Goal: Task Accomplishment & Management: Use online tool/utility

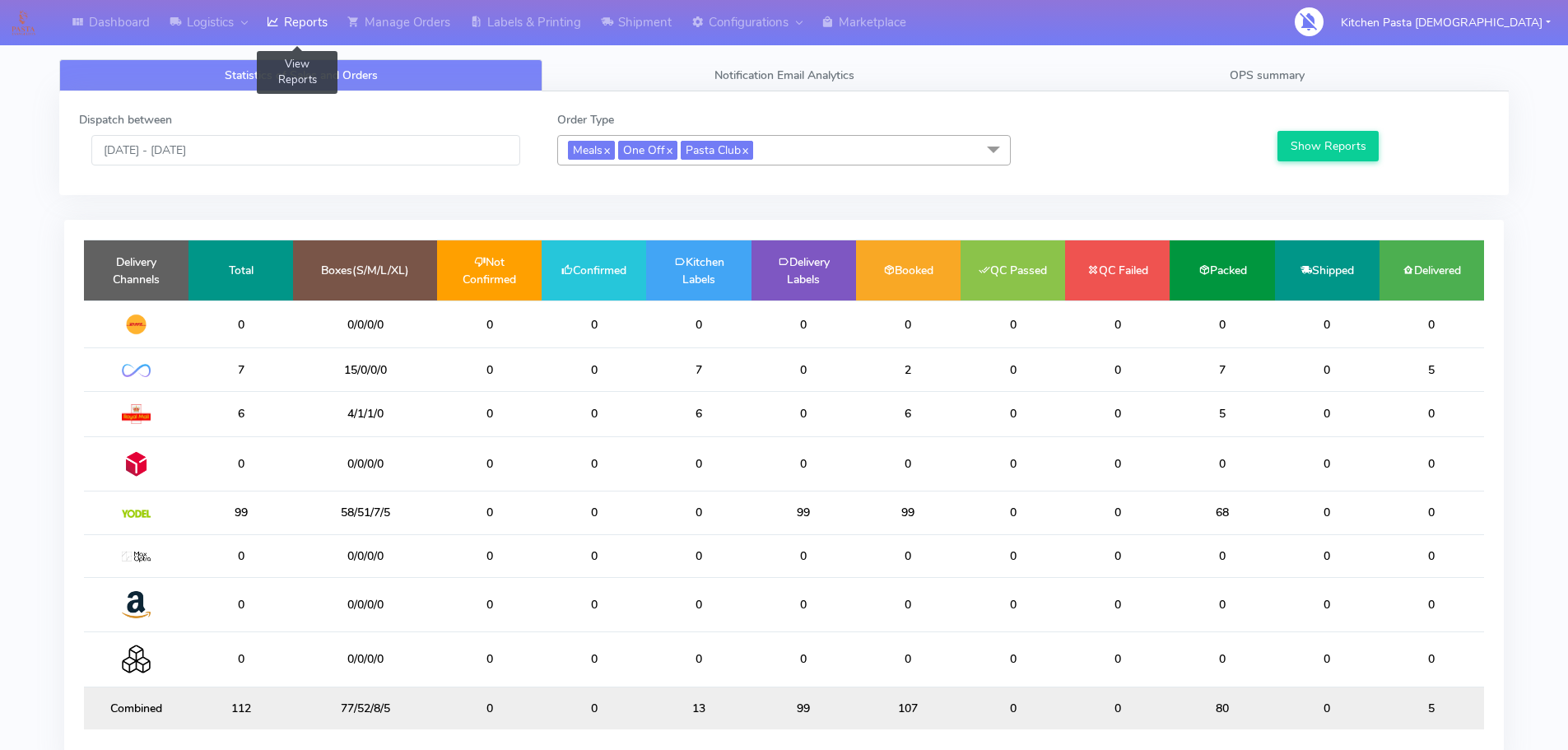
click at [294, 17] on link "Reports" at bounding box center [297, 22] width 81 height 45
drag, startPoint x: 616, startPoint y: 501, endPoint x: 494, endPoint y: 532, distance: 125.9
click at [494, 532] on tr "105 56/59/2/3 0 105 0 0 0 0 0 0 0 0" at bounding box center [784, 513] width 1401 height 43
click at [473, 508] on td "0" at bounding box center [489, 513] width 105 height 43
click at [278, 151] on input "[DATE] - [DATE]" at bounding box center [306, 150] width 429 height 30
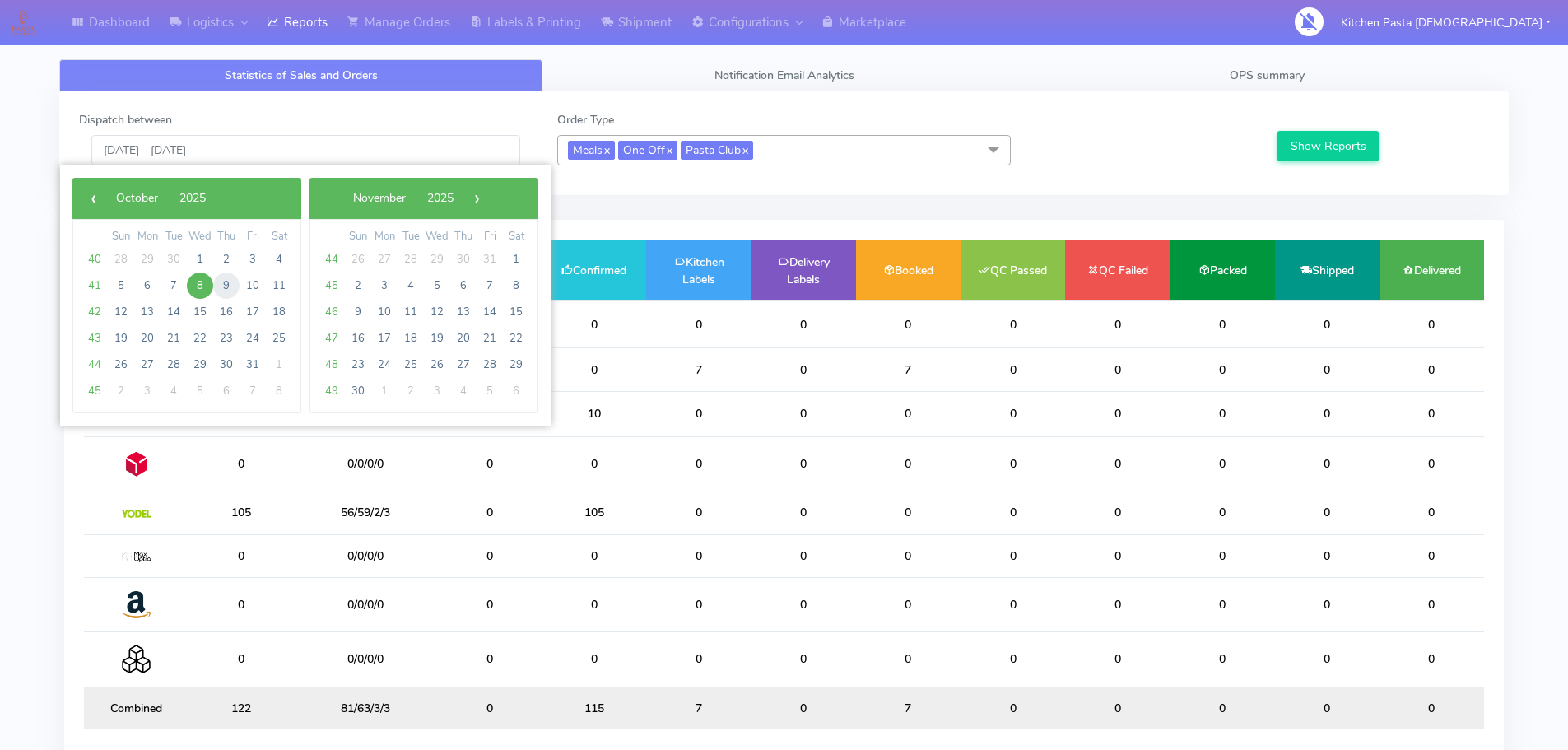
click at [226, 287] on span "9" at bounding box center [226, 286] width 26 height 26
type input "09/10/2025 - 09/10/2025"
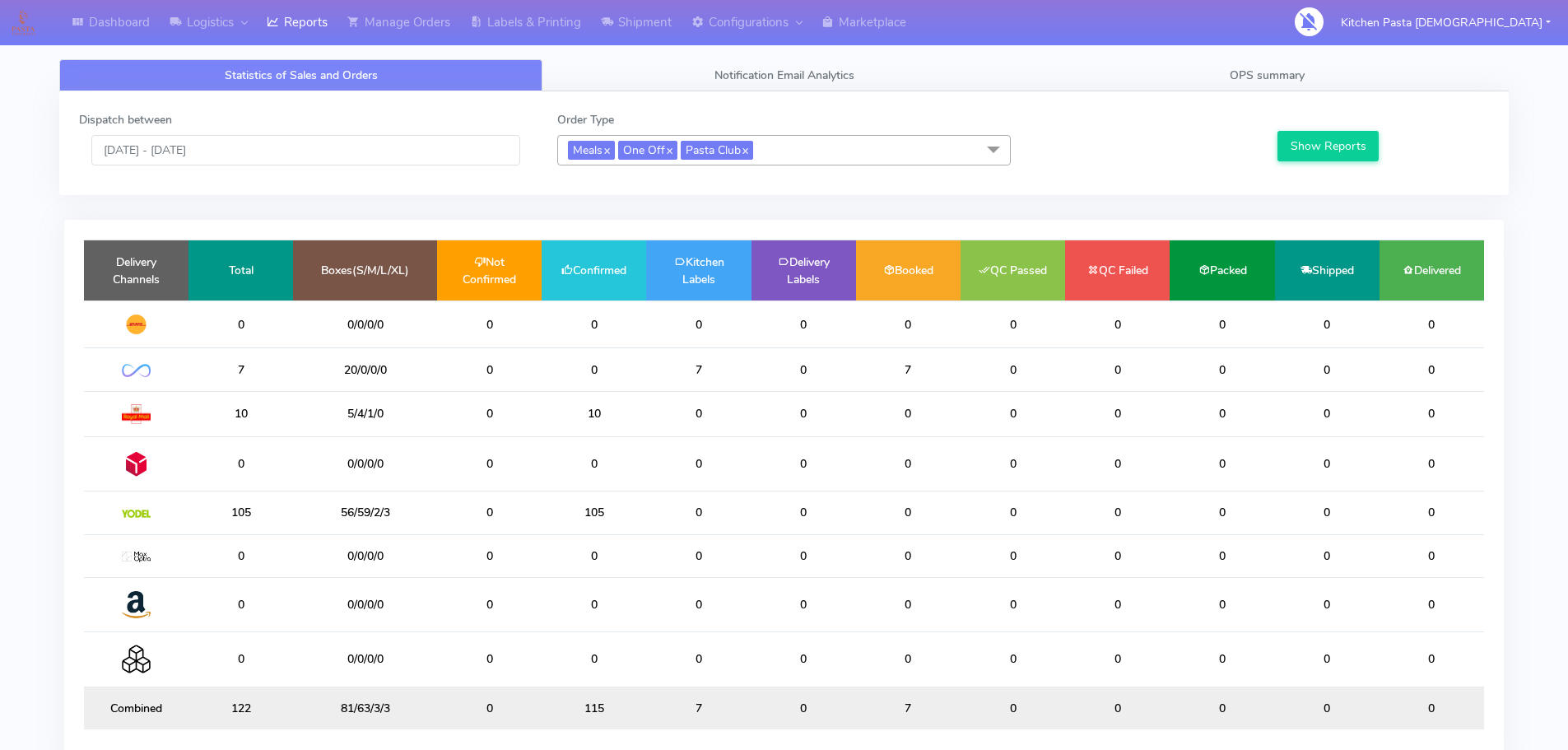
click at [1354, 128] on div "Show Reports" at bounding box center [1382, 138] width 239 height 54
click at [1339, 147] on button "Show Reports" at bounding box center [1328, 146] width 101 height 30
drag, startPoint x: 606, startPoint y: 510, endPoint x: 559, endPoint y: 511, distance: 47.0
click at [559, 511] on td "105" at bounding box center [594, 513] width 105 height 43
click at [1200, 391] on td "0" at bounding box center [1222, 370] width 105 height 43
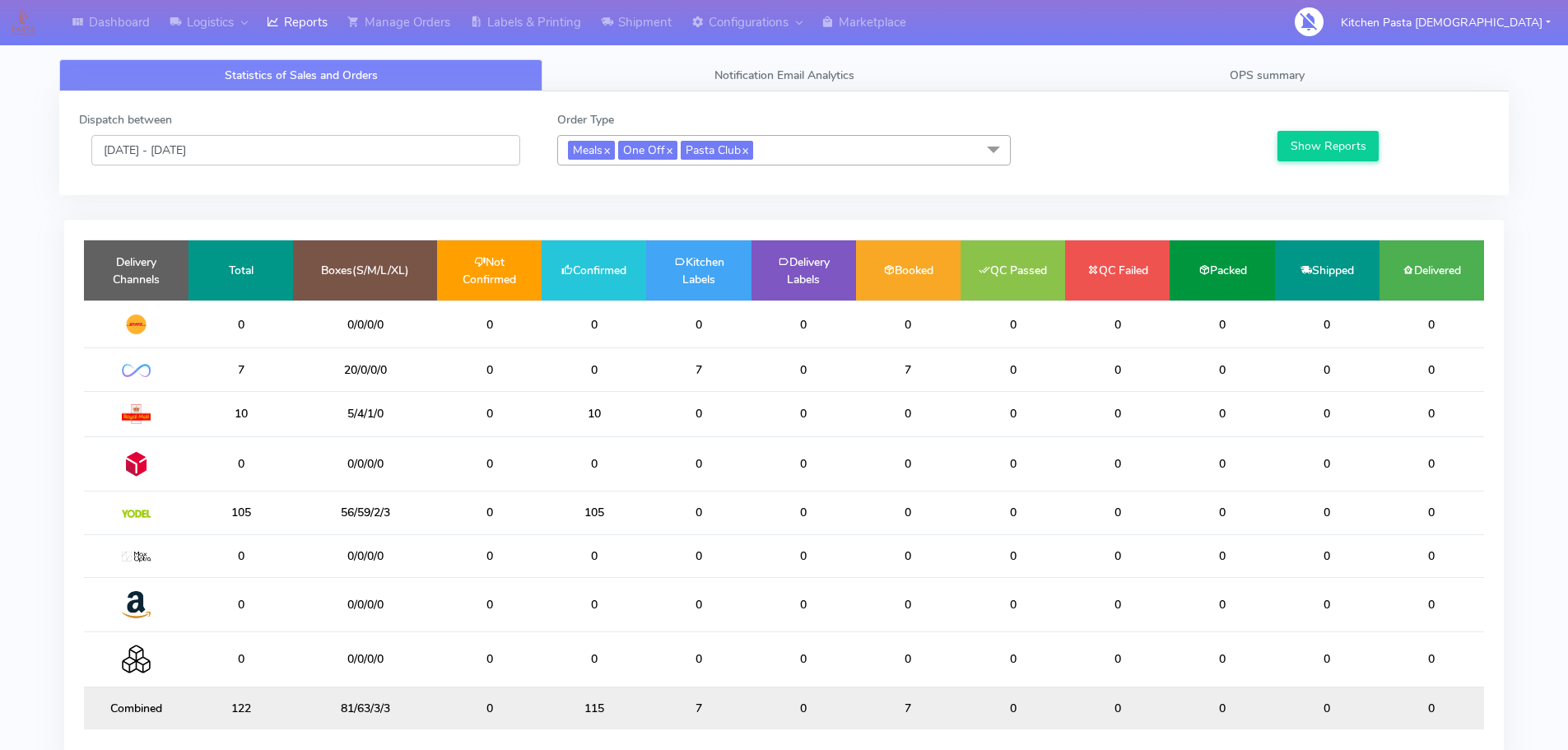
click at [400, 148] on input "[DATE] - [DATE]" at bounding box center [306, 150] width 429 height 30
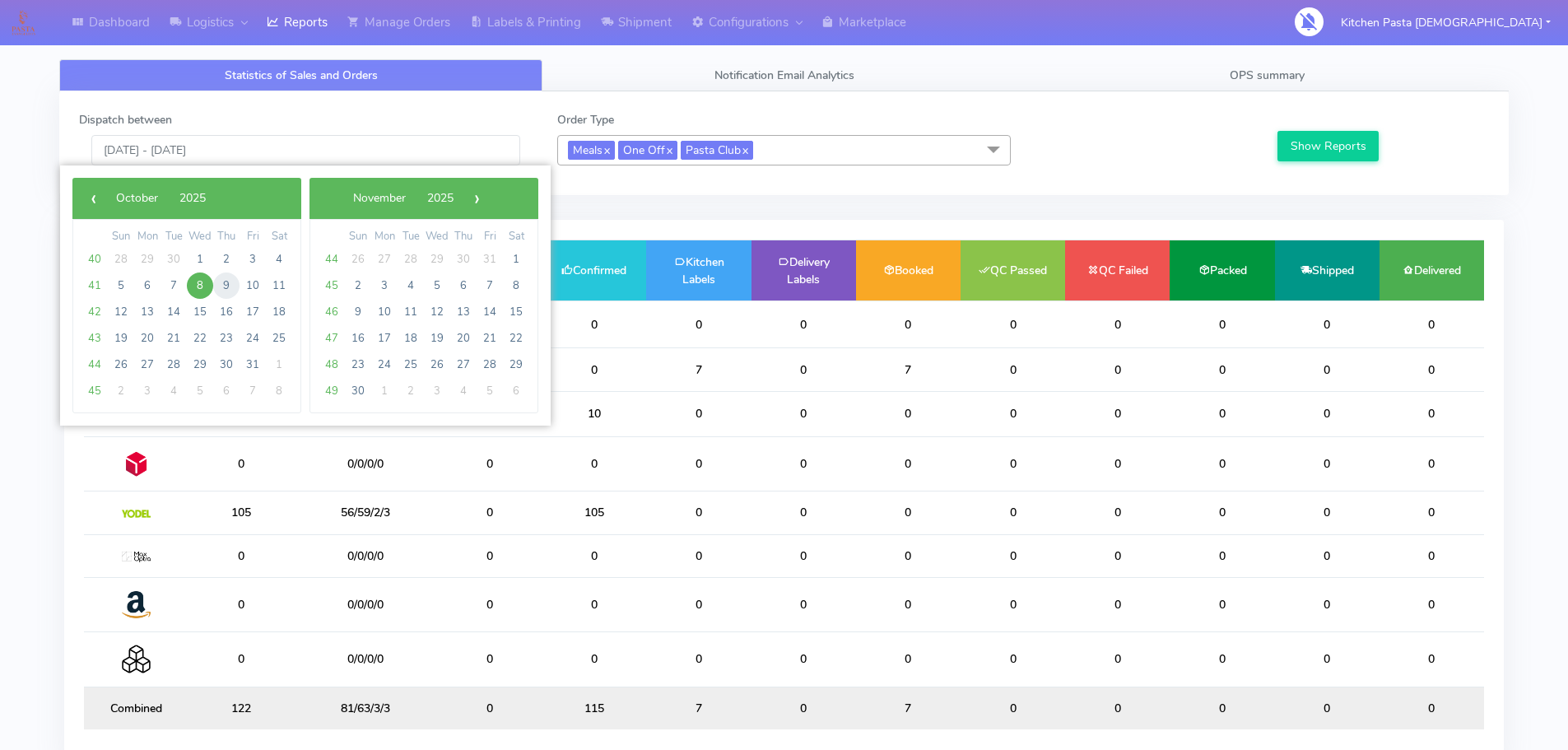
click at [229, 290] on span "9" at bounding box center [226, 286] width 26 height 26
type input "09/10/2025 - 09/10/2025"
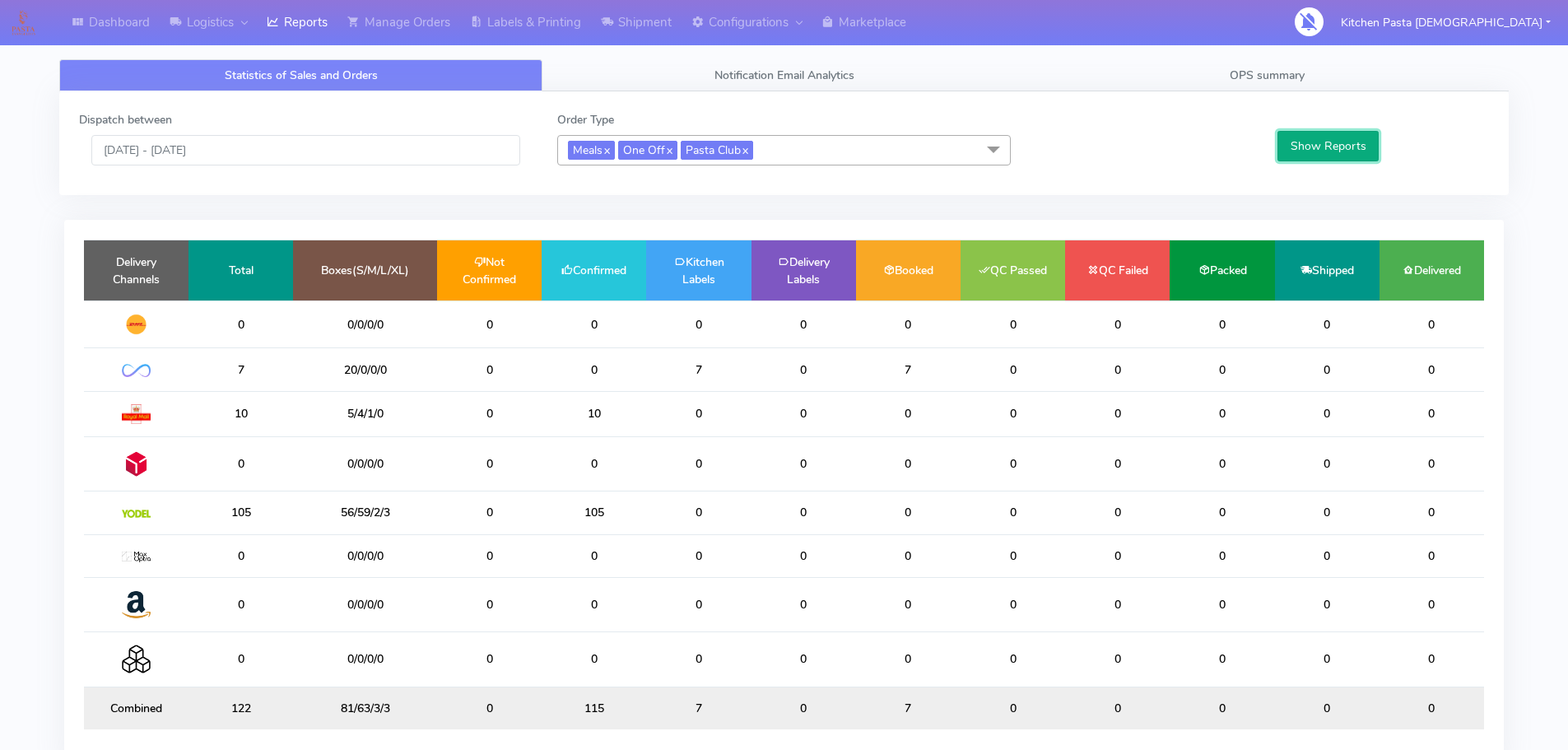
click at [1316, 147] on button "Show Reports" at bounding box center [1328, 146] width 101 height 30
click at [602, 22] on link "Shipment" at bounding box center [637, 22] width 91 height 45
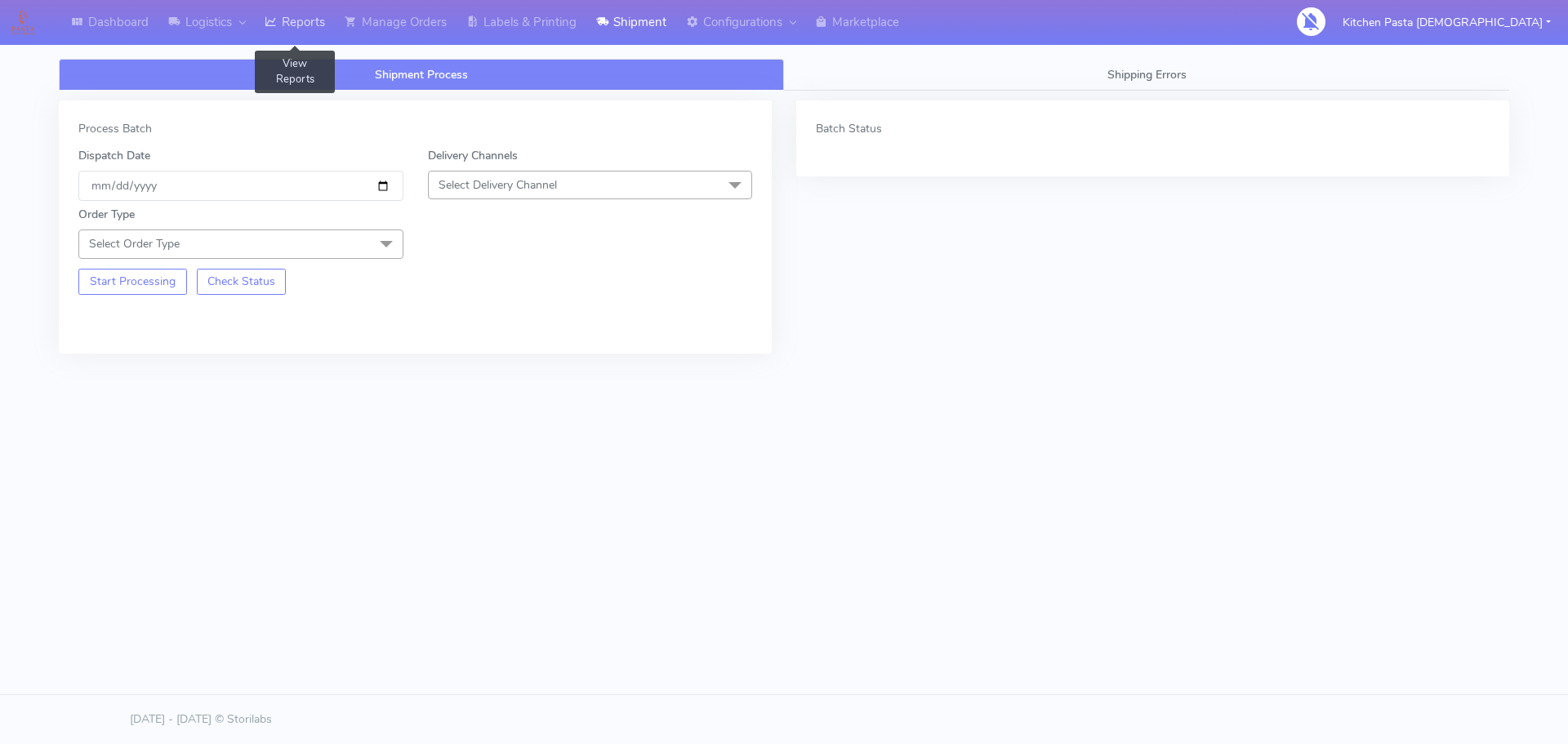
click at [303, 12] on link "Reports" at bounding box center [295, 22] width 80 height 45
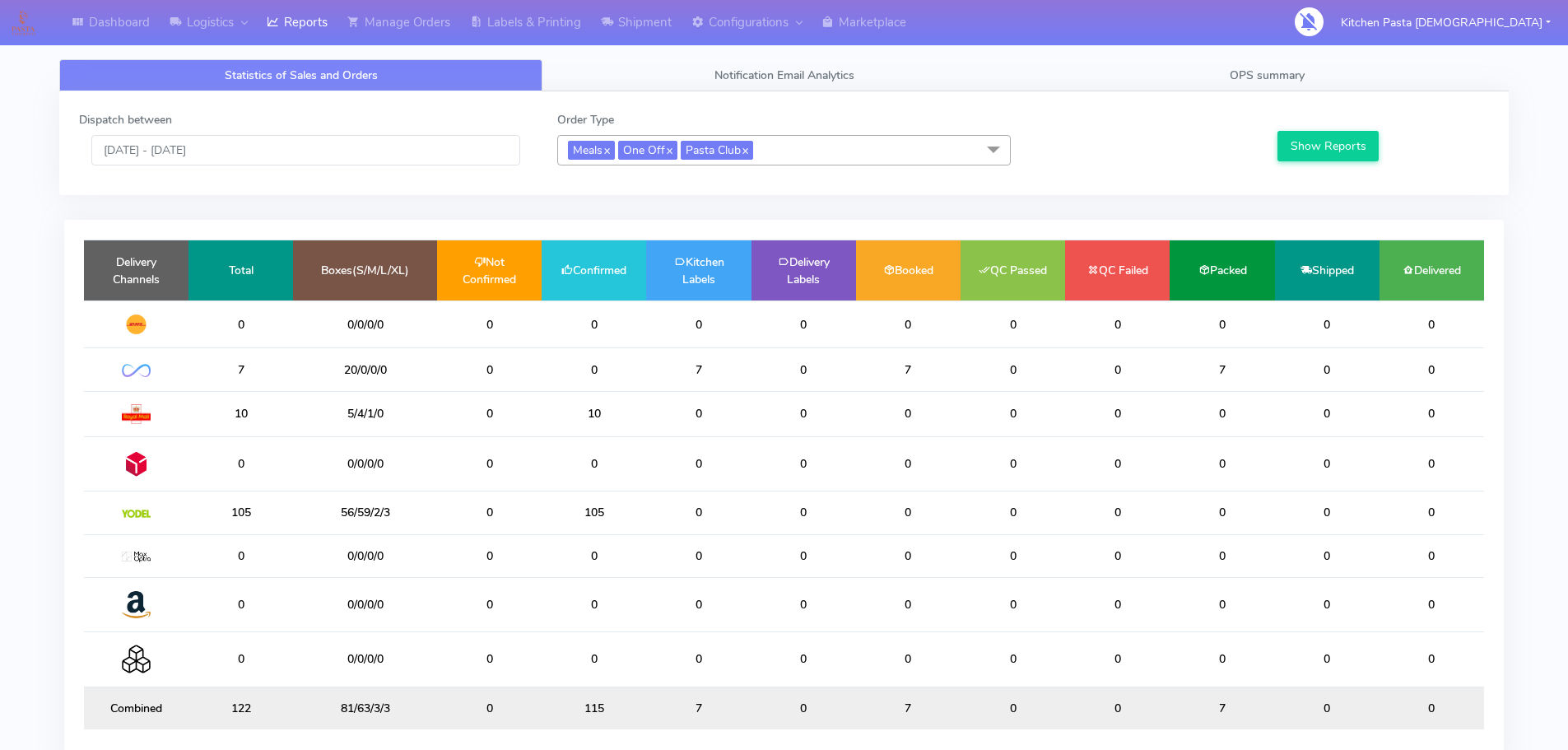
click at [846, 151] on span "Meals x One Off x Pasta Club x" at bounding box center [784, 150] width 454 height 30
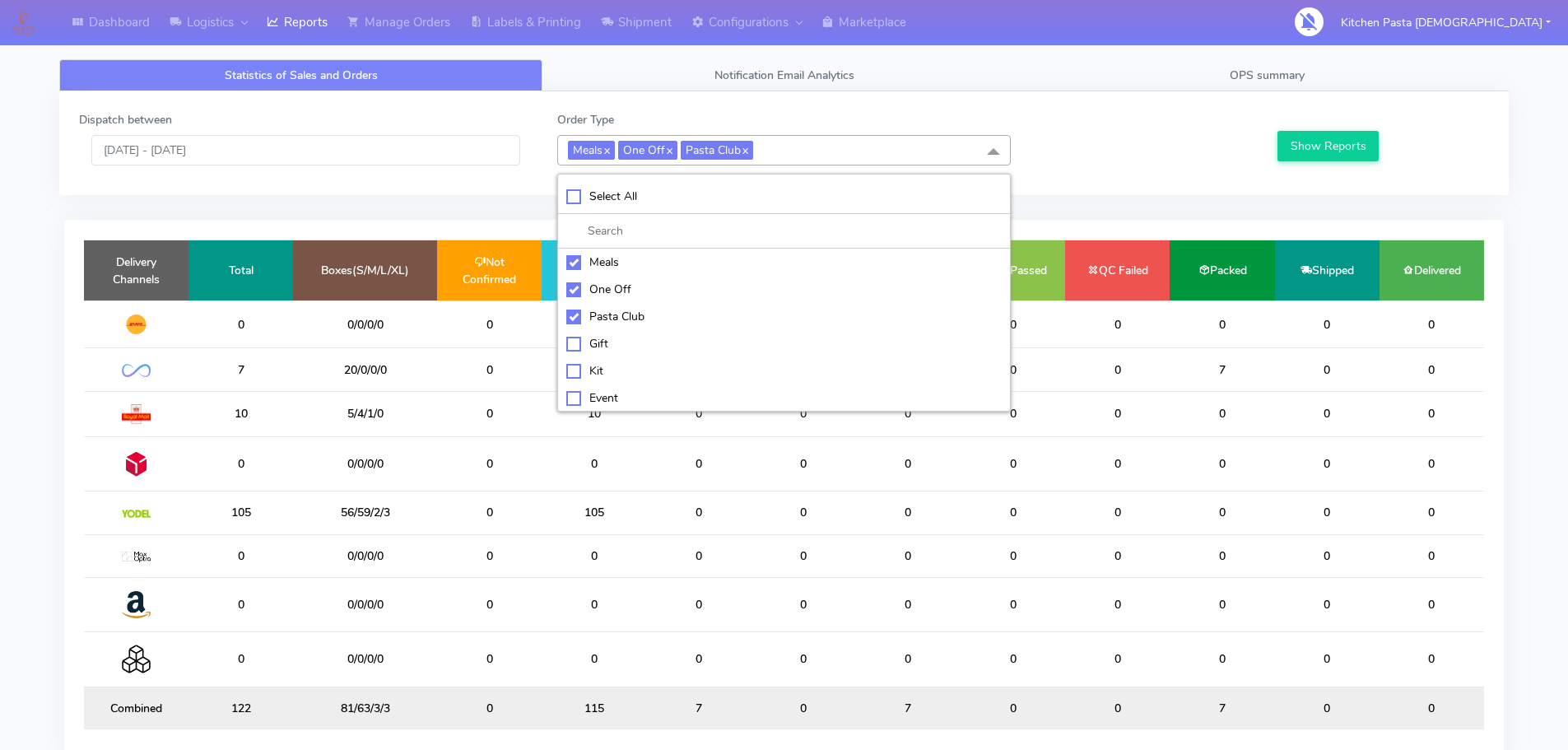
click at [623, 265] on div "Meals" at bounding box center [784, 262] width 436 height 17
checkbox input "false"
click at [628, 286] on div "One Off" at bounding box center [784, 289] width 436 height 17
checkbox input "false"
click at [643, 315] on div "Pasta Club" at bounding box center [784, 316] width 436 height 17
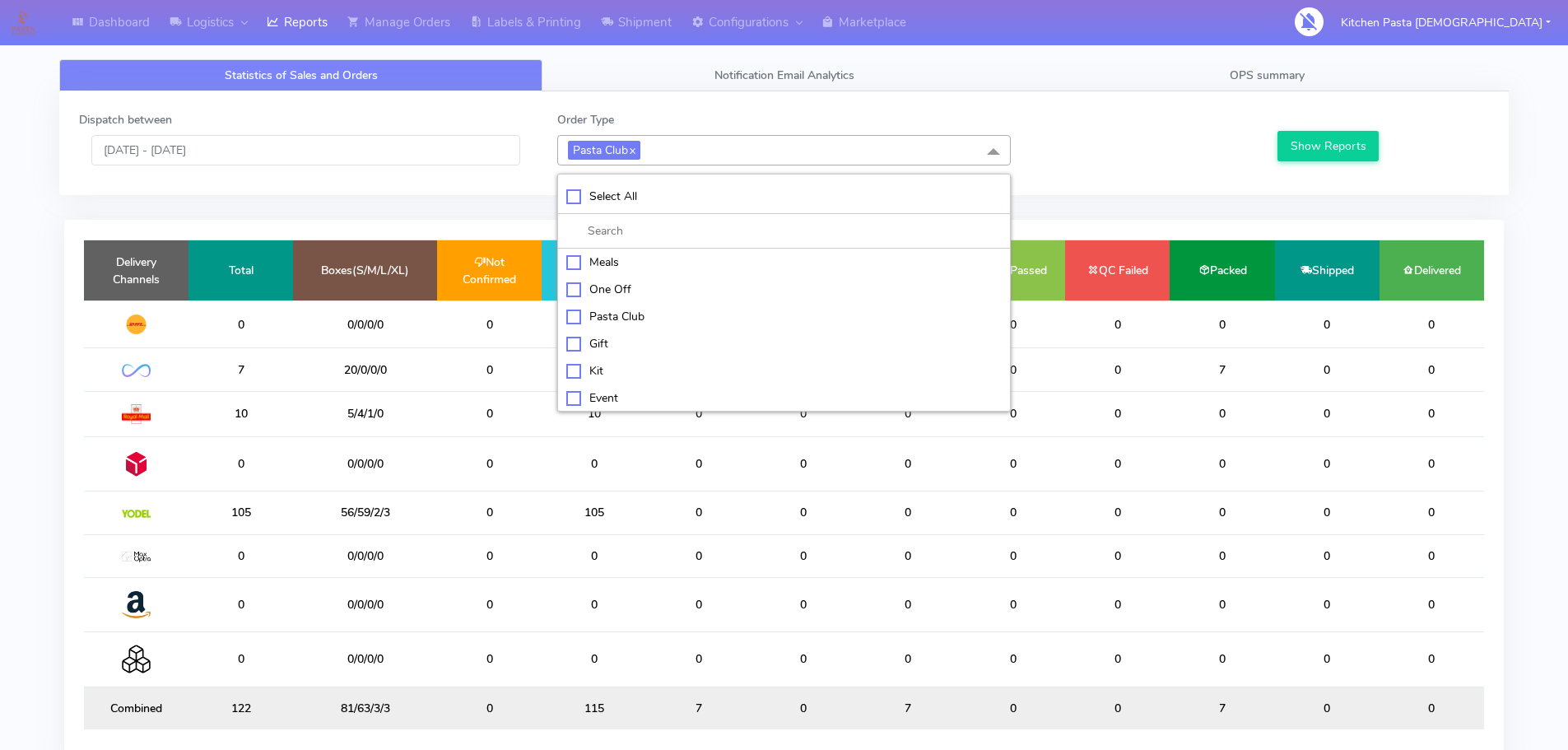
checkbox input "false"
click at [634, 374] on div "Kit" at bounding box center [784, 369] width 436 height 17
click at [1342, 124] on div "Show Reports" at bounding box center [1382, 138] width 239 height 54
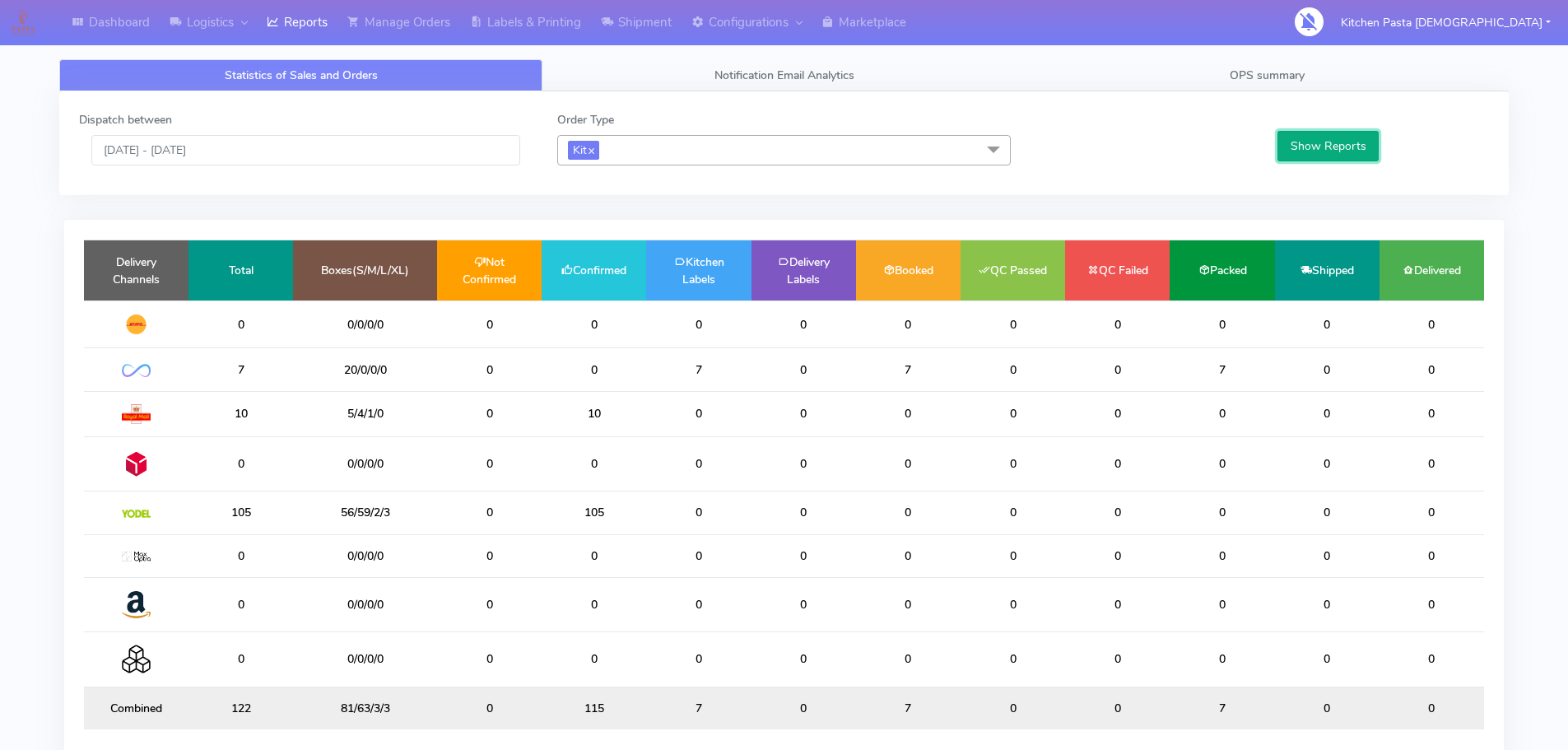
click at [1347, 143] on button "Show Reports" at bounding box center [1328, 146] width 101 height 30
click at [646, 149] on span "Kit x" at bounding box center [784, 150] width 454 height 30
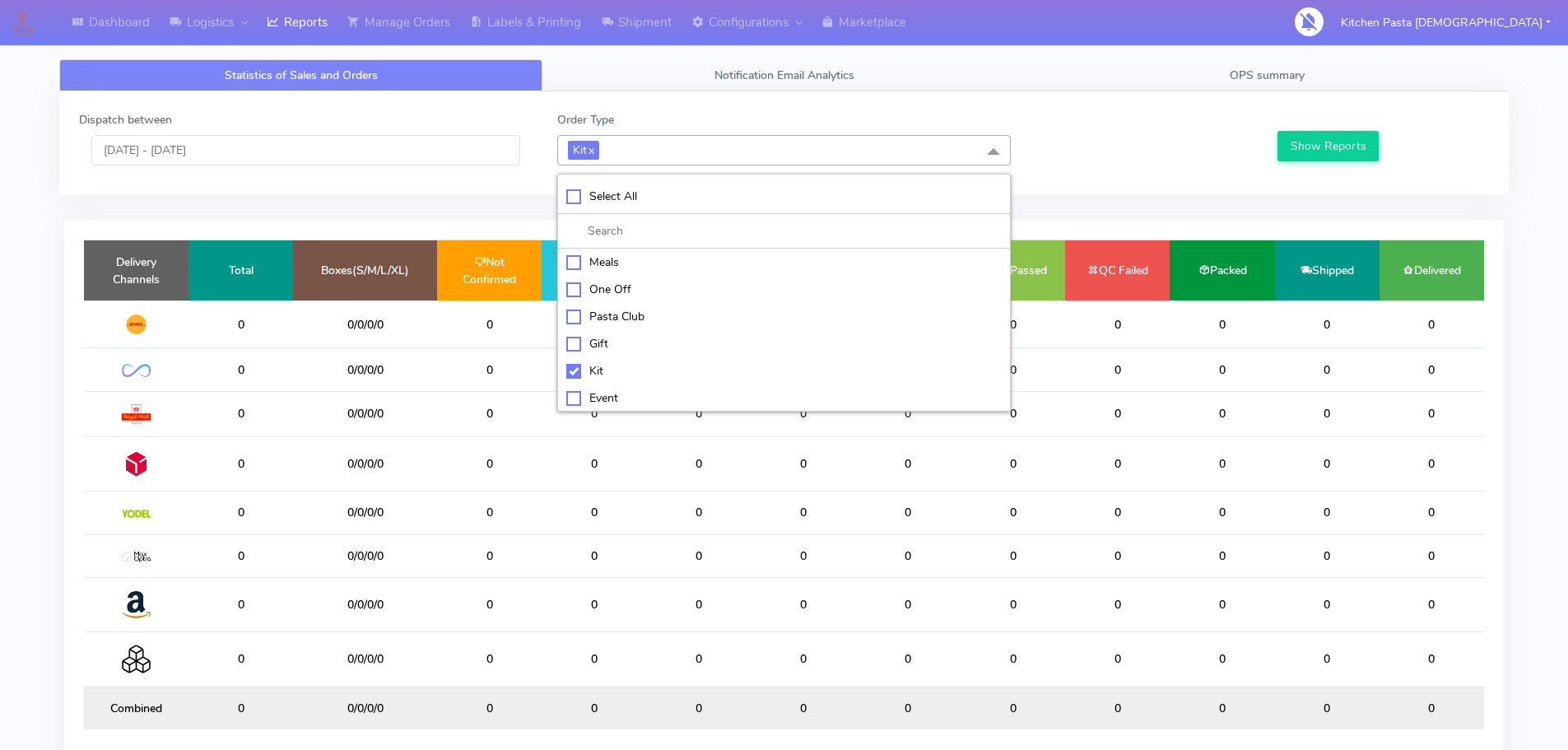
click at [595, 364] on div "Kit" at bounding box center [784, 370] width 436 height 17
checkbox input "false"
drag, startPoint x: 603, startPoint y: 390, endPoint x: 777, endPoint y: 361, distance: 176.4
click at [604, 391] on div "ATAVI" at bounding box center [784, 395] width 436 height 17
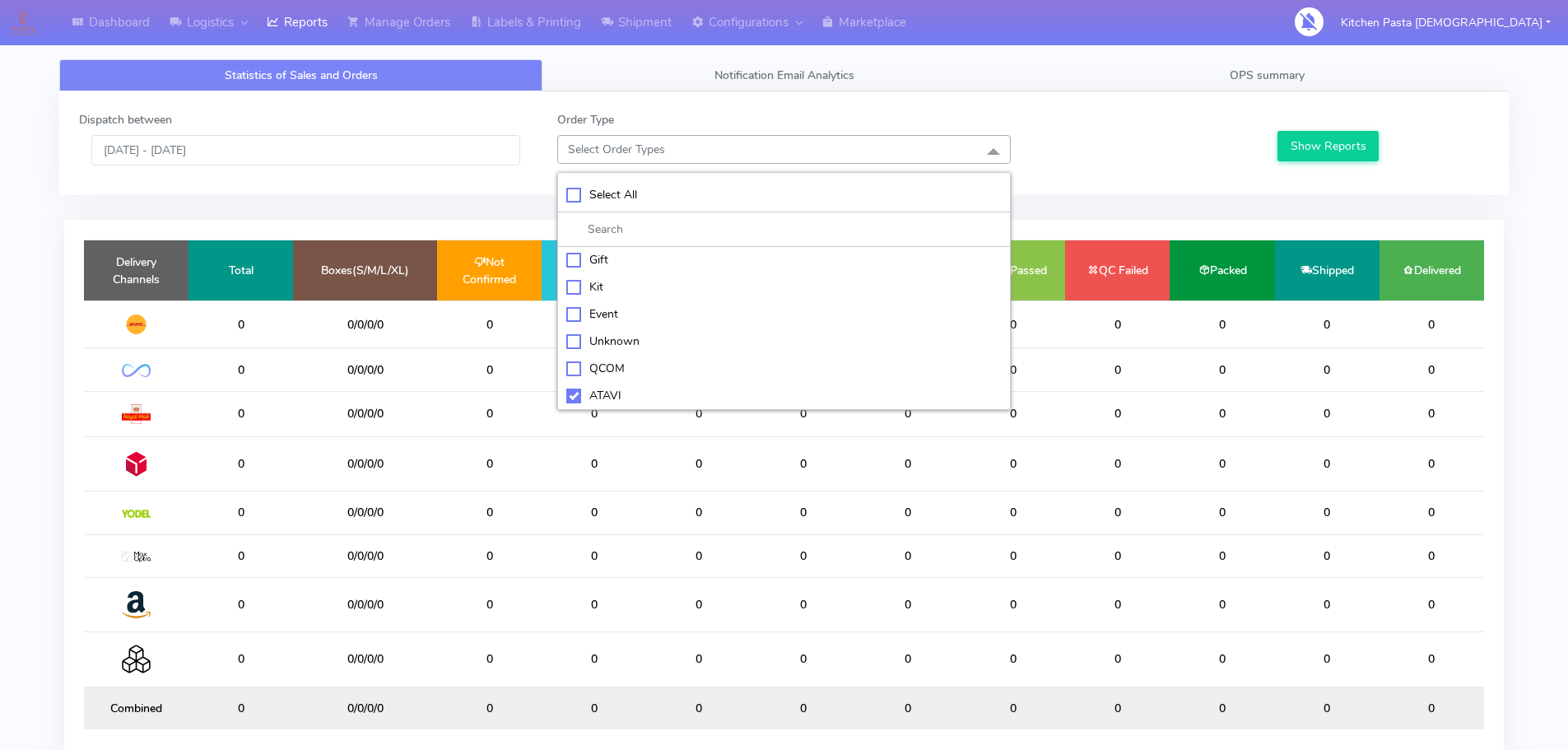
checkbox input "true"
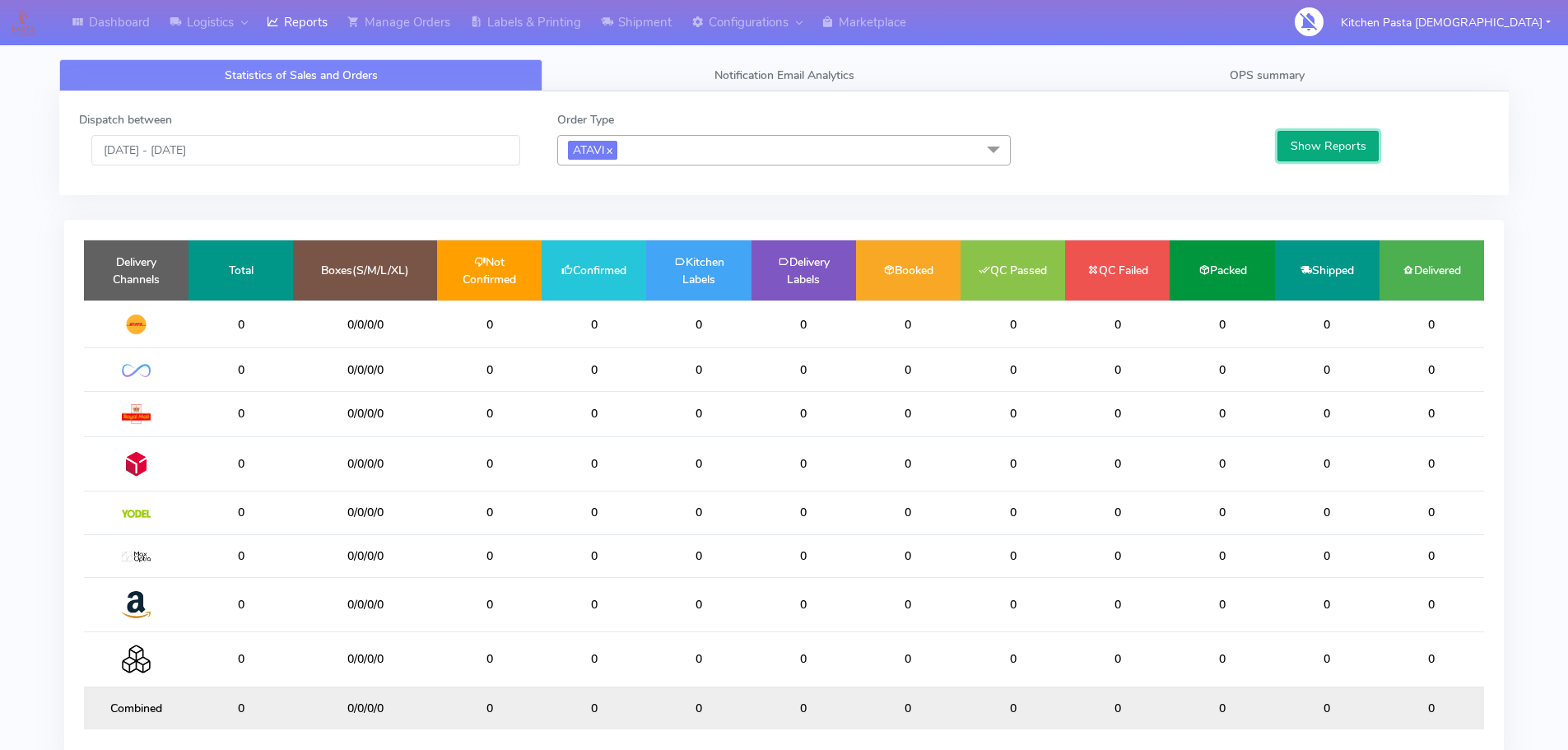
click at [1329, 147] on button "Show Reports" at bounding box center [1328, 146] width 101 height 30
click at [613, 148] on link "x" at bounding box center [609, 149] width 7 height 17
click at [1234, 68] on span "OPS summary" at bounding box center [1267, 75] width 75 height 16
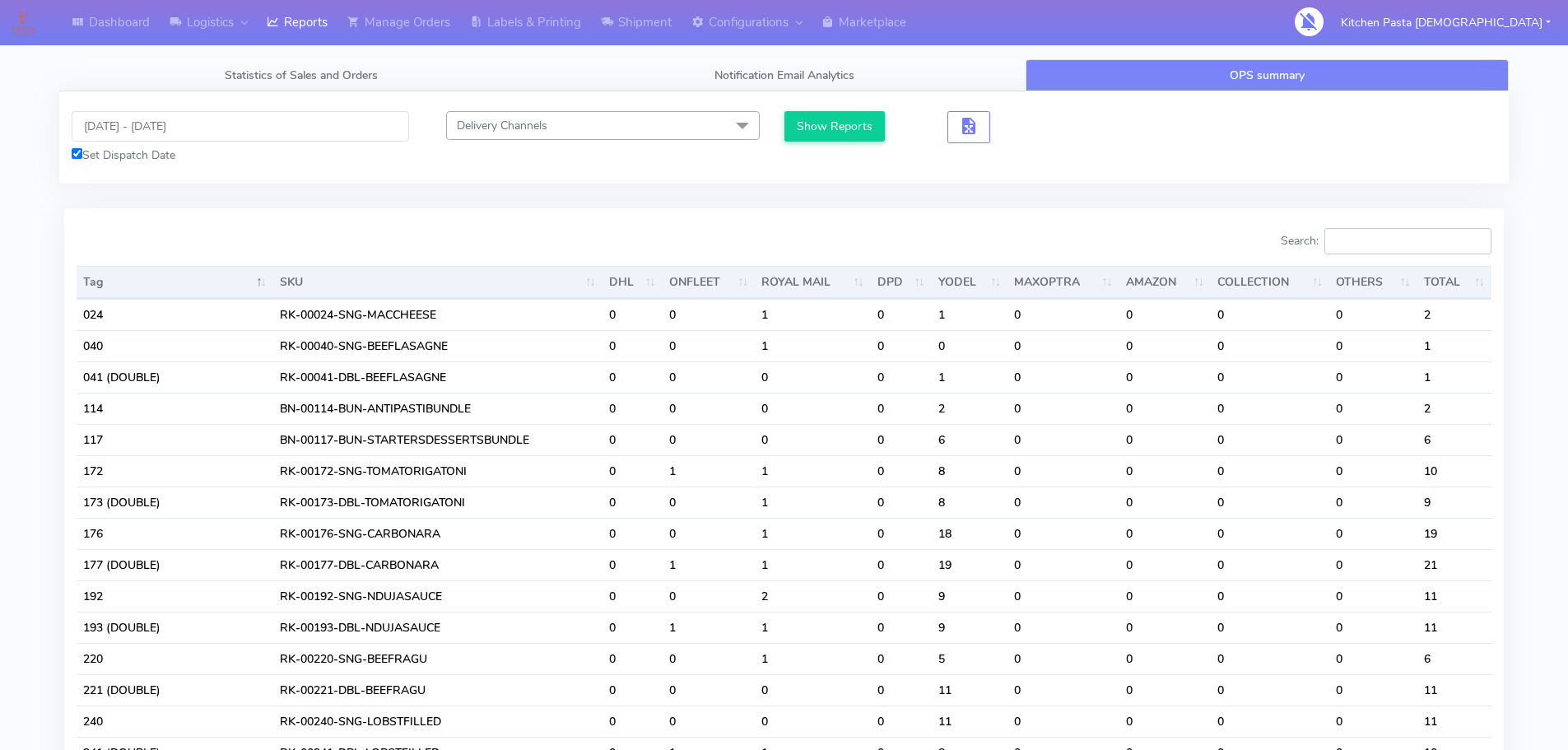
click at [1373, 251] on input "Search:" at bounding box center [1408, 241] width 167 height 26
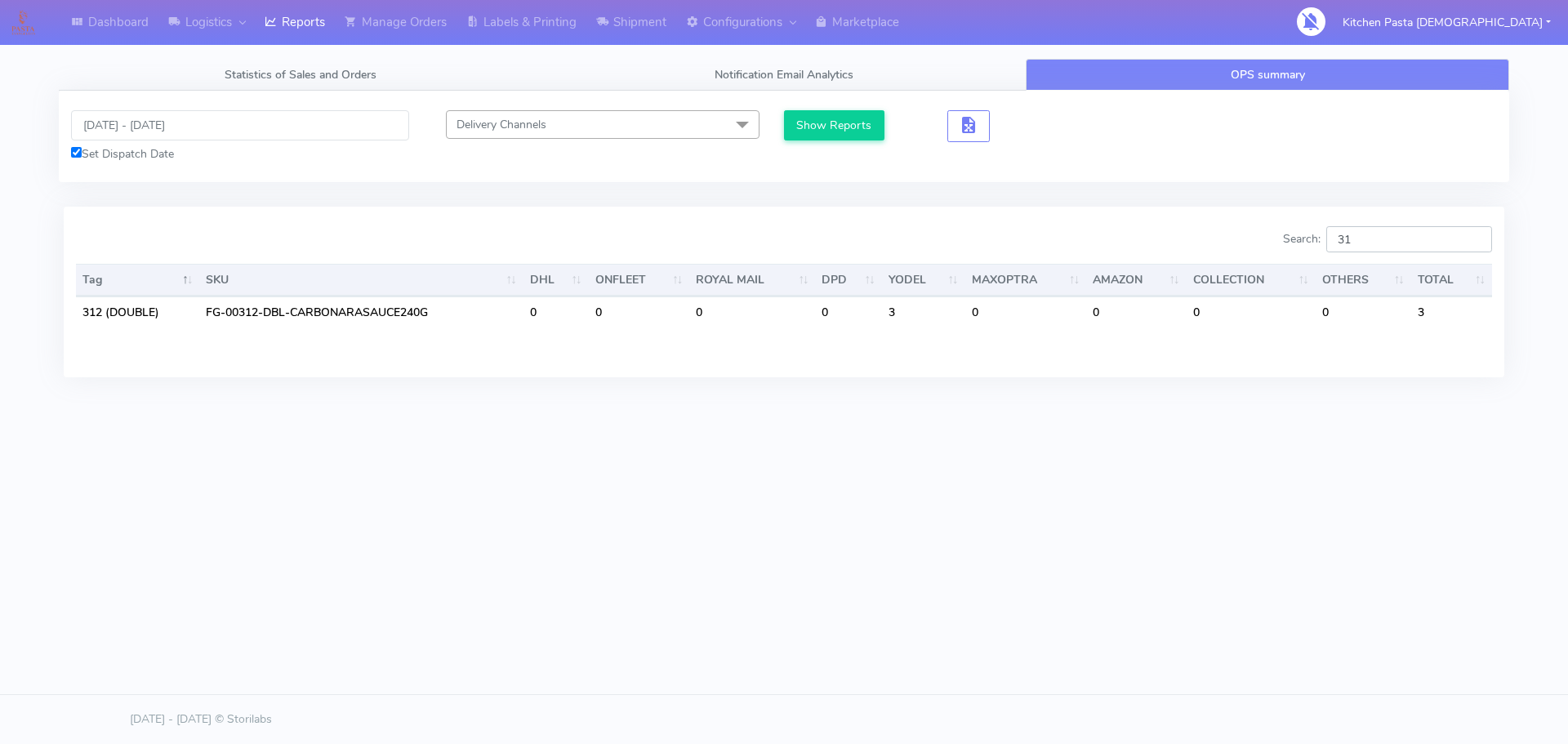
type input "3"
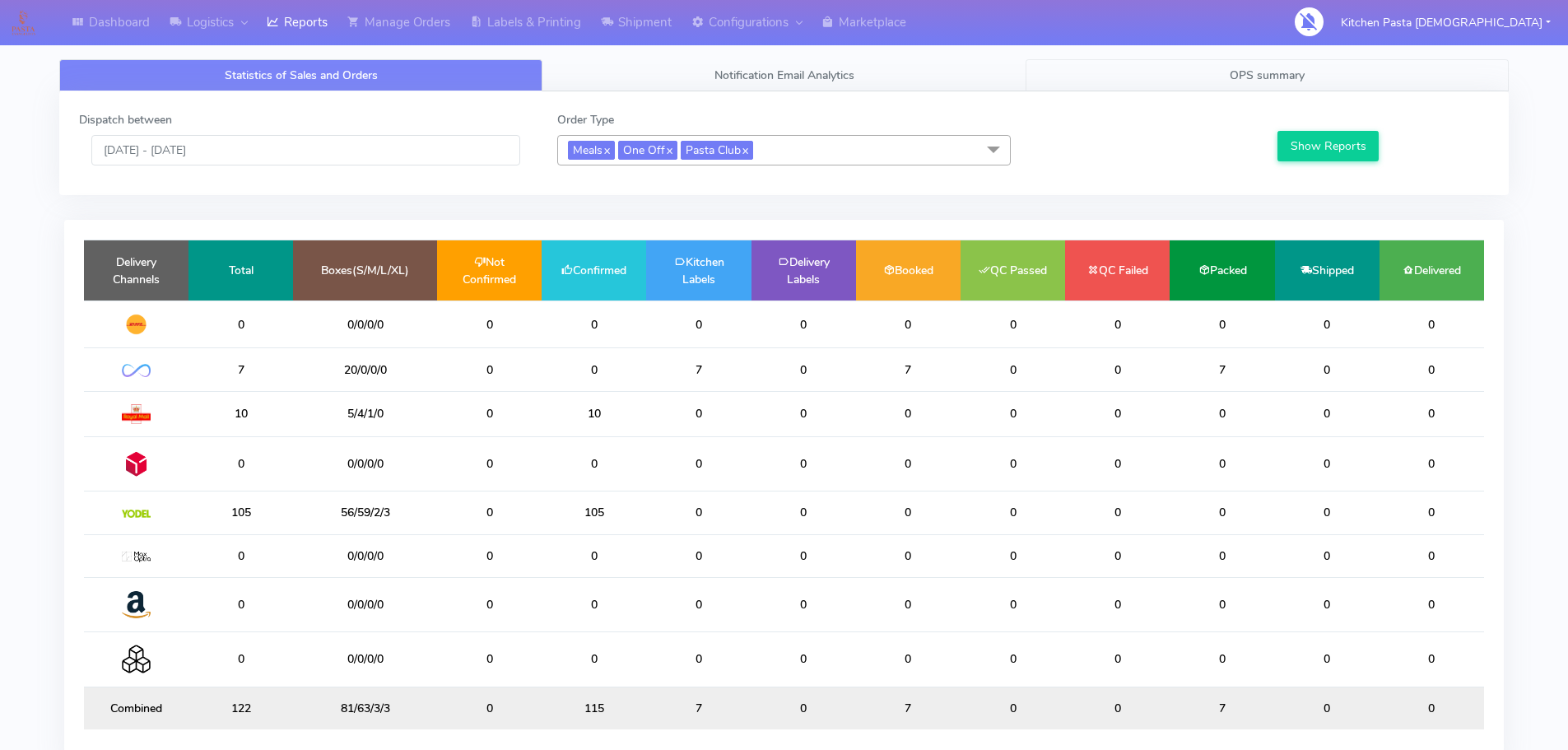
click at [1160, 73] on link "OPS summary" at bounding box center [1267, 75] width 483 height 32
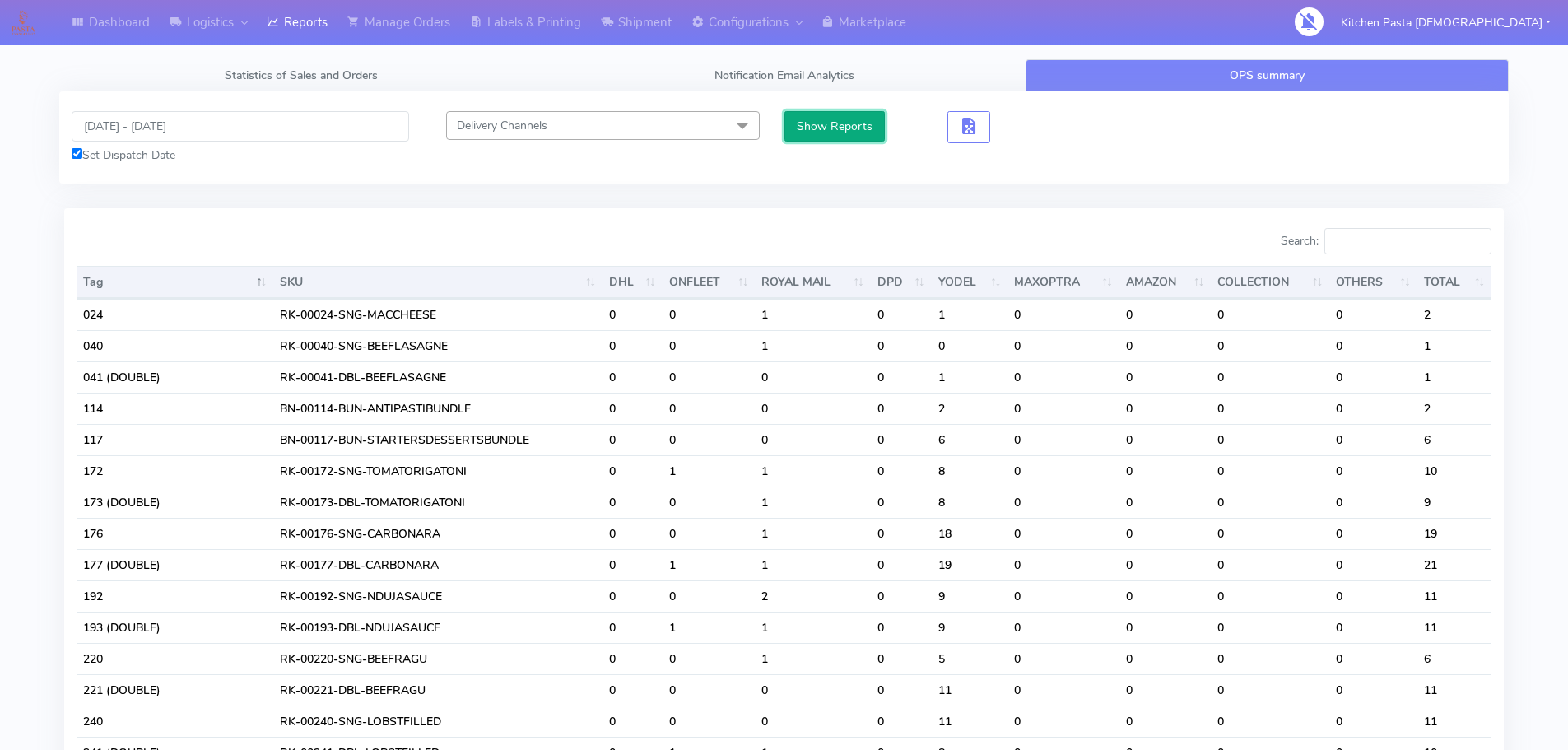
click at [840, 129] on button "Show Reports" at bounding box center [835, 126] width 101 height 30
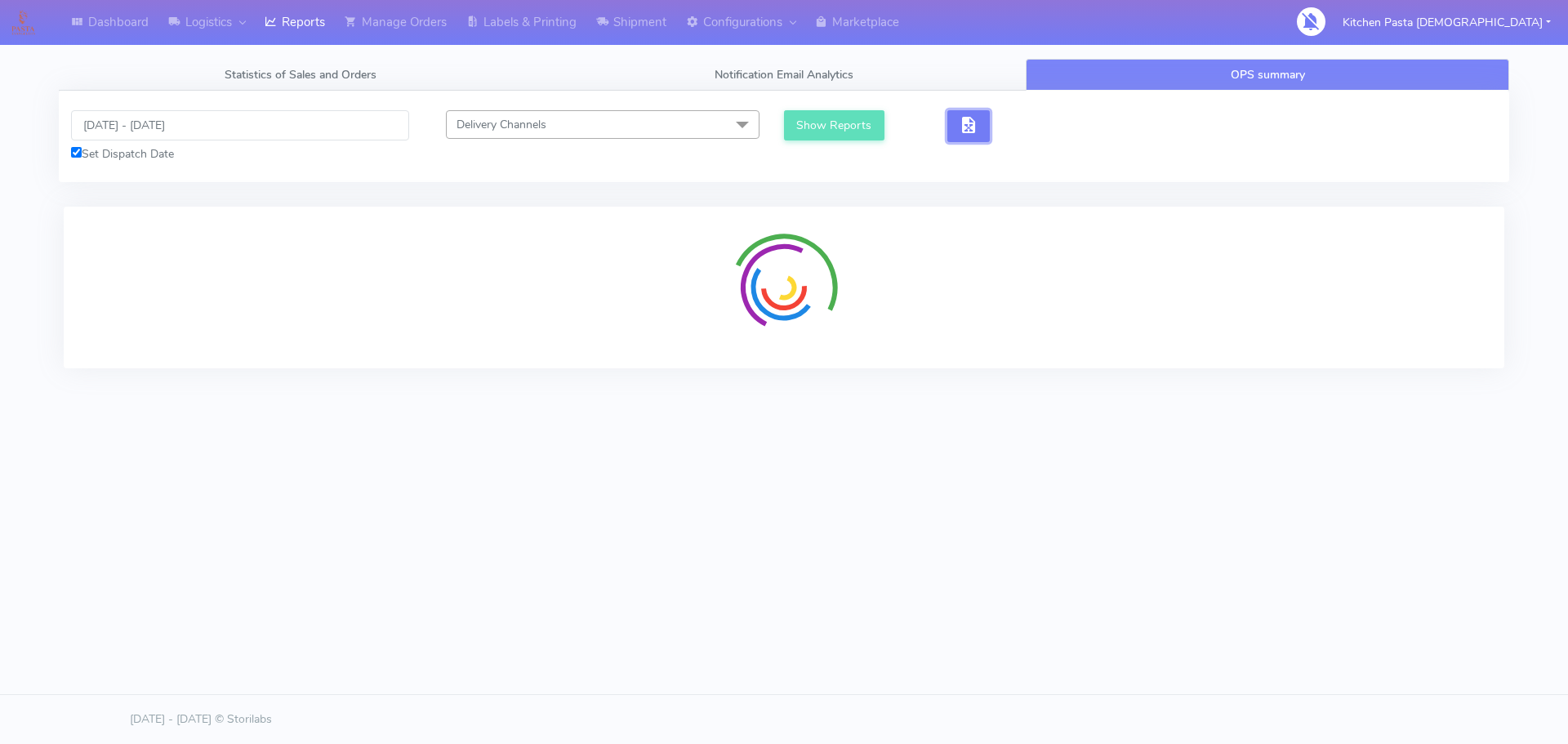
click at [963, 133] on span "button" at bounding box center [969, 128] width 20 height 16
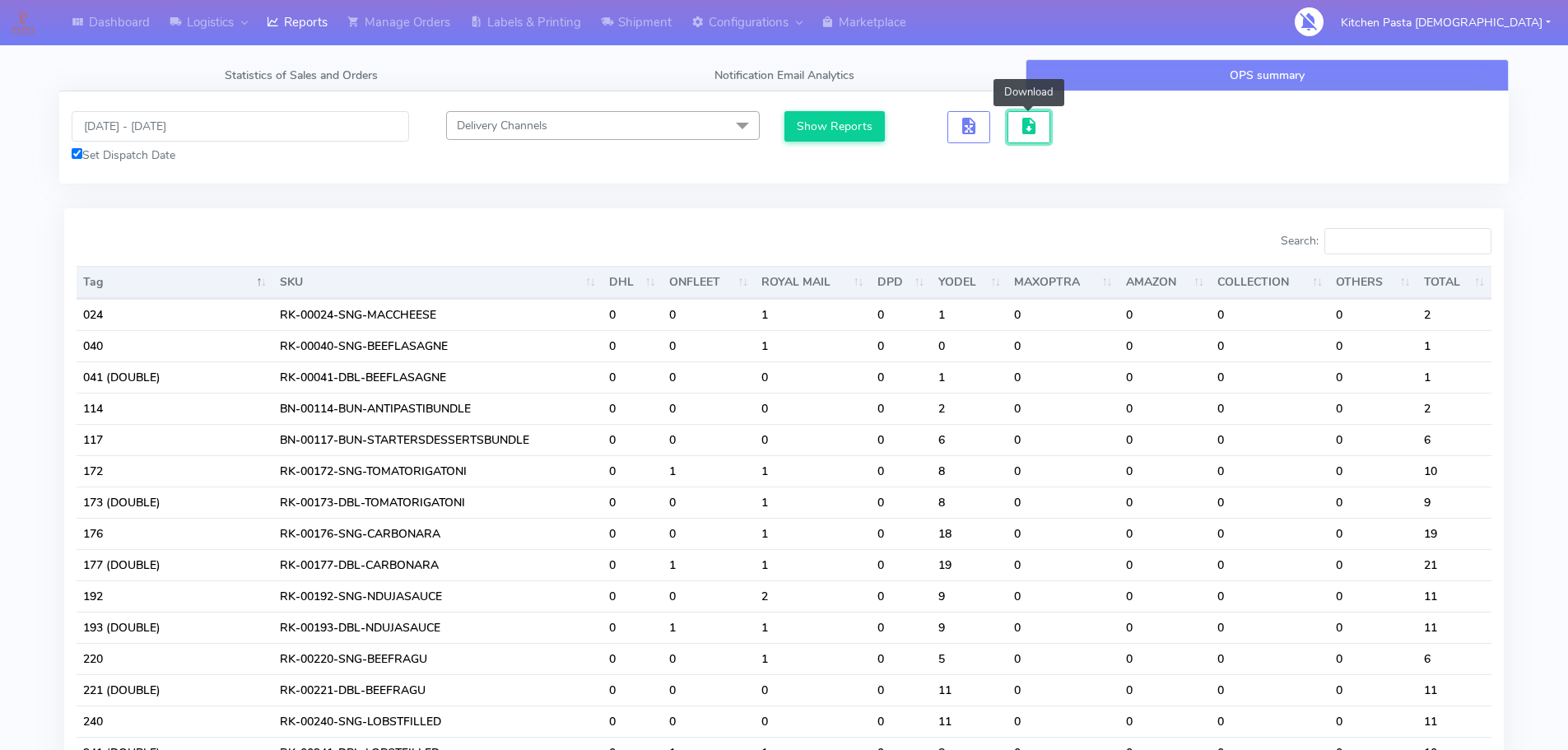
click at [1015, 130] on button "button" at bounding box center [1029, 127] width 43 height 32
click at [1023, 122] on span "button" at bounding box center [1029, 129] width 20 height 16
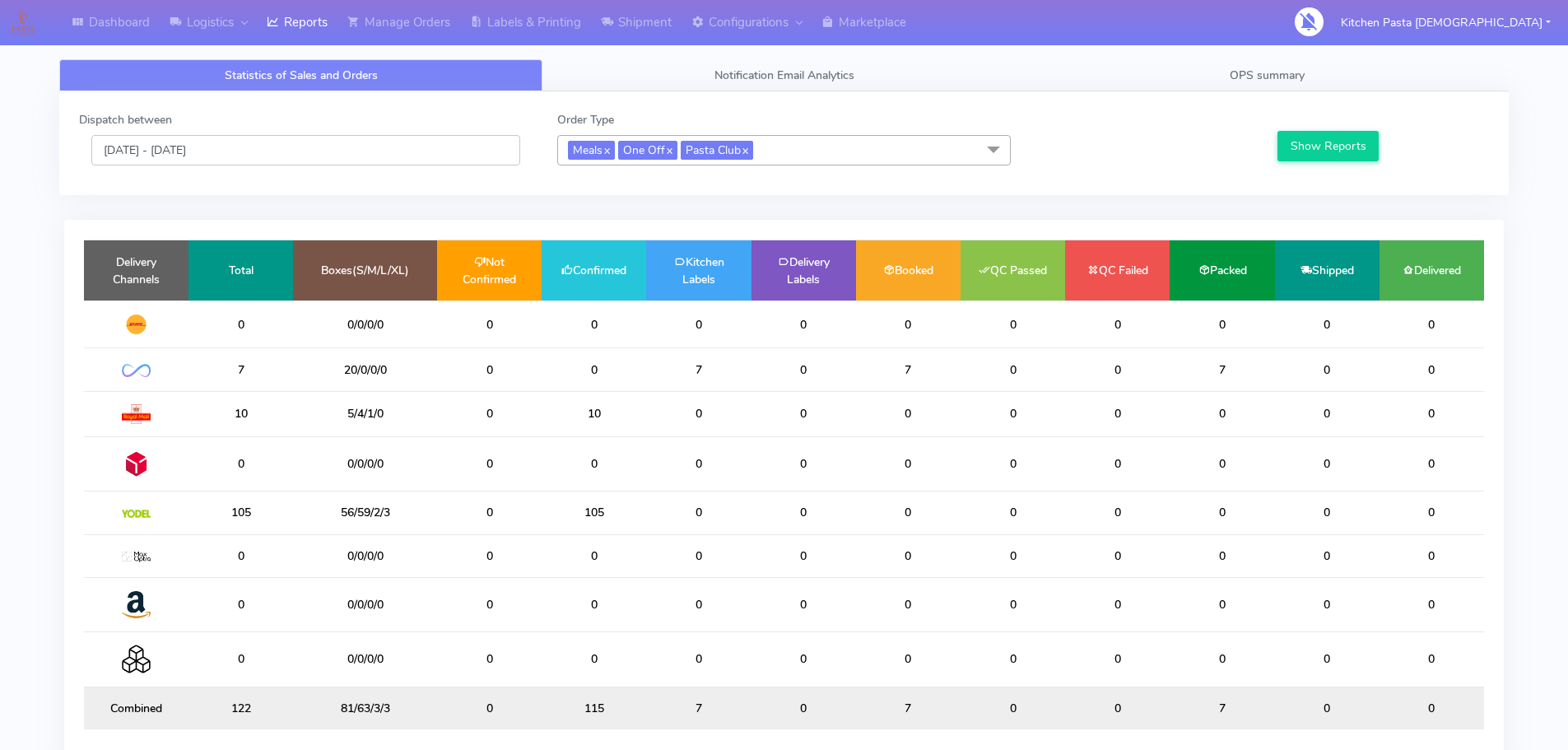
click at [390, 149] on input "[DATE] - [DATE]" at bounding box center [306, 150] width 429 height 30
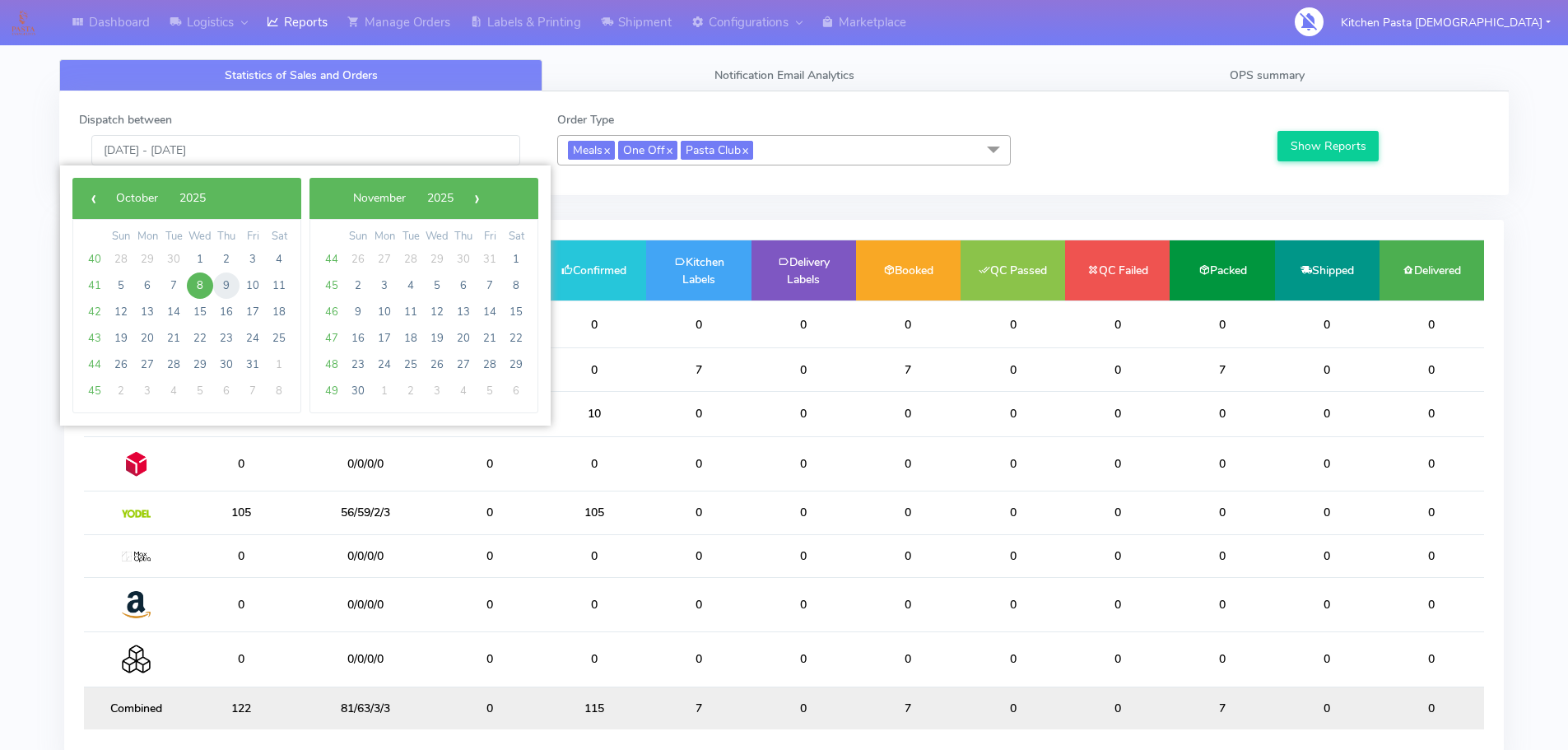
click at [226, 279] on span "9" at bounding box center [226, 286] width 26 height 26
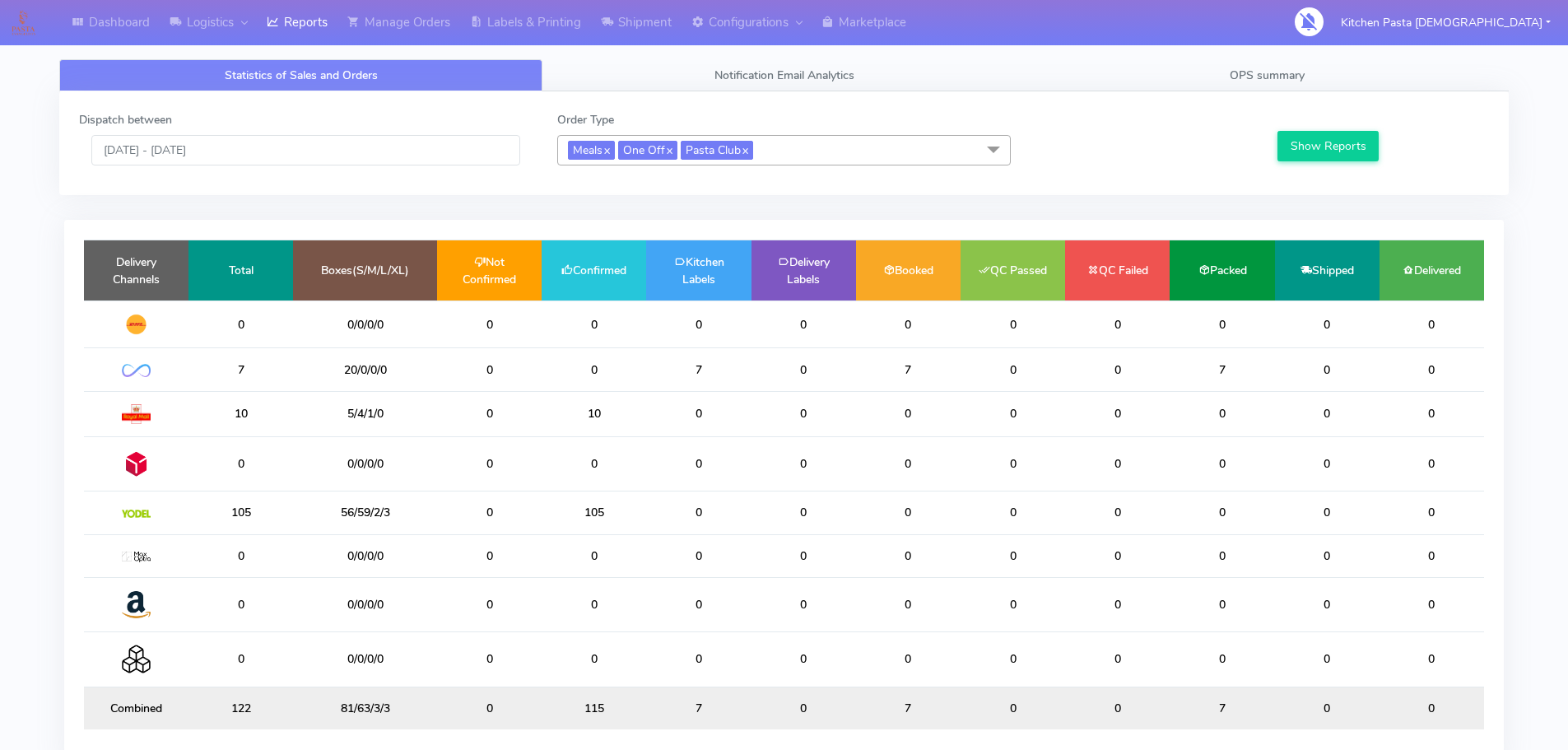
type input "09/10/2025 - 09/10/2025"
click at [1306, 140] on button "Show Reports" at bounding box center [1328, 146] width 101 height 30
click at [674, 434] on td "0" at bounding box center [698, 413] width 105 height 45
drag, startPoint x: 611, startPoint y: 513, endPoint x: 553, endPoint y: 523, distance: 58.9
click at [553, 523] on td "105" at bounding box center [594, 513] width 105 height 43
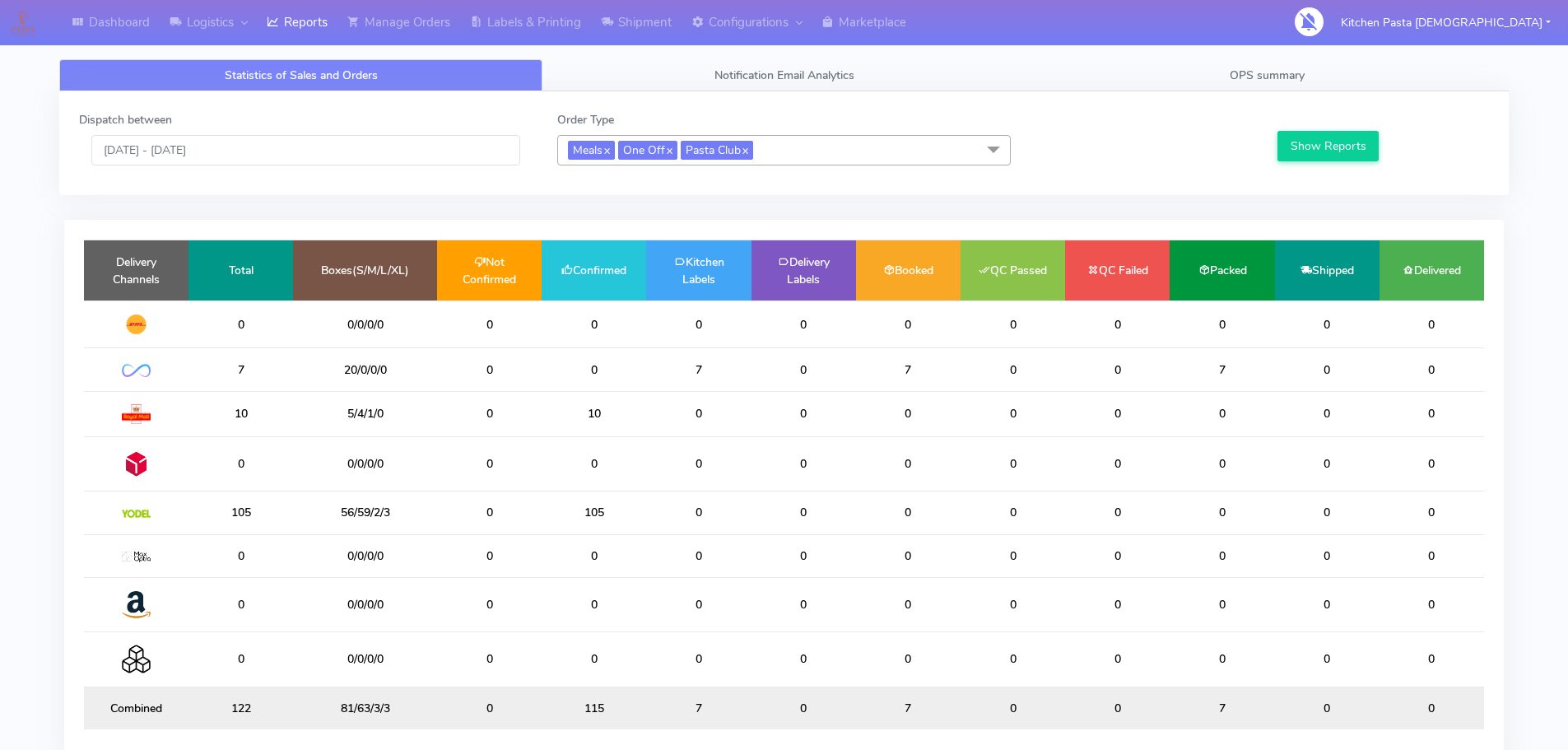
click at [599, 540] on td "0" at bounding box center [594, 556] width 105 height 43
click at [1258, 78] on span "OPS summary" at bounding box center [1267, 75] width 75 height 16
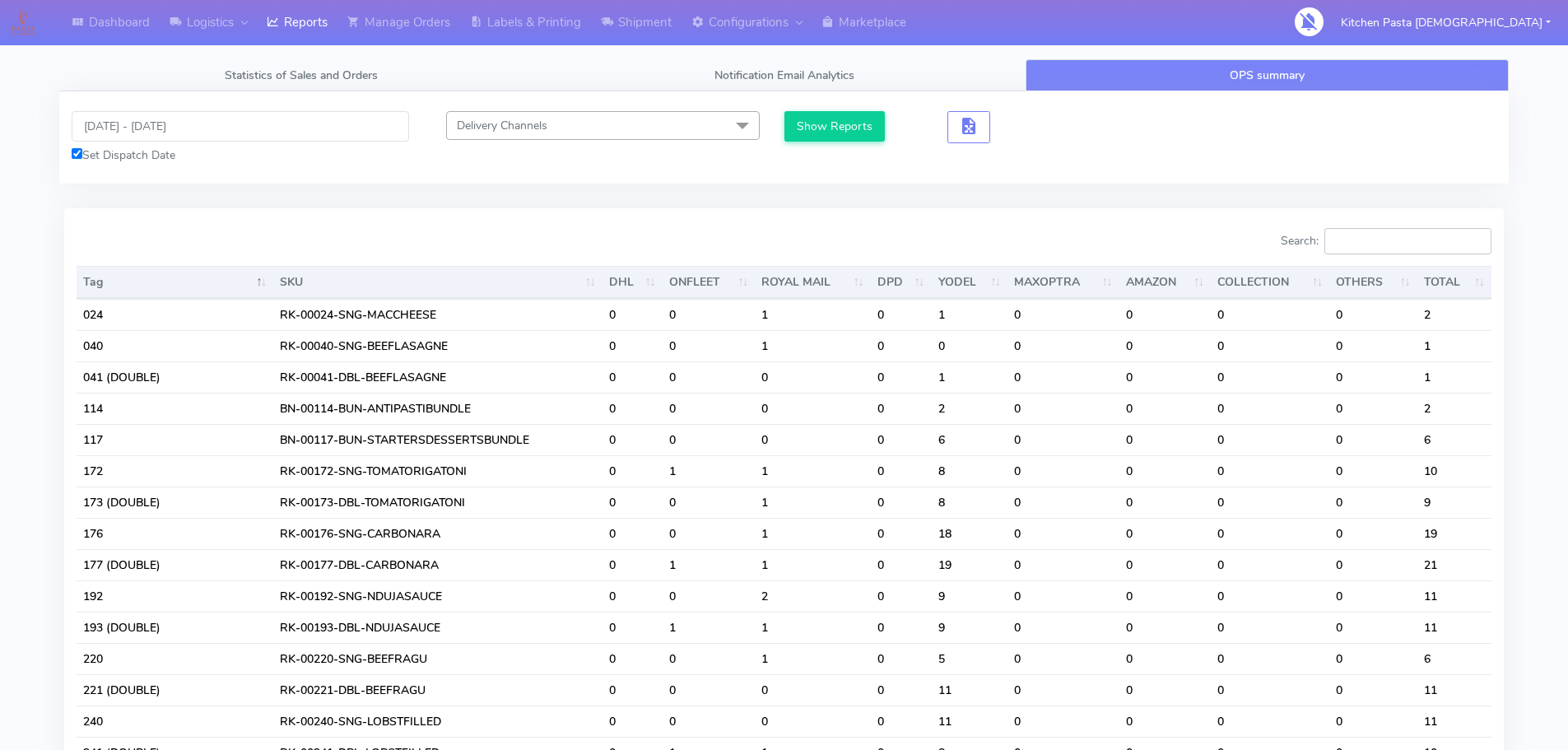
click at [1402, 249] on input "Search:" at bounding box center [1408, 241] width 167 height 26
drag, startPoint x: 1408, startPoint y: 239, endPoint x: 1418, endPoint y: 236, distance: 10.4
click at [1418, 236] on input "Search:" at bounding box center [1408, 241] width 167 height 26
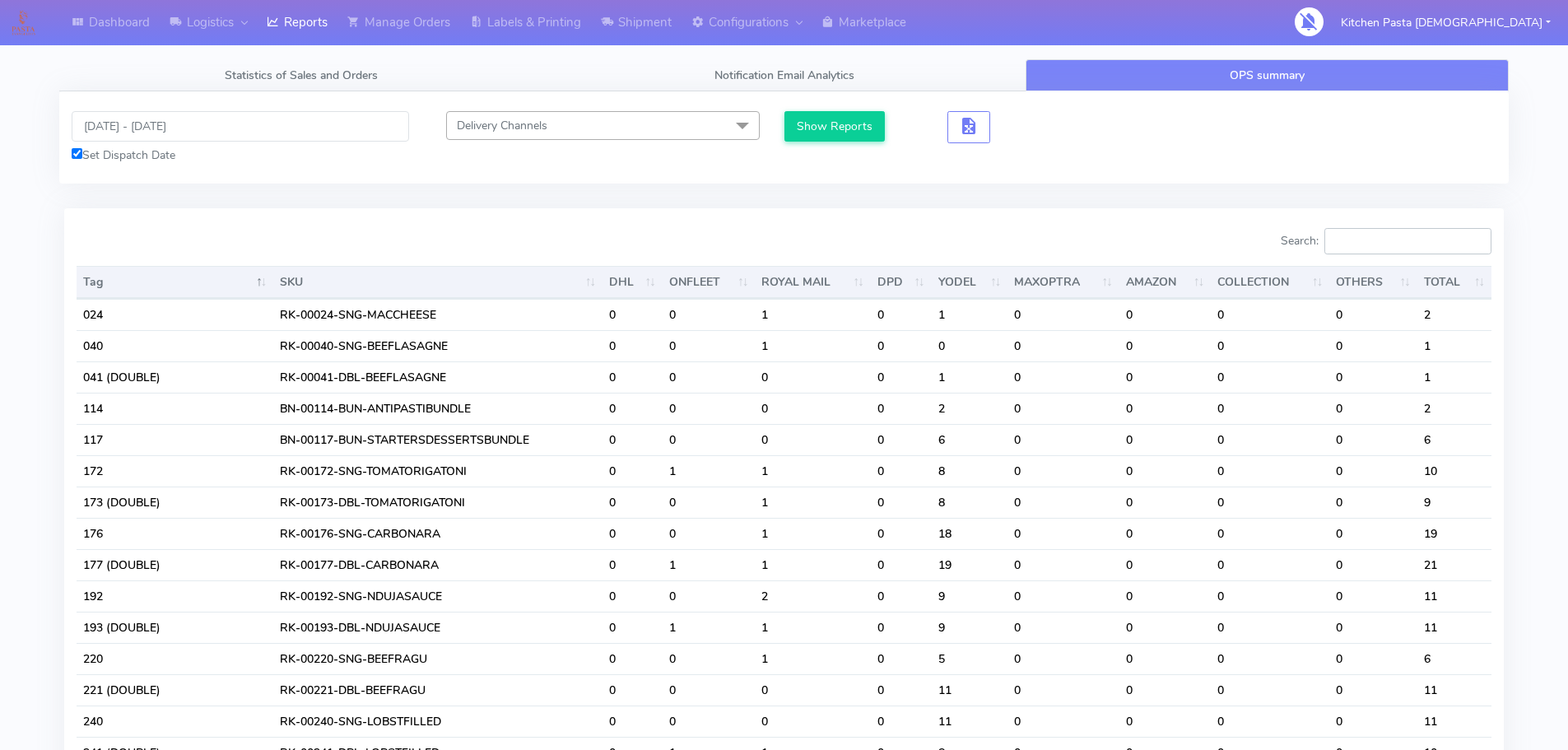
scroll to position [0, 0]
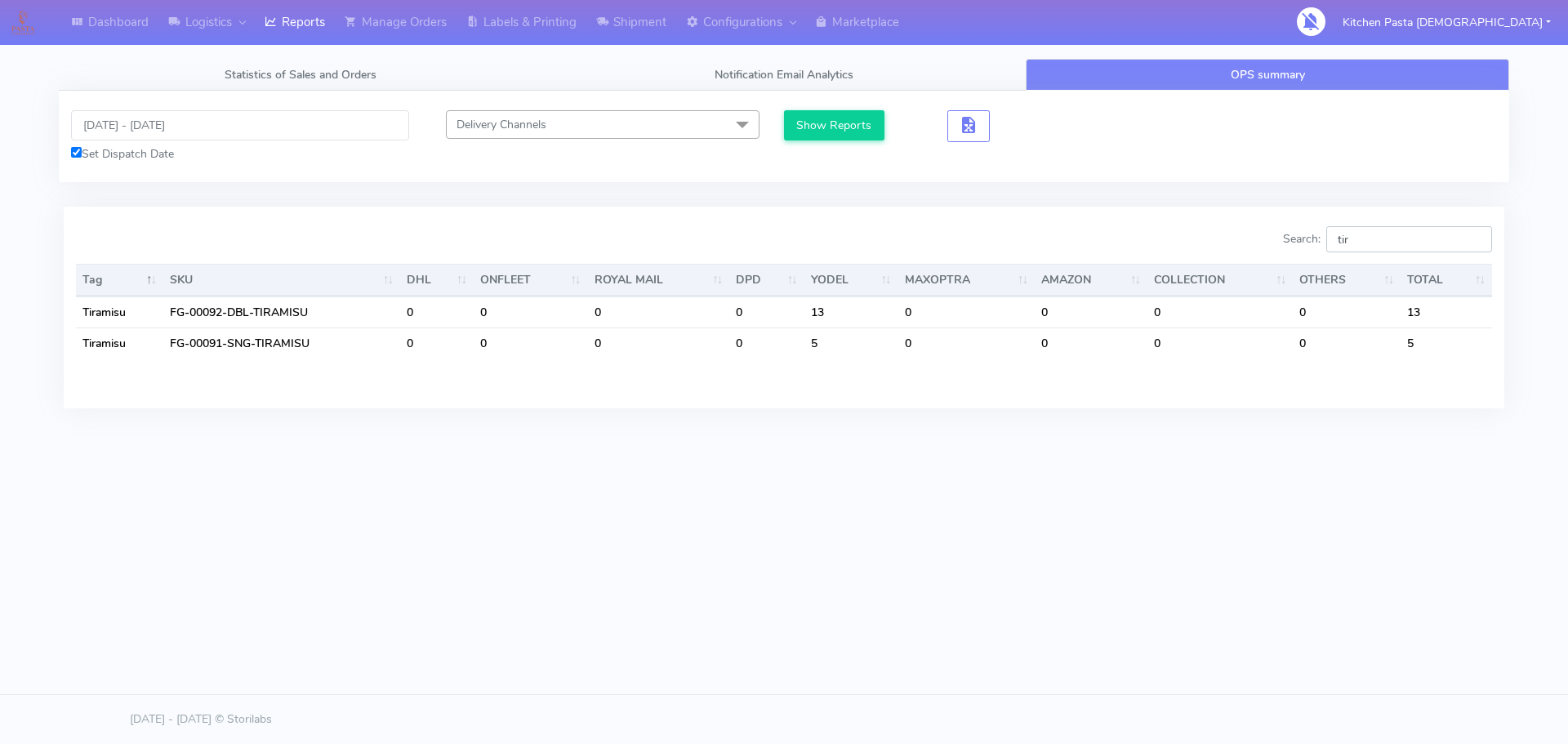
drag, startPoint x: 1378, startPoint y: 242, endPoint x: 1330, endPoint y: 239, distance: 48.1
click at [1330, 241] on label "Search: tir" at bounding box center [1388, 239] width 209 height 26
drag, startPoint x: 1351, startPoint y: 239, endPoint x: 1293, endPoint y: 230, distance: 58.7
click at [1293, 230] on div "Search: pro" at bounding box center [1145, 243] width 696 height 33
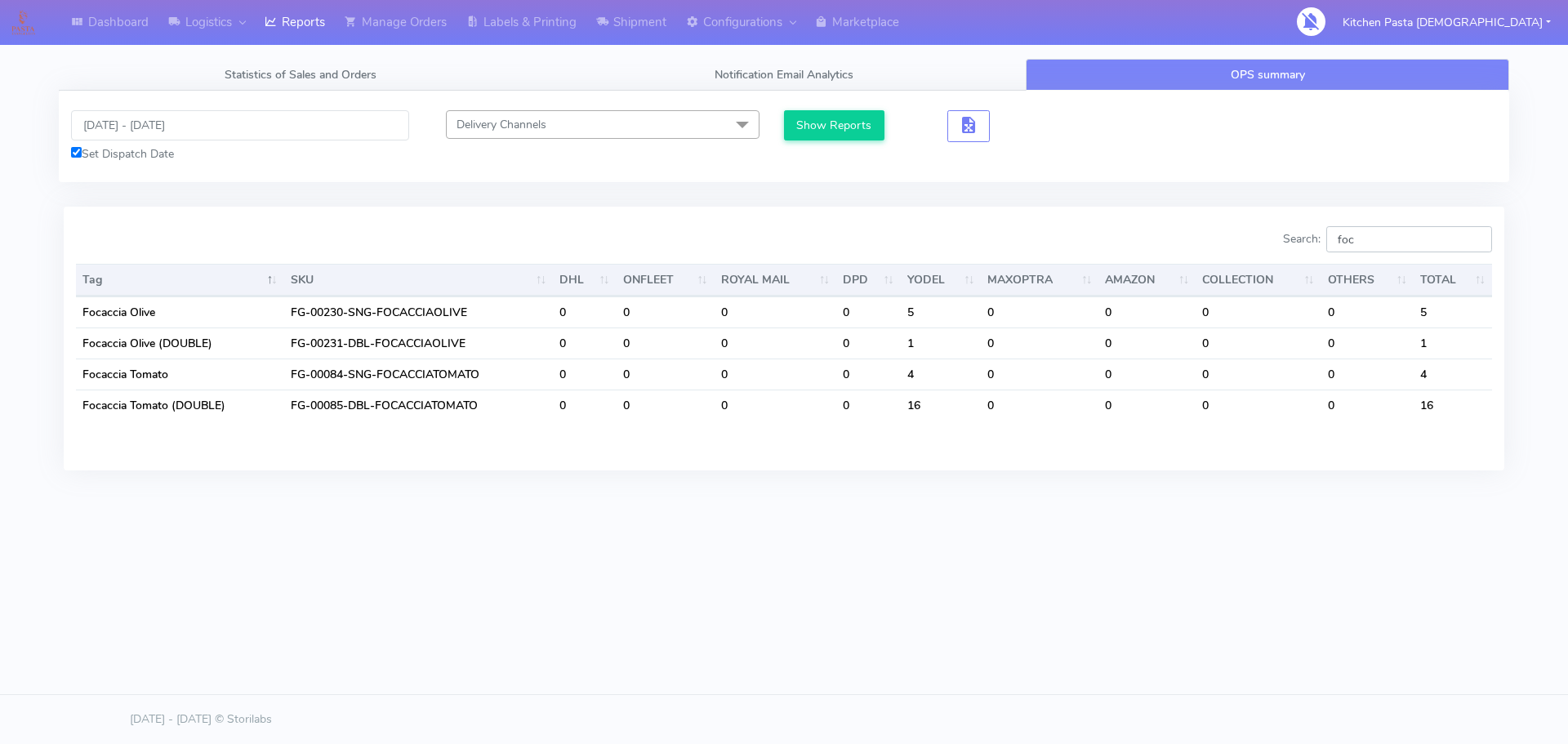
drag, startPoint x: 1386, startPoint y: 244, endPoint x: 1226, endPoint y: 218, distance: 162.1
click at [1224, 228] on div "Search: foc" at bounding box center [1145, 243] width 696 height 33
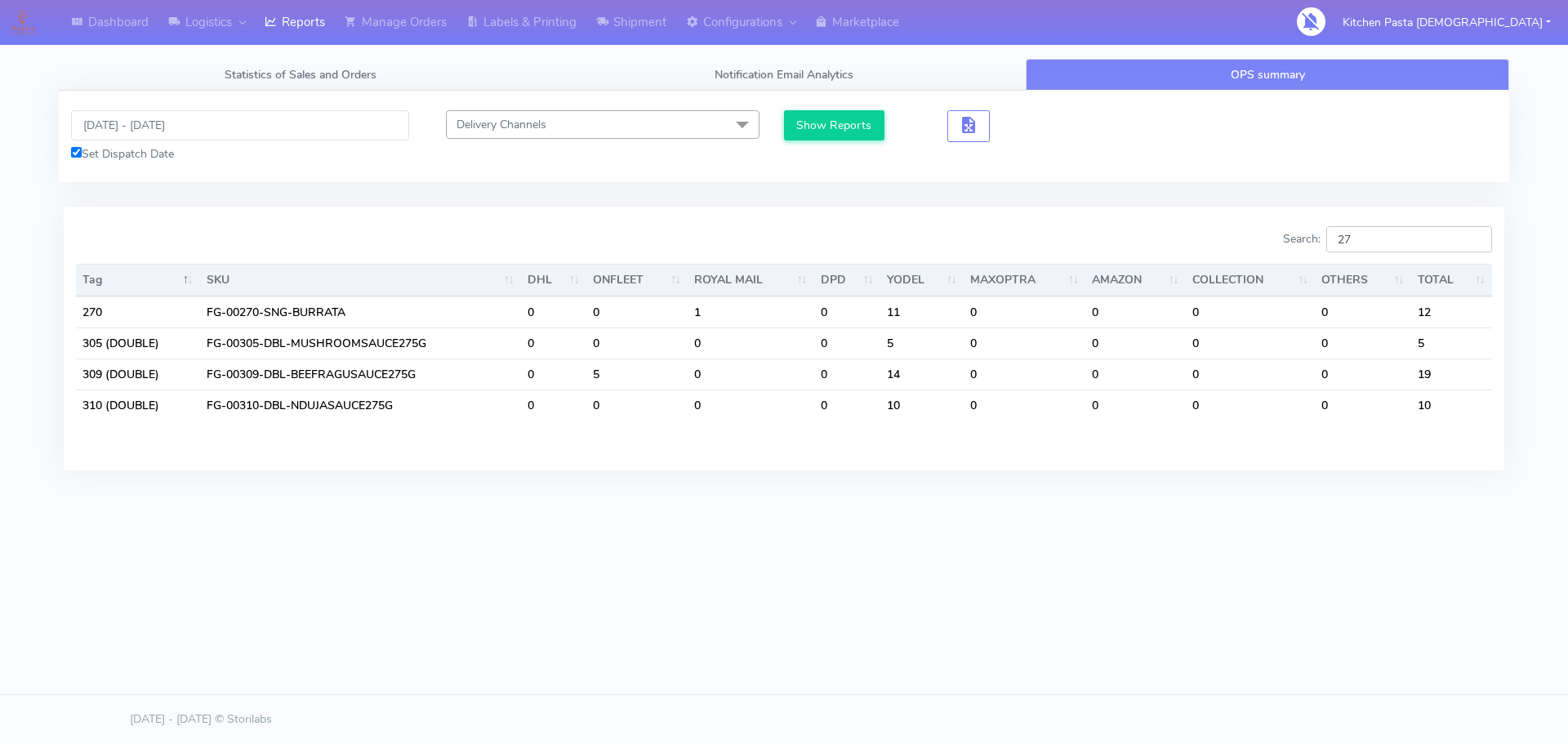
type input "270"
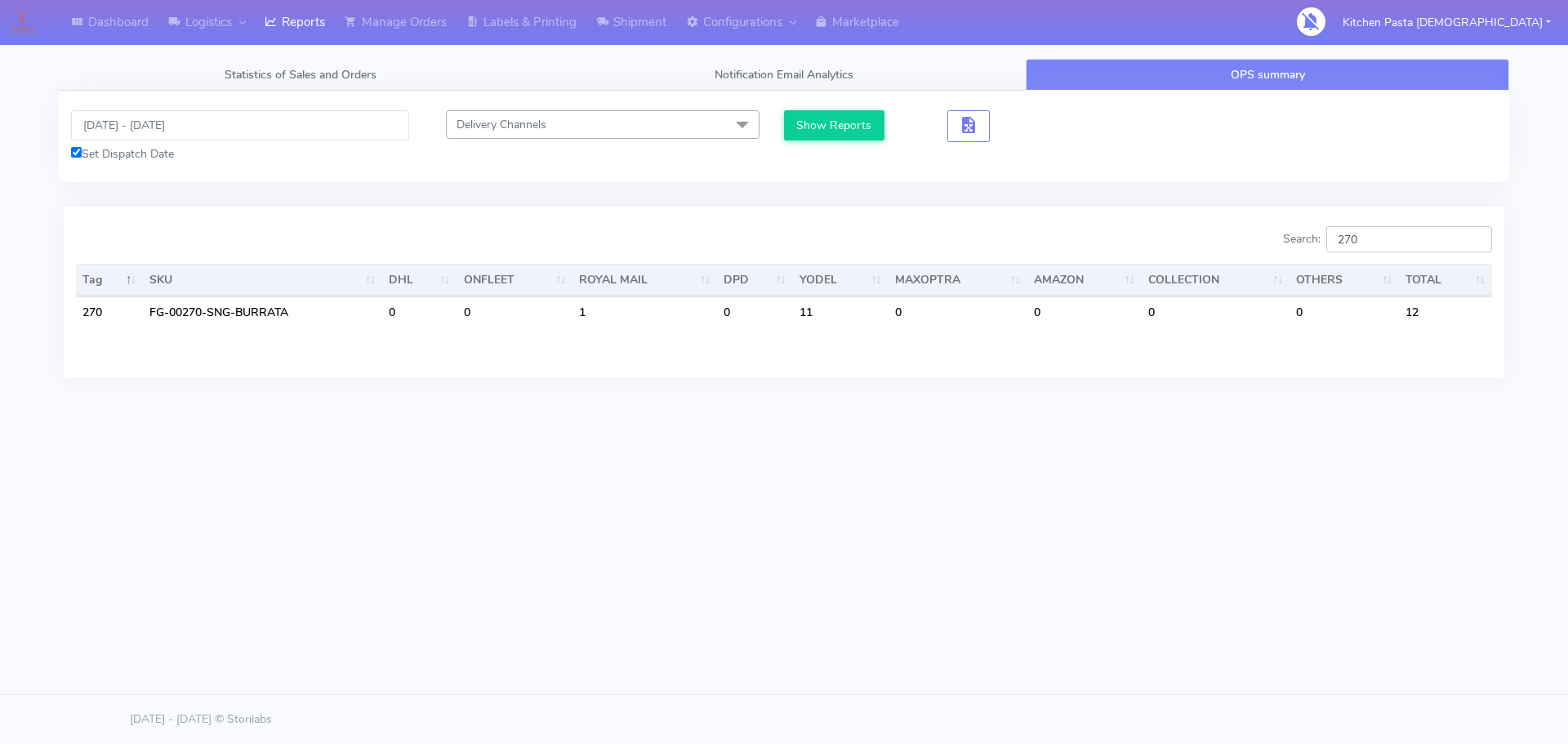
drag, startPoint x: 1392, startPoint y: 234, endPoint x: 1213, endPoint y: 241, distance: 179.1
click at [1213, 241] on div "Search: 270" at bounding box center [1145, 243] width 696 height 33
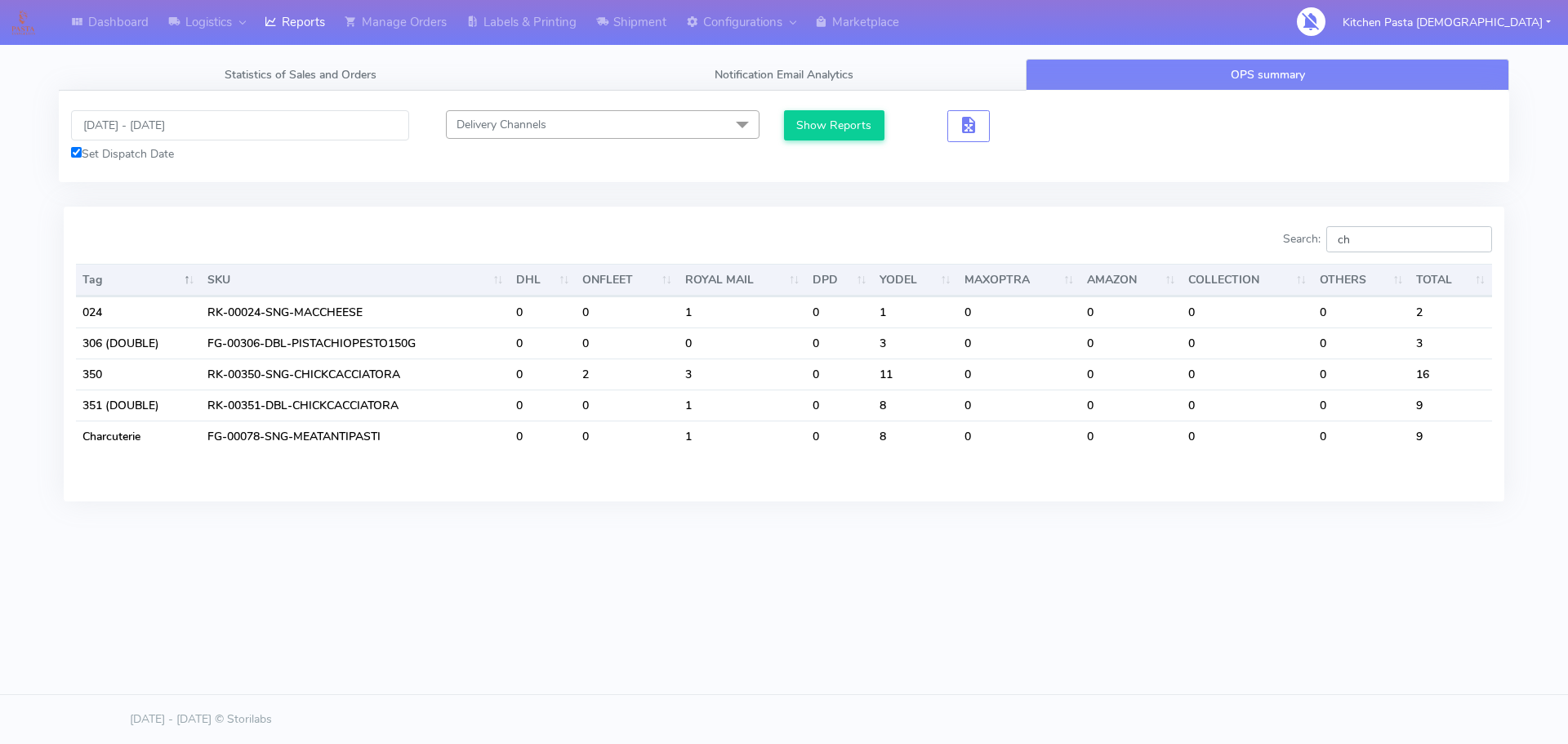
type input "c"
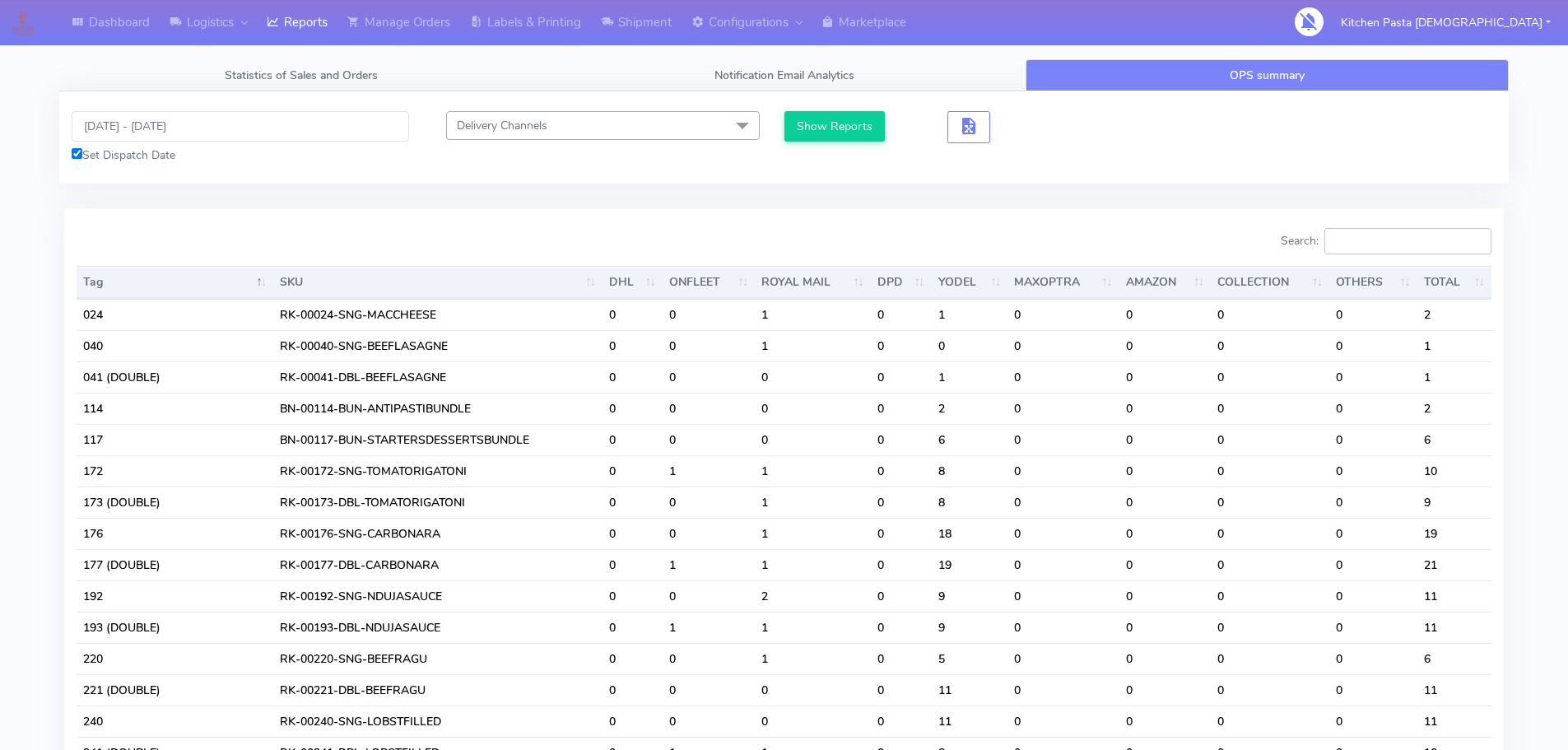
click at [1402, 240] on input "Search:" at bounding box center [1408, 241] width 167 height 26
click at [250, 113] on input "08/10/2025 - 08/10/2025" at bounding box center [240, 126] width 338 height 30
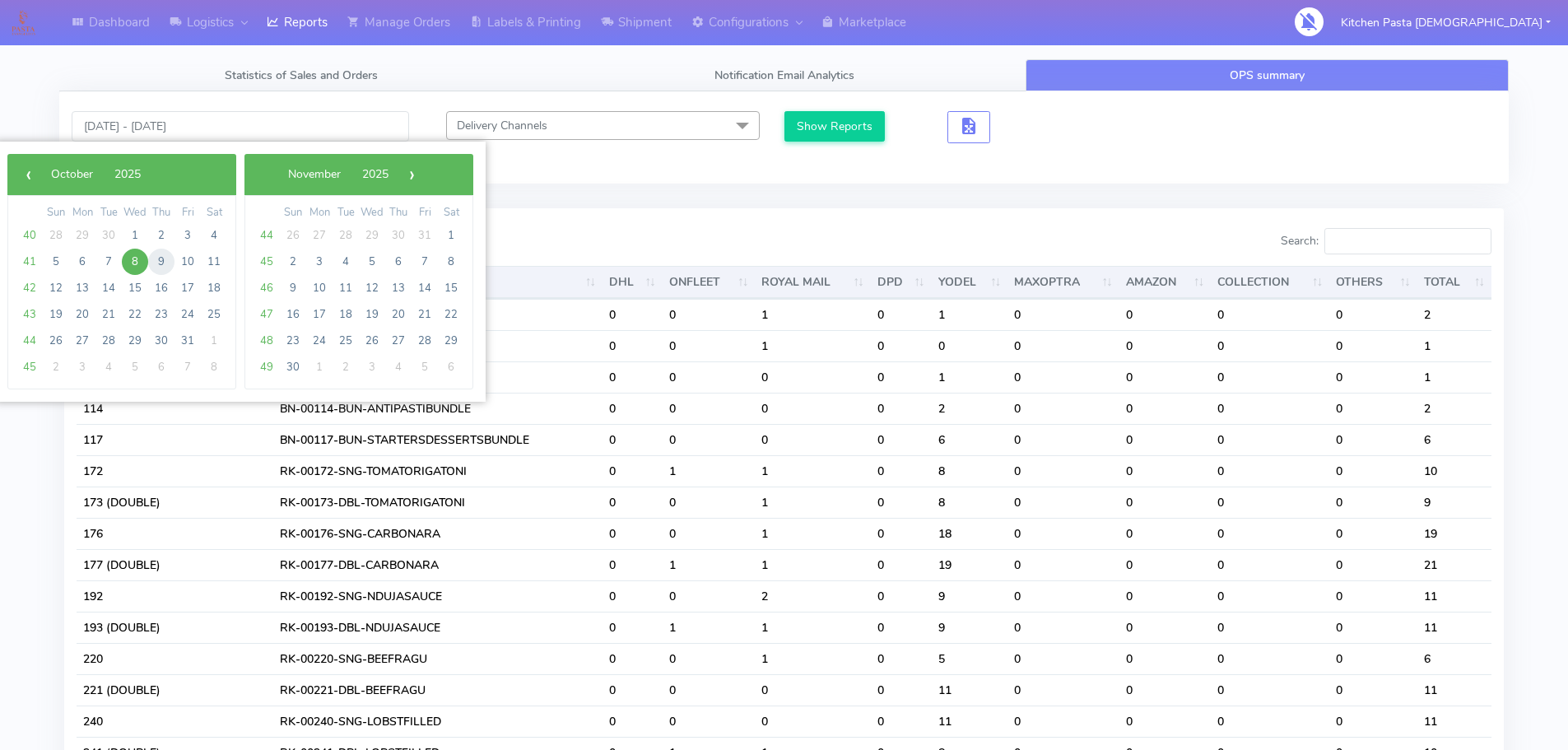
click at [166, 258] on span "9" at bounding box center [161, 262] width 26 height 26
click at [165, 258] on span "9" at bounding box center [161, 262] width 26 height 26
type input "09/10/2025 - 09/10/2025"
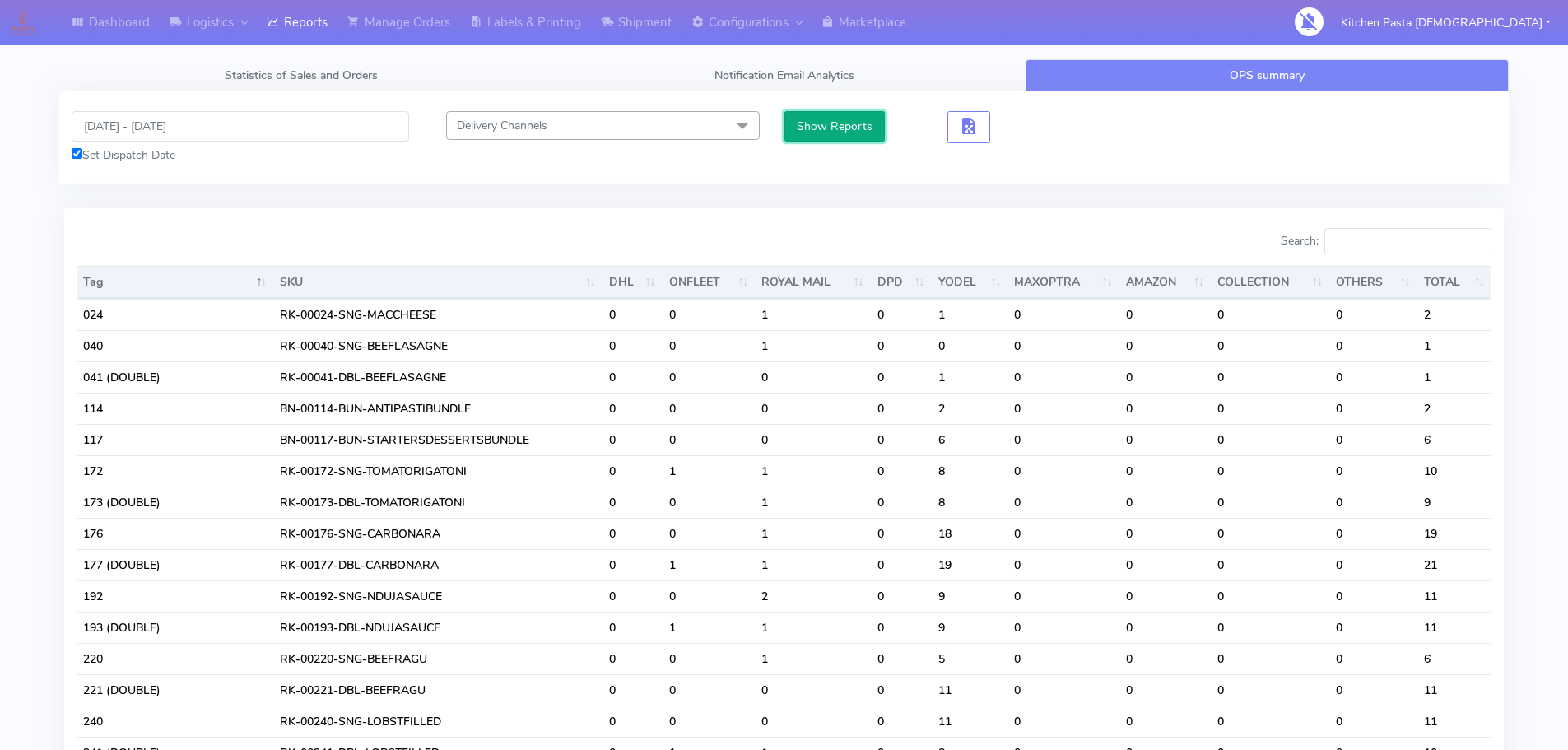
click at [834, 122] on button "Show Reports" at bounding box center [835, 126] width 101 height 30
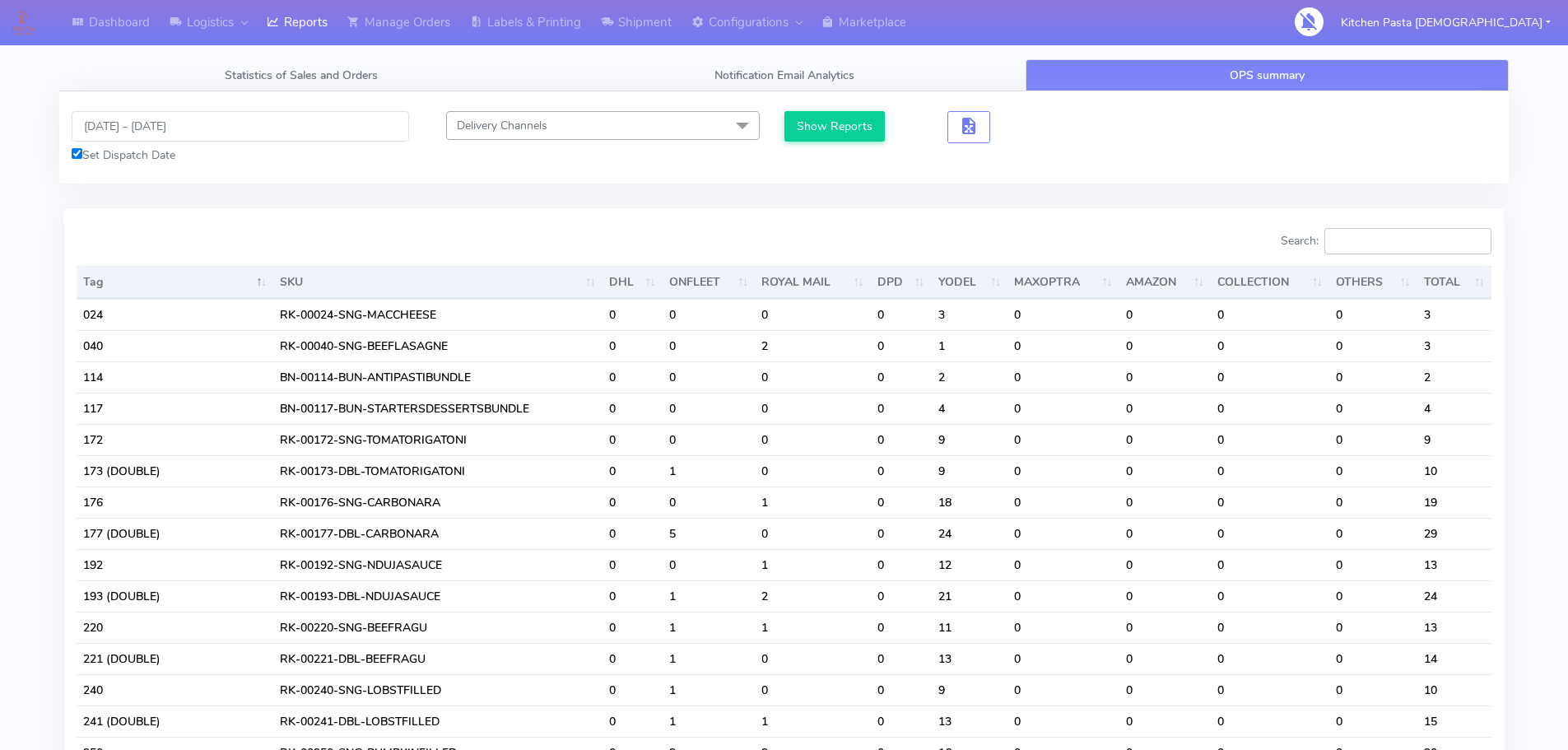
click at [1415, 246] on input "Search:" at bounding box center [1408, 241] width 167 height 26
drag, startPoint x: 0, startPoint y: 33, endPoint x: 574, endPoint y: 28, distance: 574.0
drag, startPoint x: 483, startPoint y: 25, endPoint x: 444, endPoint y: 26, distance: 39.0
click at [483, 25] on icon at bounding box center [476, 22] width 12 height 16
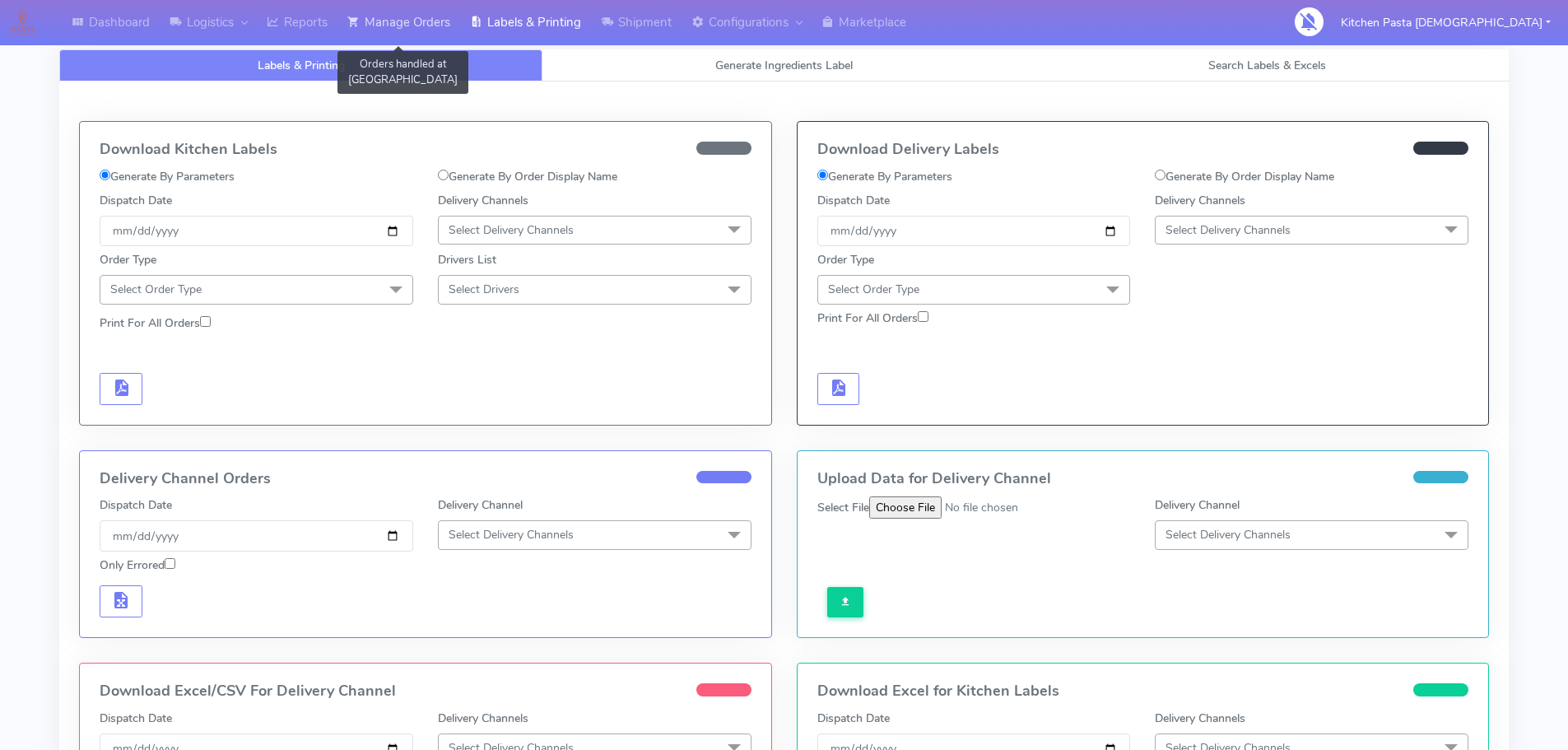
click at [412, 26] on link "Manage Orders" at bounding box center [399, 22] width 123 height 45
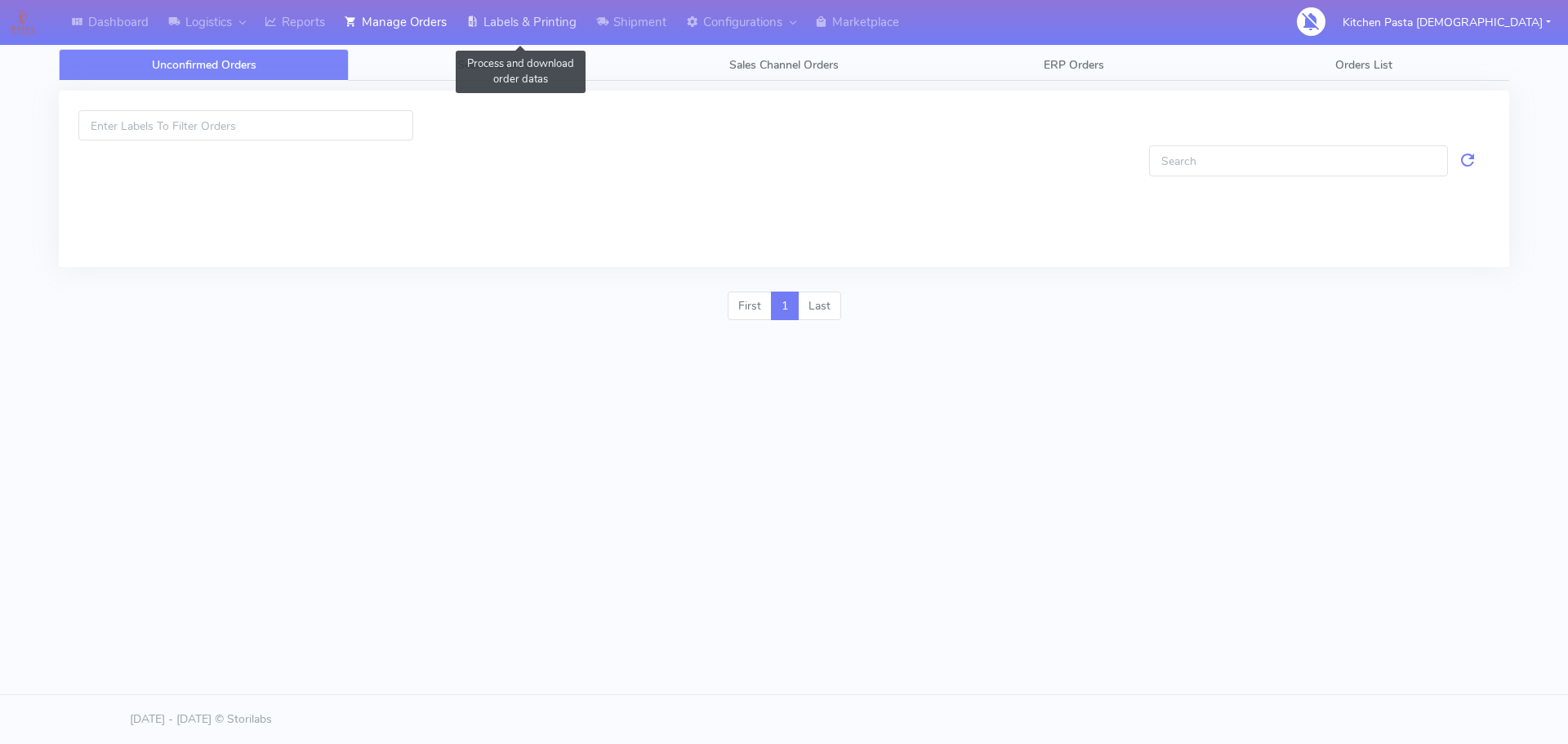
click at [575, 30] on link "Labels & Printing" at bounding box center [521, 22] width 130 height 45
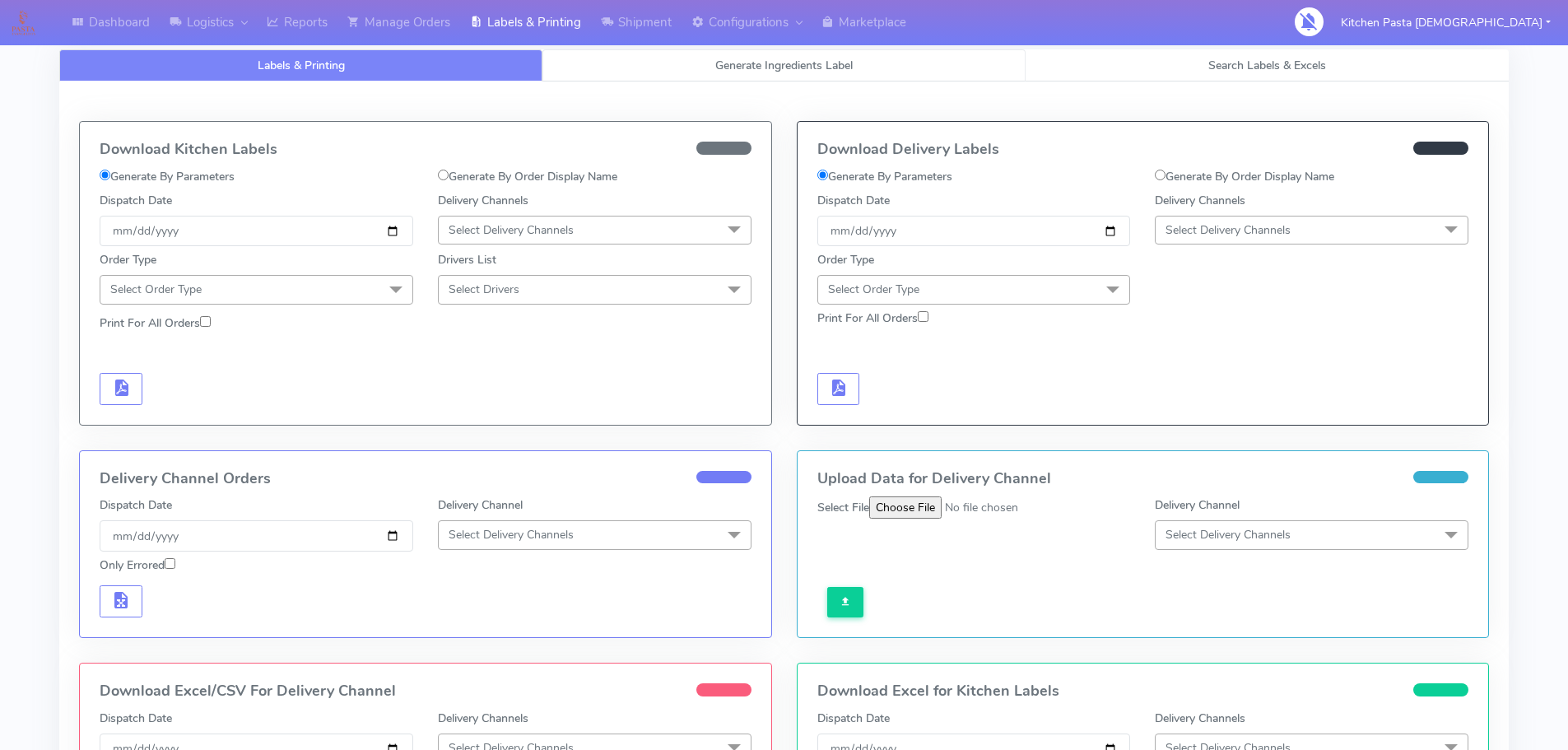
click at [742, 59] on span "Generate Ingredients Label" at bounding box center [784, 65] width 138 height 16
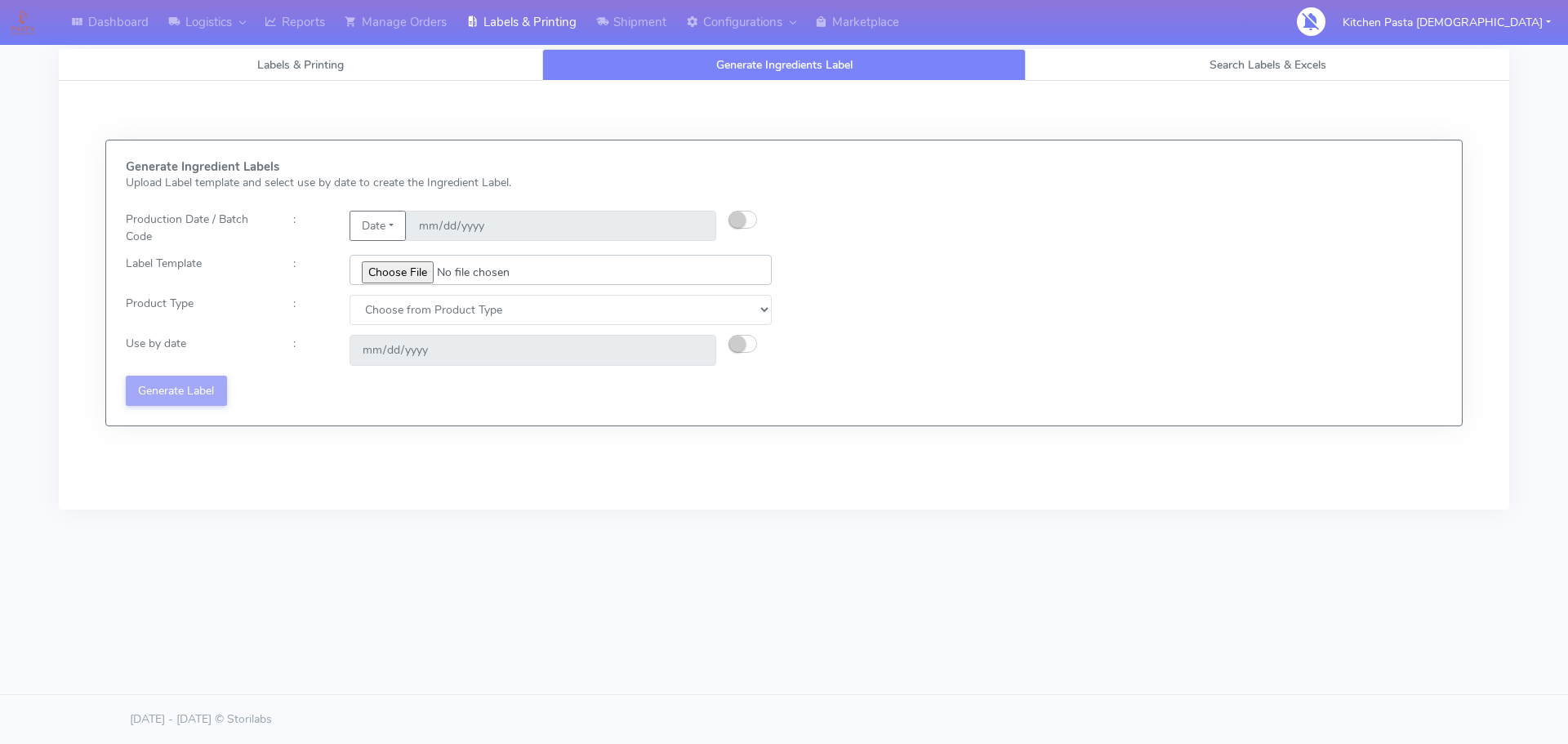
click at [412, 267] on input "file" at bounding box center [561, 270] width 422 height 30
type input "C:\fakepath\Classic Tiramisu V1.jpg"
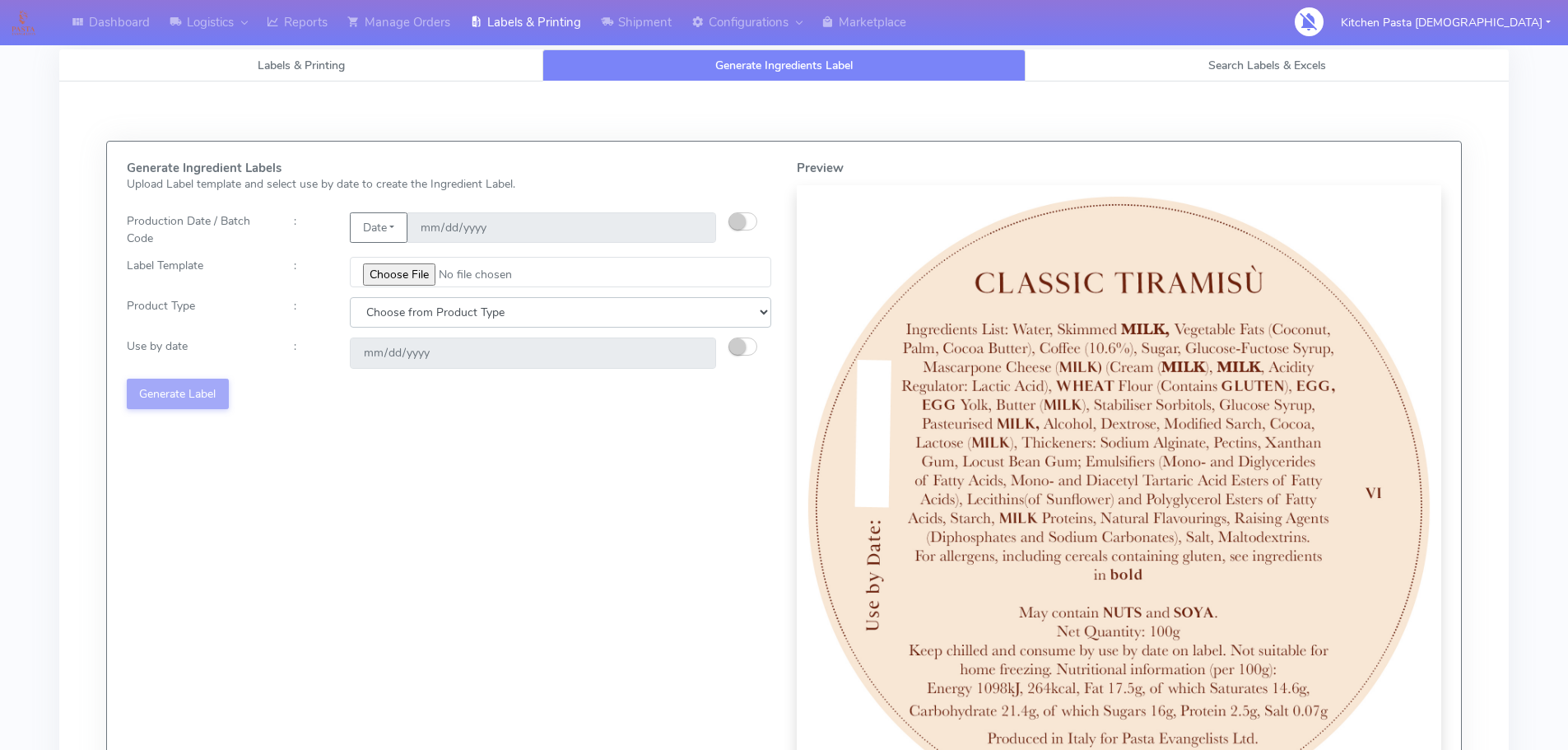
click at [502, 322] on select "Choose from Product Type" at bounding box center [561, 312] width 422 height 30
click at [502, 294] on div "Generate Ingredient Labels Upload Label template and select use by date to crea…" at bounding box center [450, 496] width 670 height 668
click at [502, 303] on select "Choose from Product Type" at bounding box center [561, 312] width 422 height 30
click at [599, 314] on select "Choose from Product Type" at bounding box center [561, 312] width 422 height 30
click at [600, 314] on select "Choose from Product Type" at bounding box center [561, 312] width 422 height 30
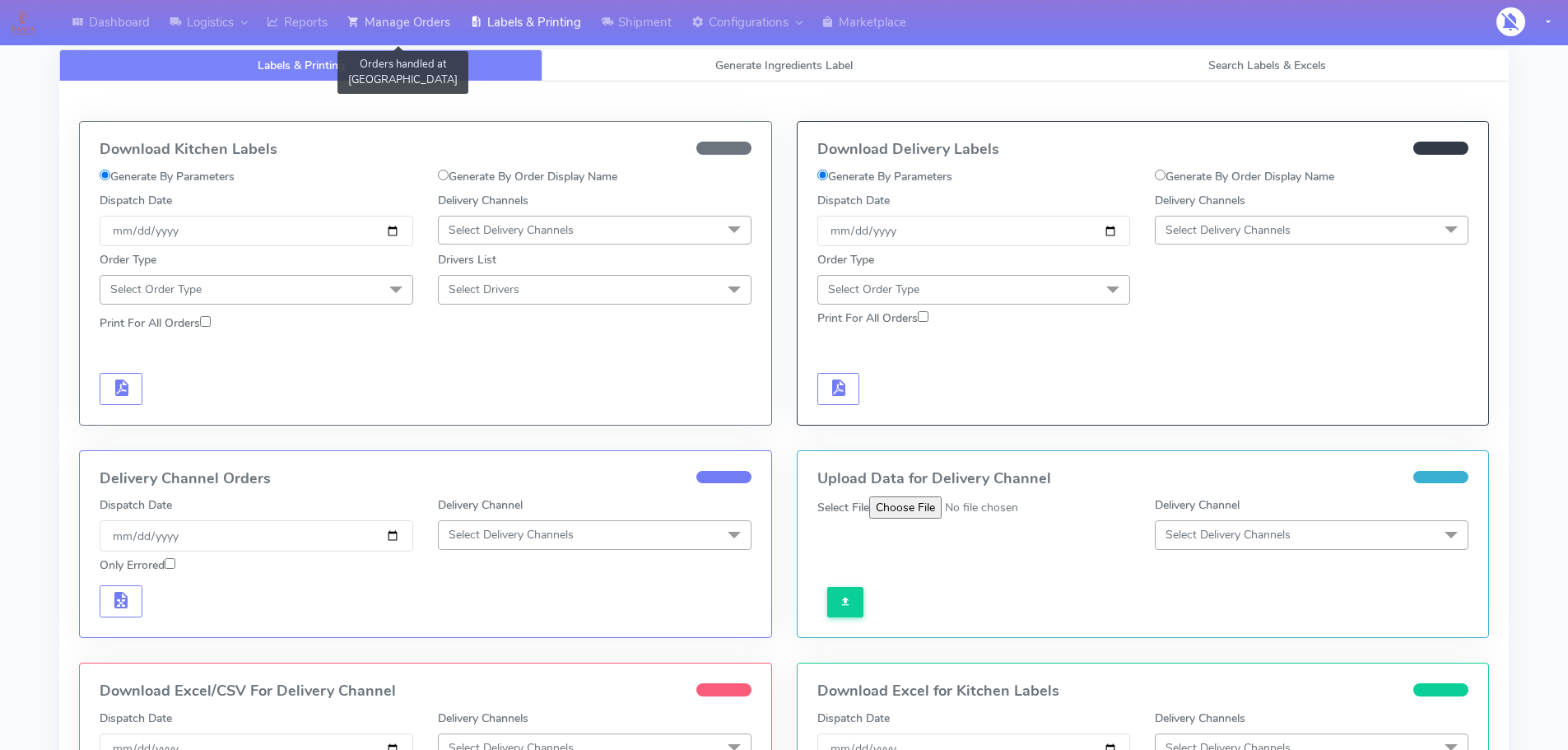
click at [403, 30] on link "Manage Orders" at bounding box center [399, 22] width 123 height 45
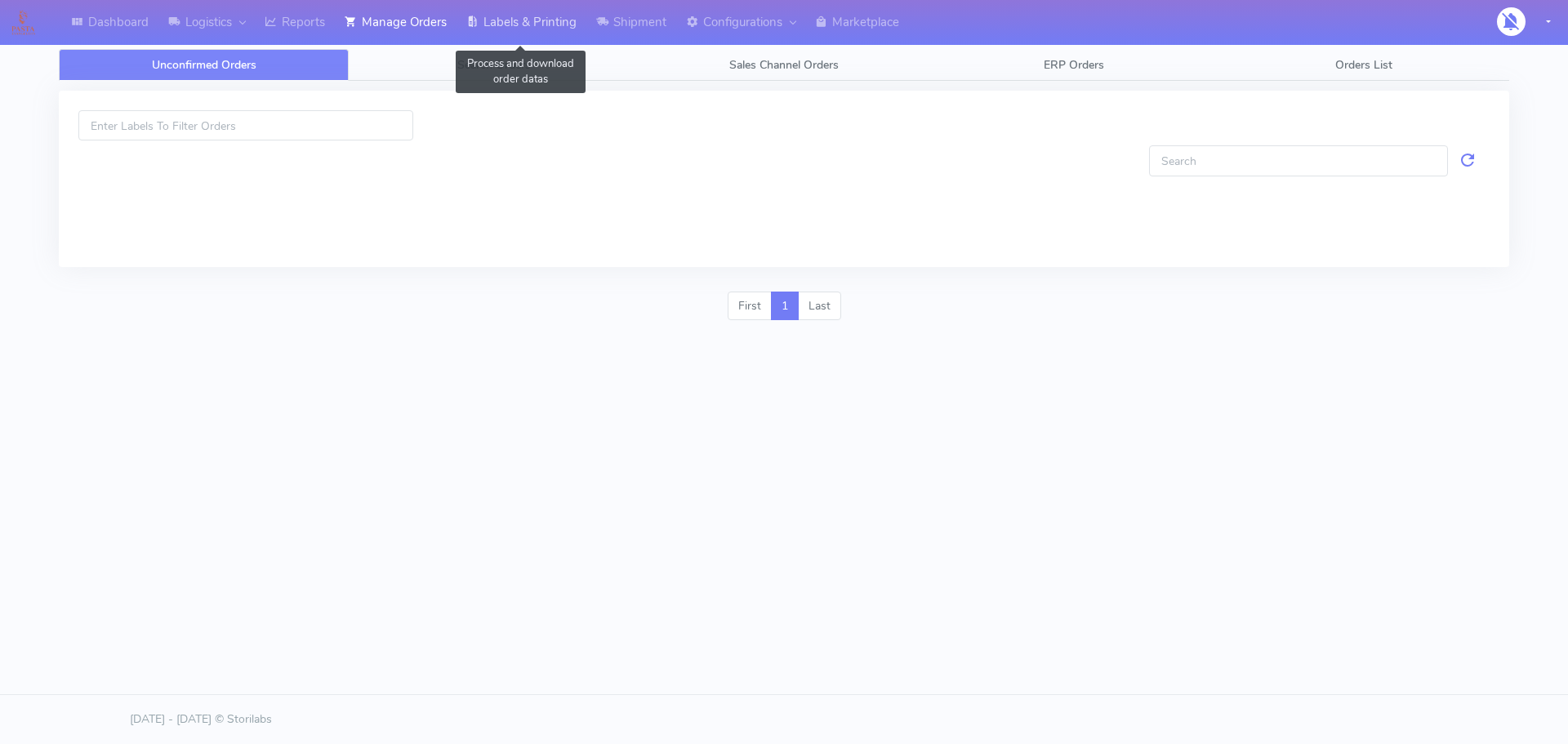
click at [509, 28] on link "Labels & Printing" at bounding box center [521, 22] width 130 height 45
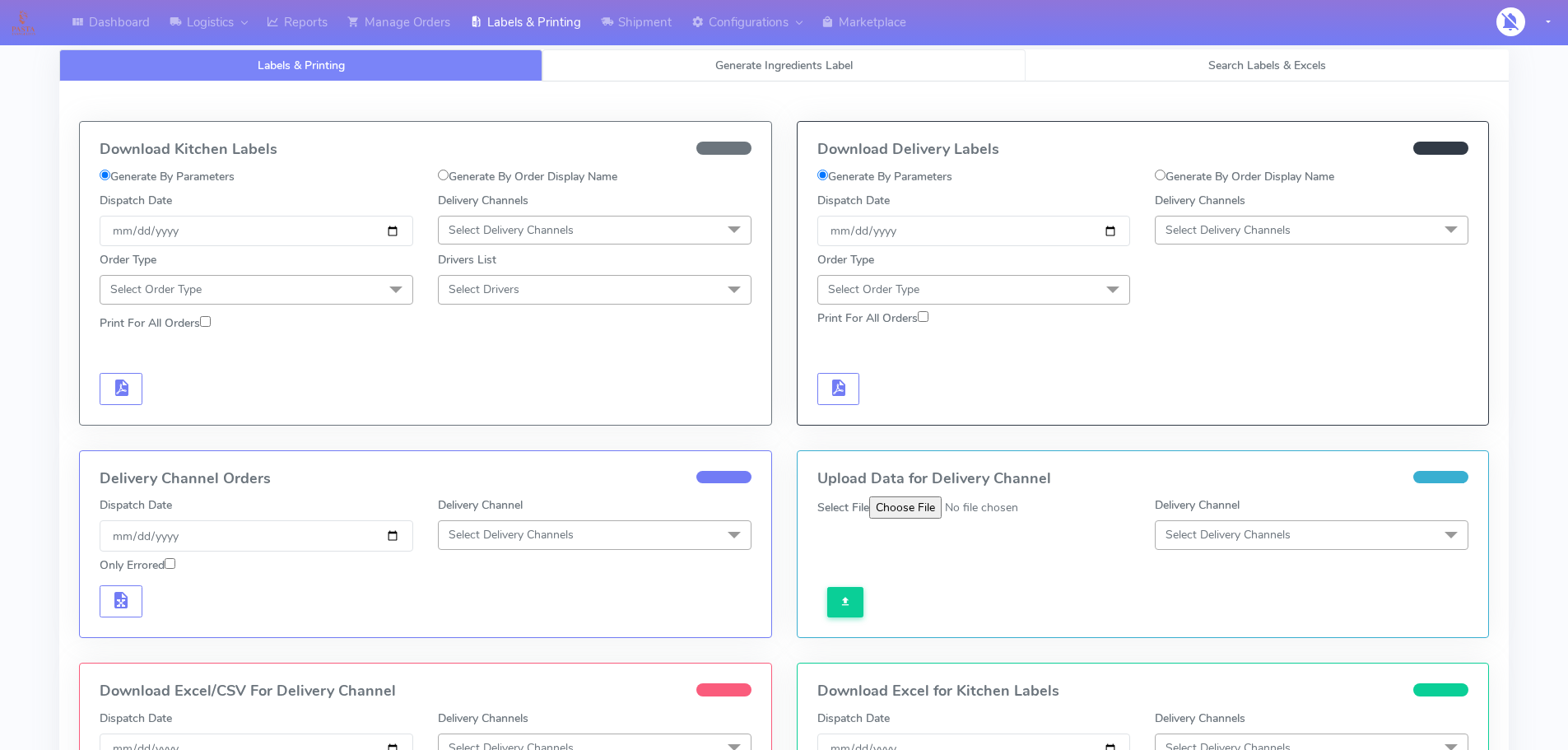
click at [734, 68] on span "Generate Ingredients Label" at bounding box center [784, 65] width 138 height 16
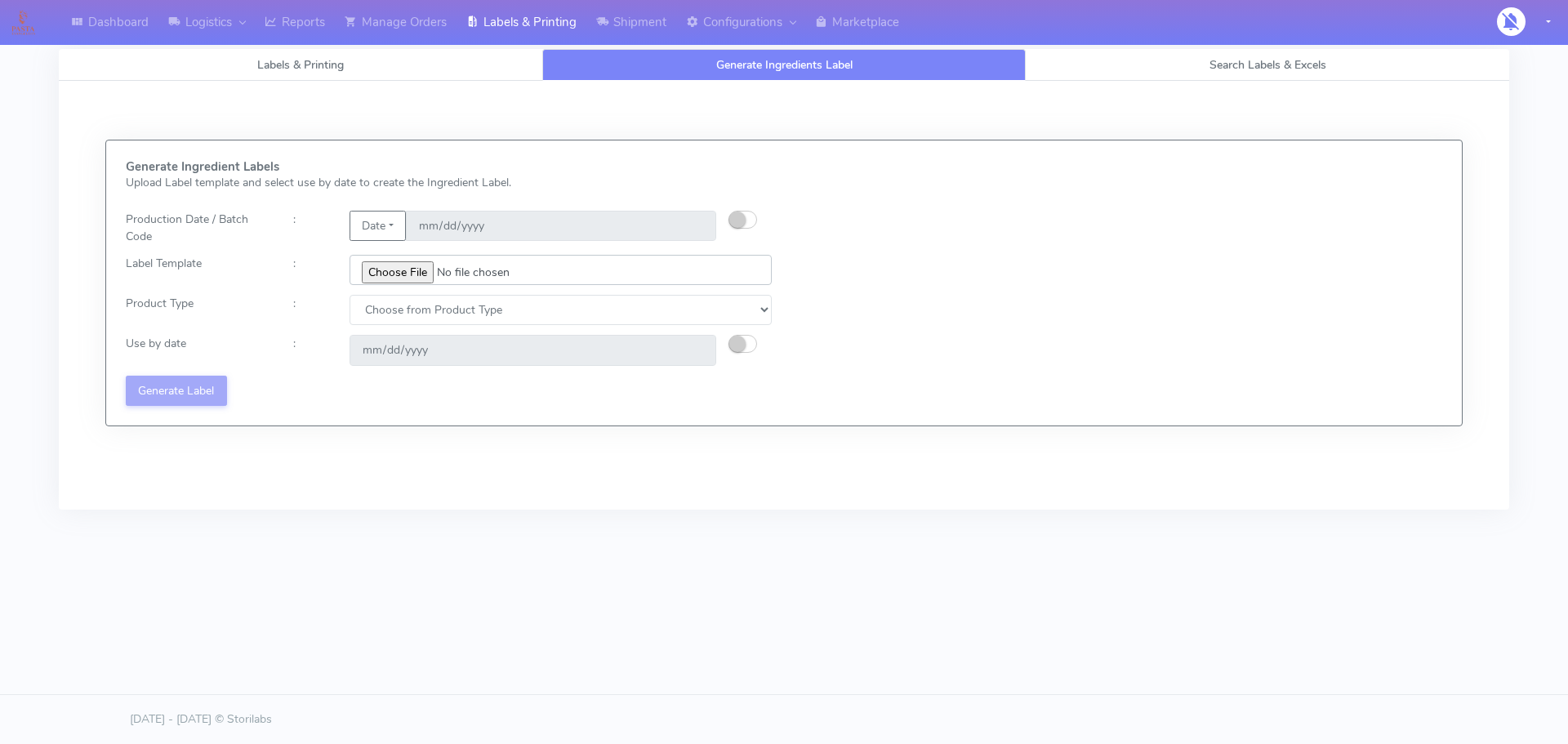
click at [410, 269] on input "file" at bounding box center [561, 270] width 422 height 30
type input "C:\fakepath\Classic Tiramisu V1.jpg"
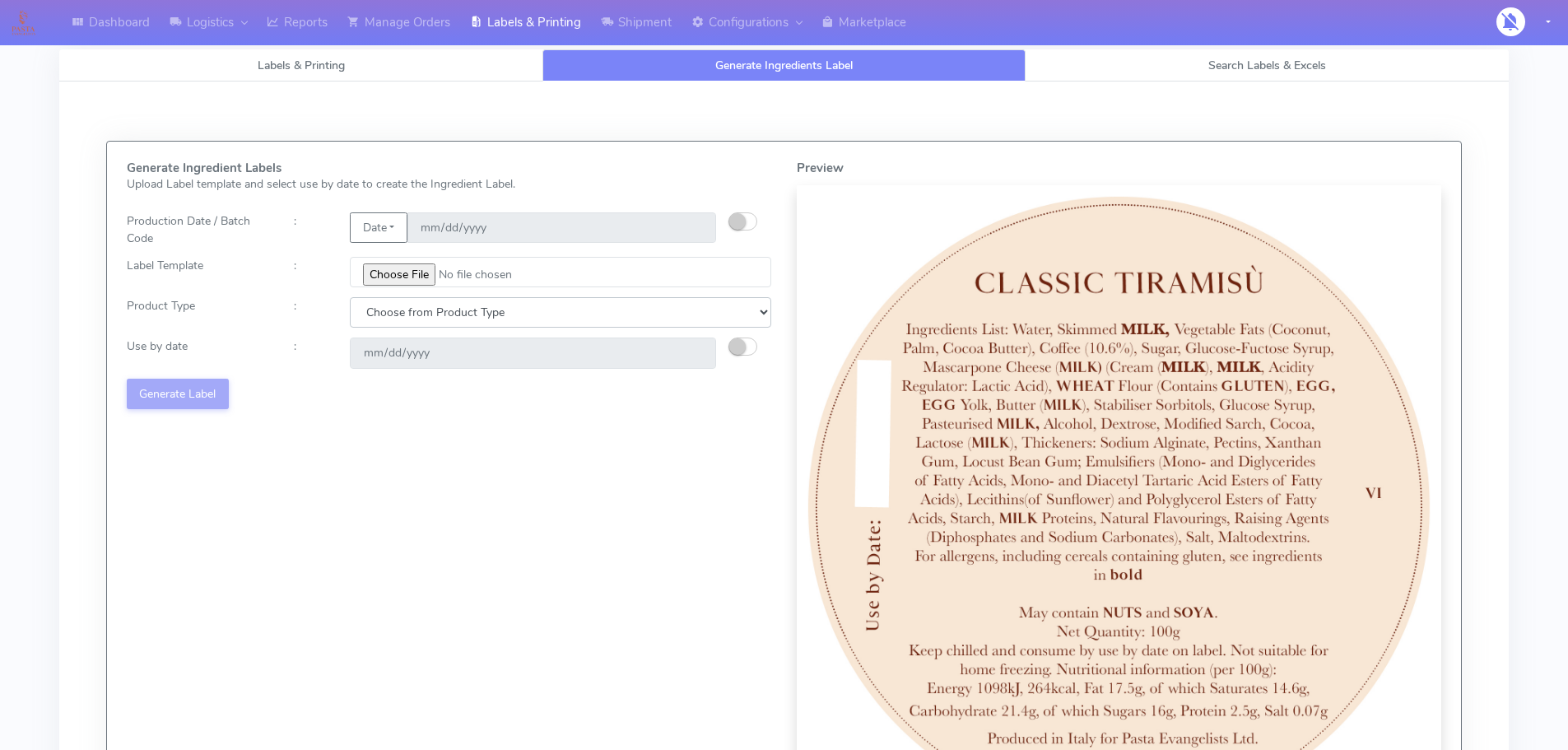
click at [474, 312] on select "Choose from Product Type" at bounding box center [561, 312] width 422 height 30
click at [625, 351] on input "date" at bounding box center [533, 352] width 366 height 30
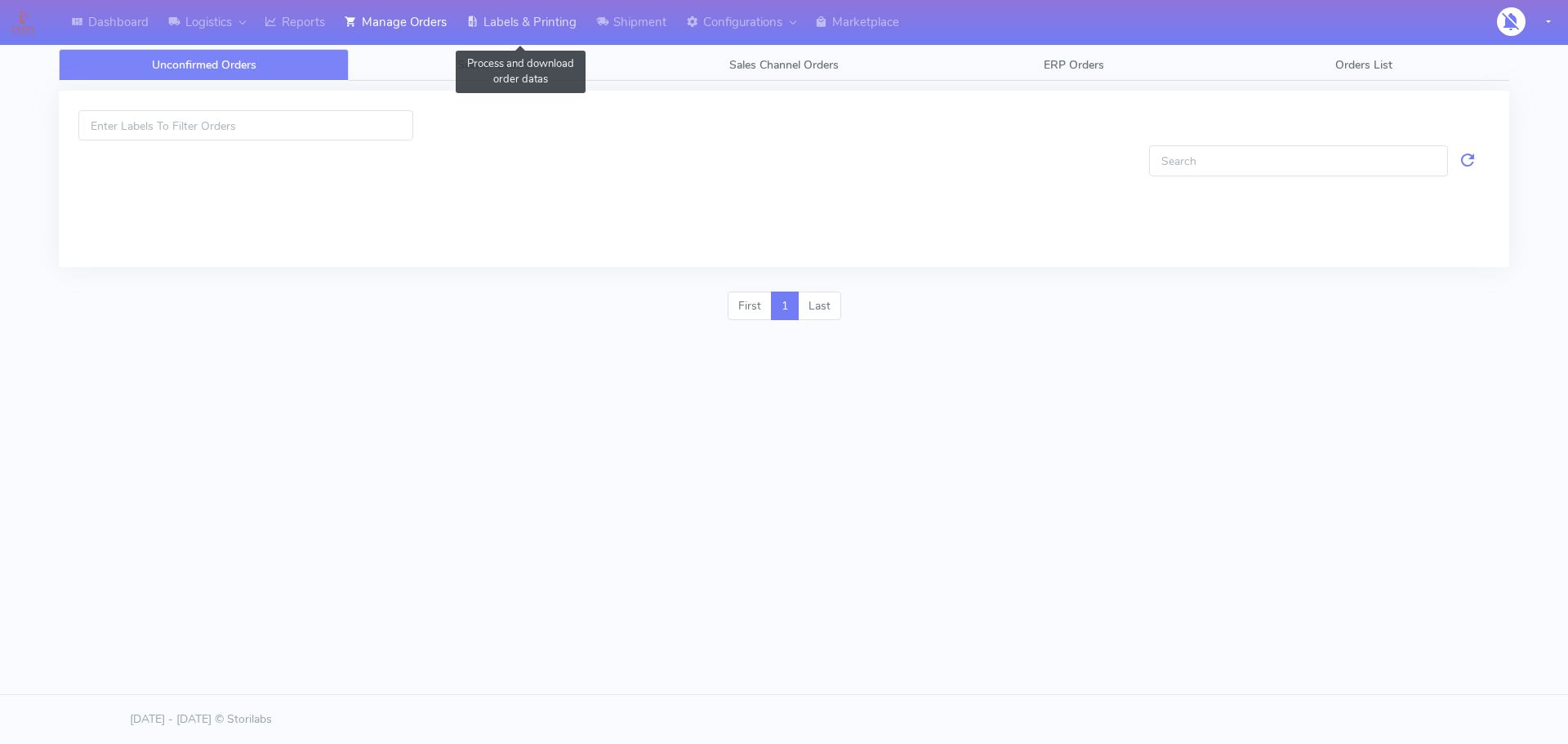
click at [558, 33] on link "Labels & Printing" at bounding box center [521, 22] width 130 height 45
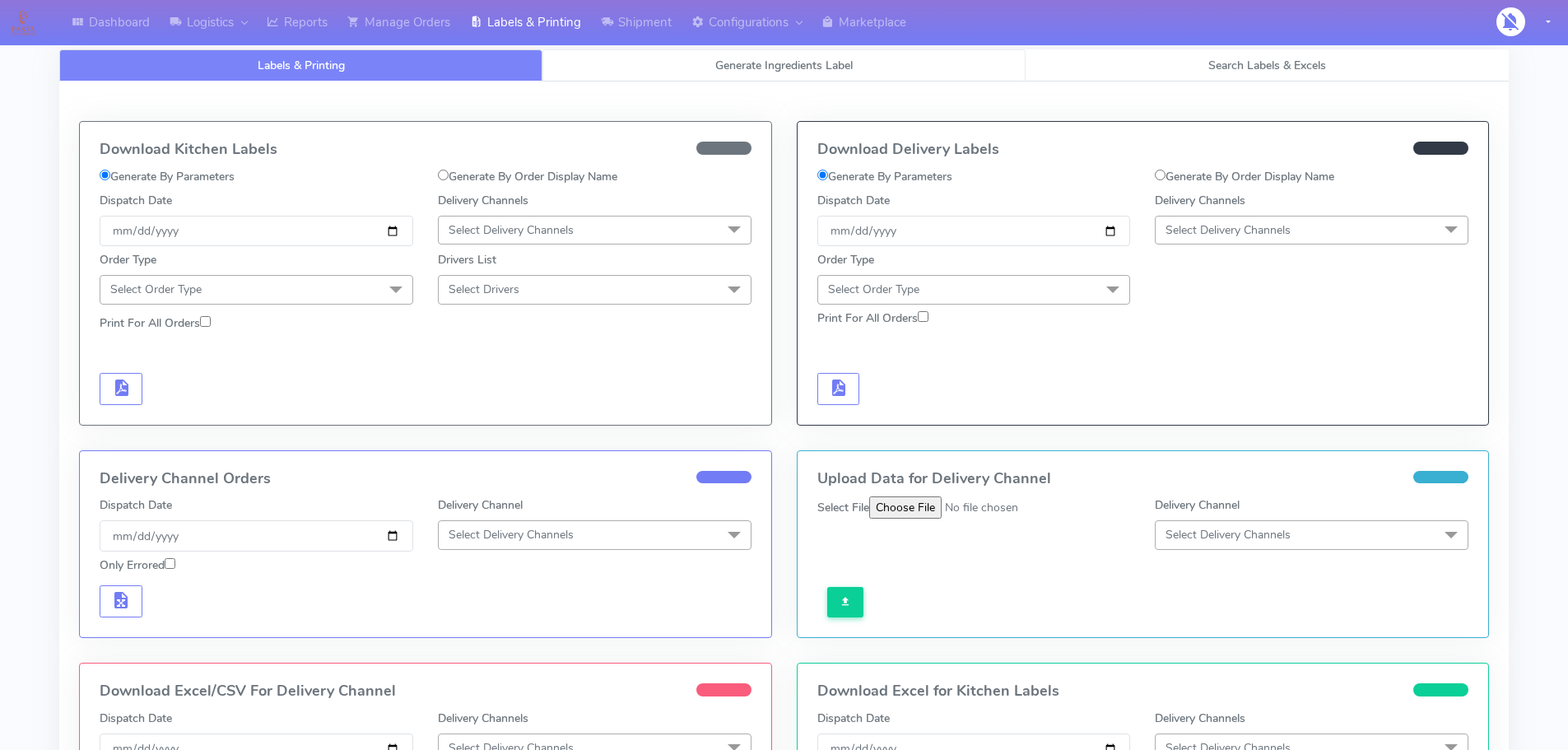
click at [729, 63] on span "Generate Ingredients Label" at bounding box center [784, 65] width 138 height 16
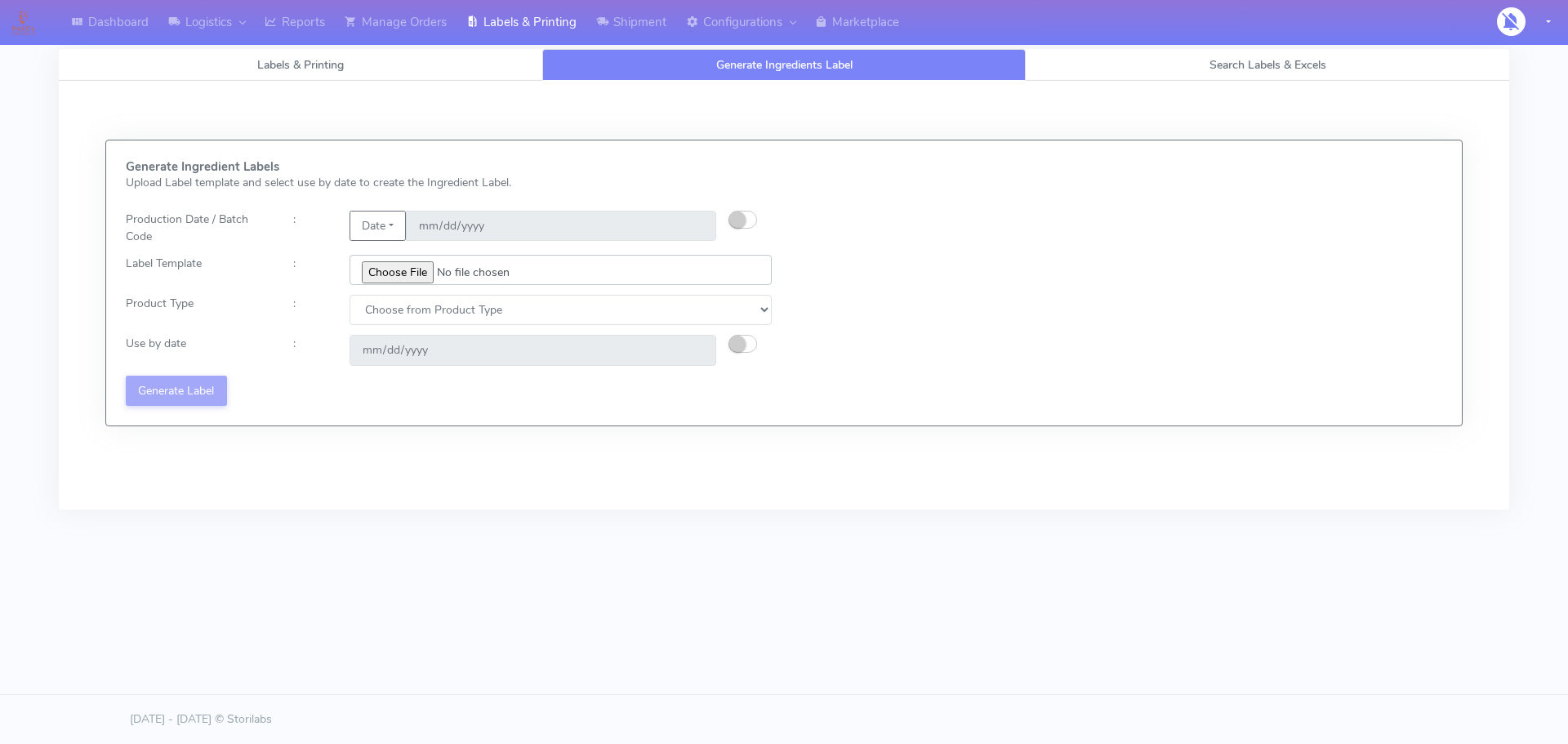
click at [384, 262] on input "file" at bounding box center [561, 270] width 422 height 30
type input "C:\fakepath\Classic Tiramisu V1.jpg"
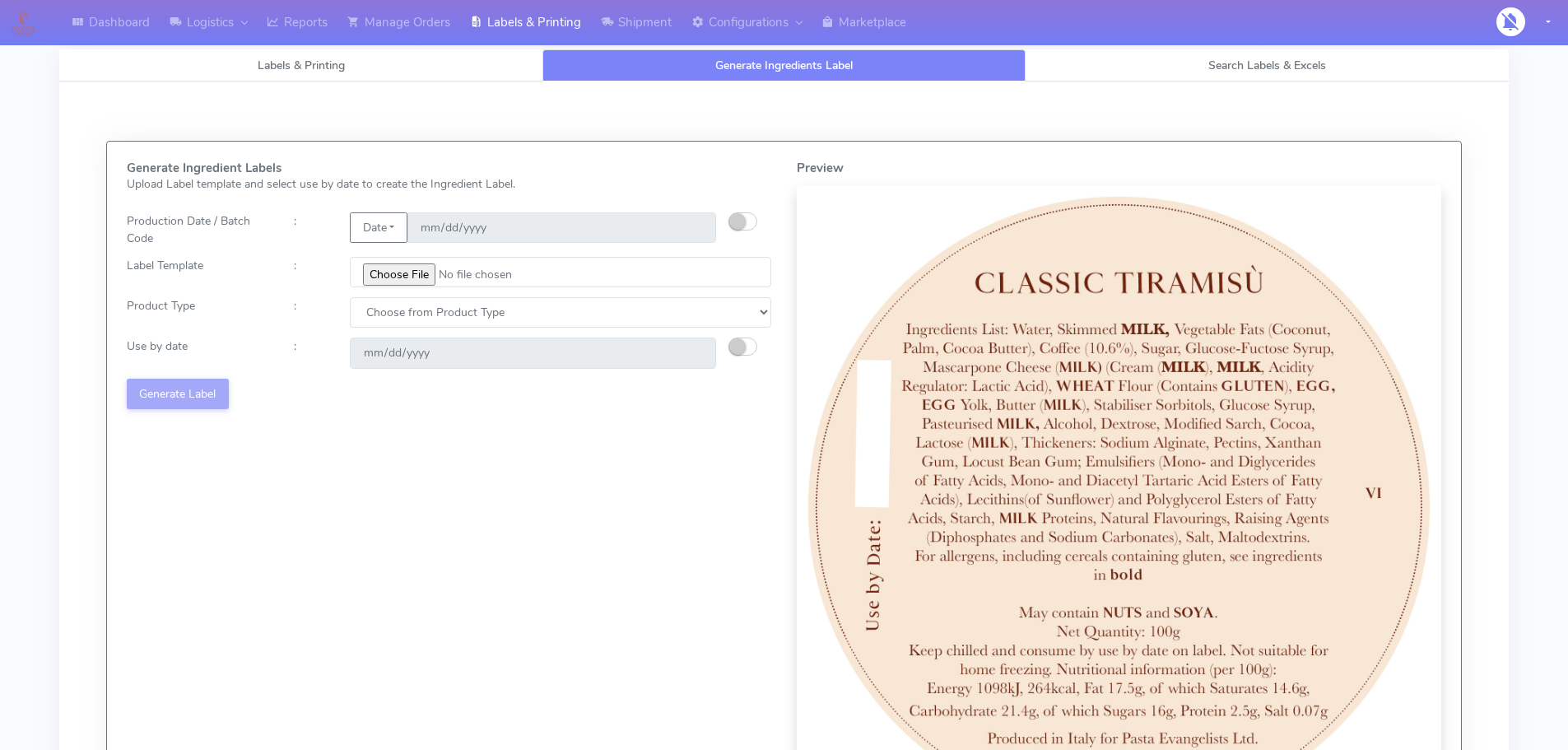
click at [548, 328] on div "Generate Ingredient Labels Upload Label template and select use by date to crea…" at bounding box center [450, 496] width 670 height 668
click at [549, 317] on select "Choose from Product Type" at bounding box center [561, 312] width 422 height 30
click at [734, 335] on div "Generate Ingredient Labels Upload Label template and select use by date to crea…" at bounding box center [450, 496] width 670 height 668
click at [778, 319] on div "Choose from Product Type" at bounding box center [561, 312] width 446 height 30
click at [765, 318] on select "Choose from Product Type" at bounding box center [561, 312] width 422 height 30
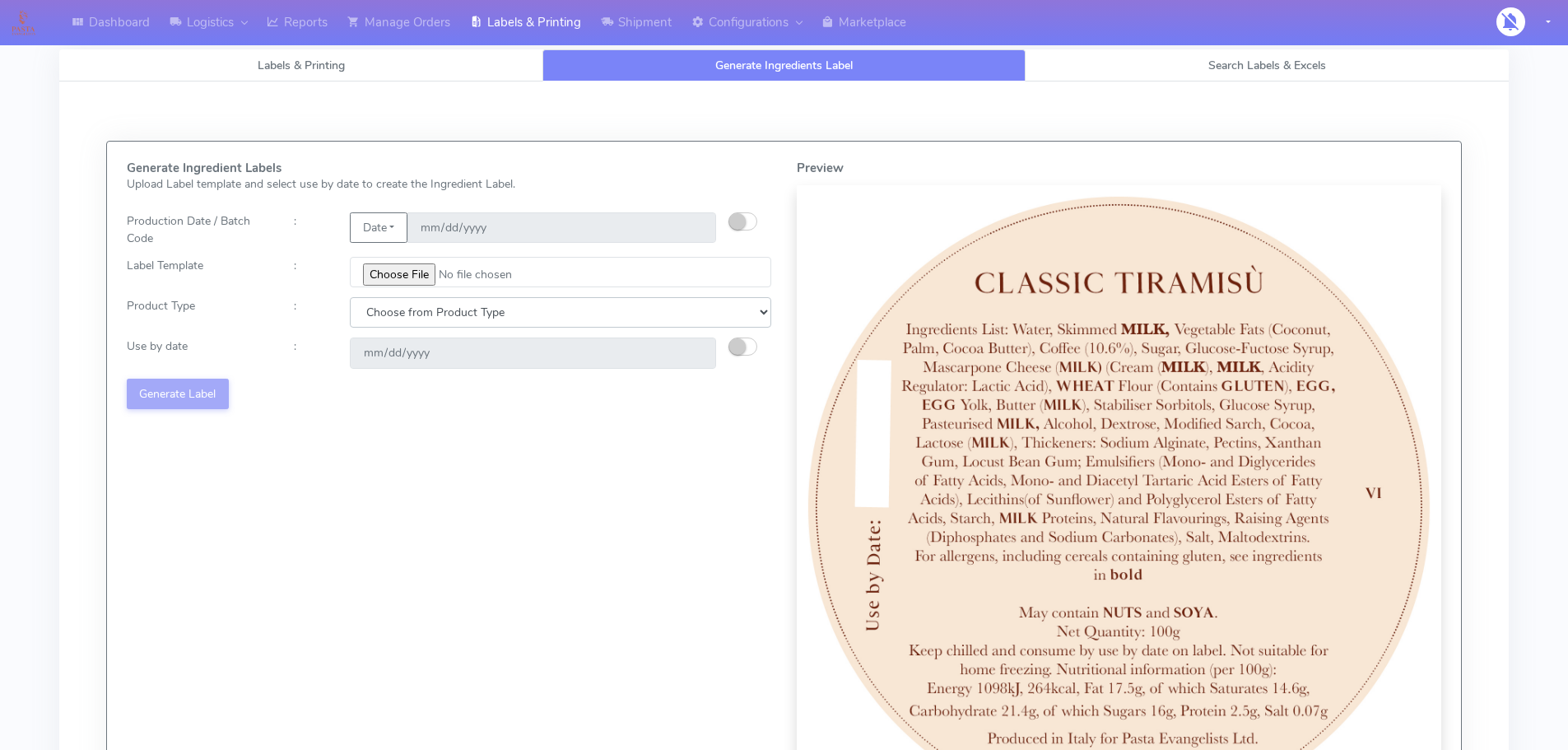
click at [765, 318] on select "Choose from Product Type" at bounding box center [561, 312] width 422 height 30
drag, startPoint x: 743, startPoint y: 220, endPoint x: 878, endPoint y: 100, distance: 180.6
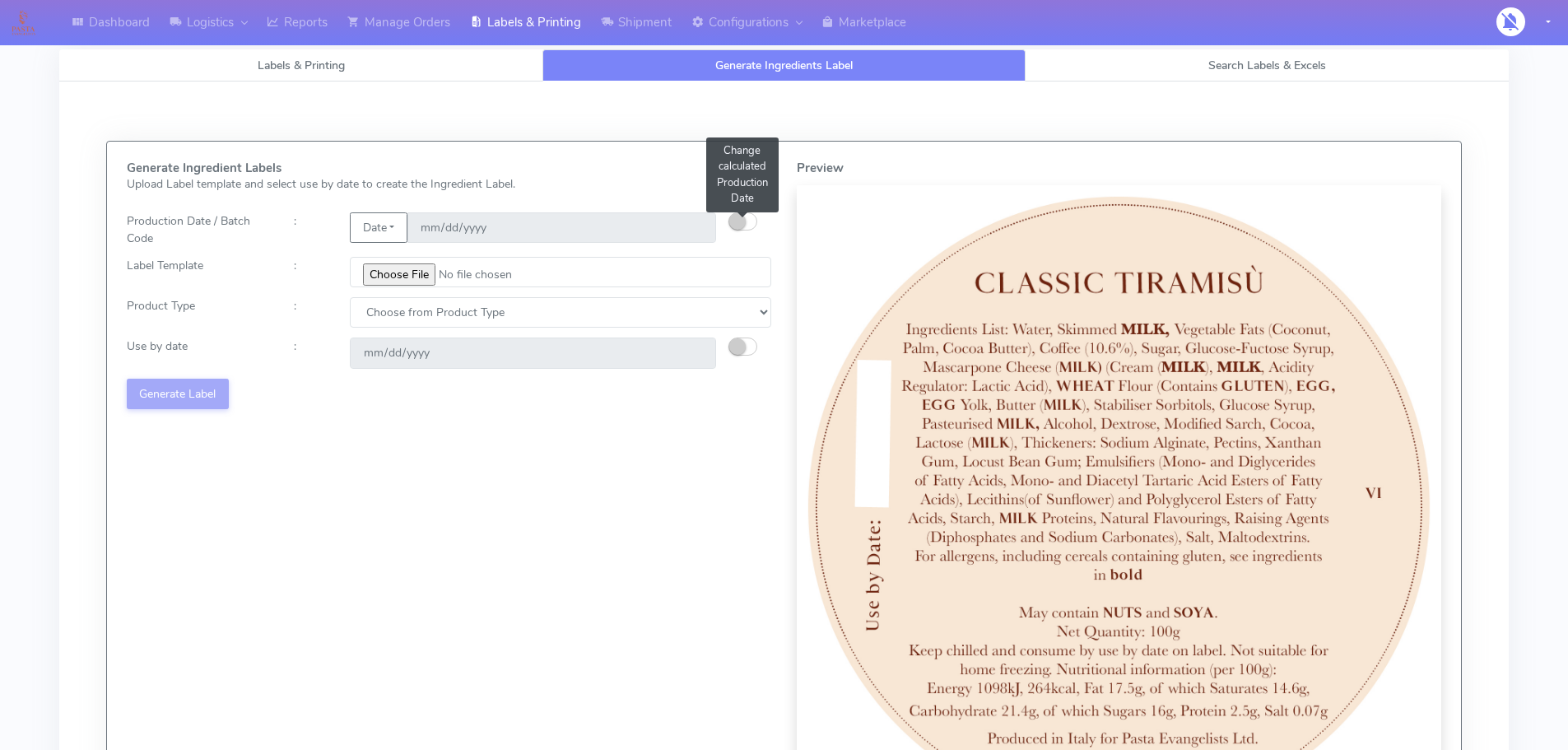
click at [744, 220] on small "button" at bounding box center [738, 221] width 16 height 16
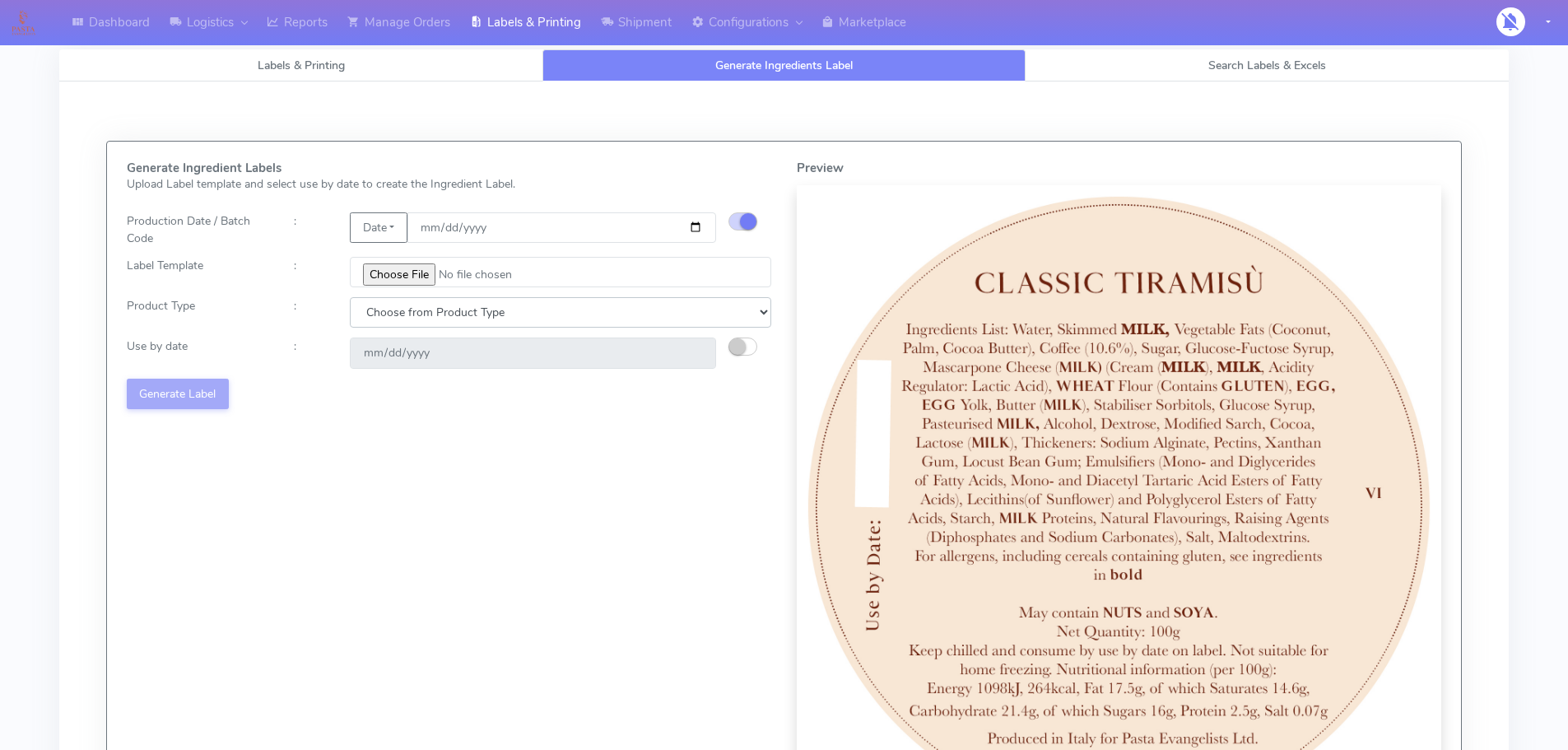
click at [530, 311] on select "Choose from Product Type" at bounding box center [561, 312] width 422 height 30
click at [532, 311] on select "Choose from Product Type" at bounding box center [561, 312] width 422 height 30
click at [533, 311] on select "Choose from Product Type" at bounding box center [561, 312] width 422 height 30
click at [421, 269] on input "file" at bounding box center [561, 272] width 422 height 30
click at [738, 317] on select "Choose from Product Type" at bounding box center [561, 312] width 422 height 30
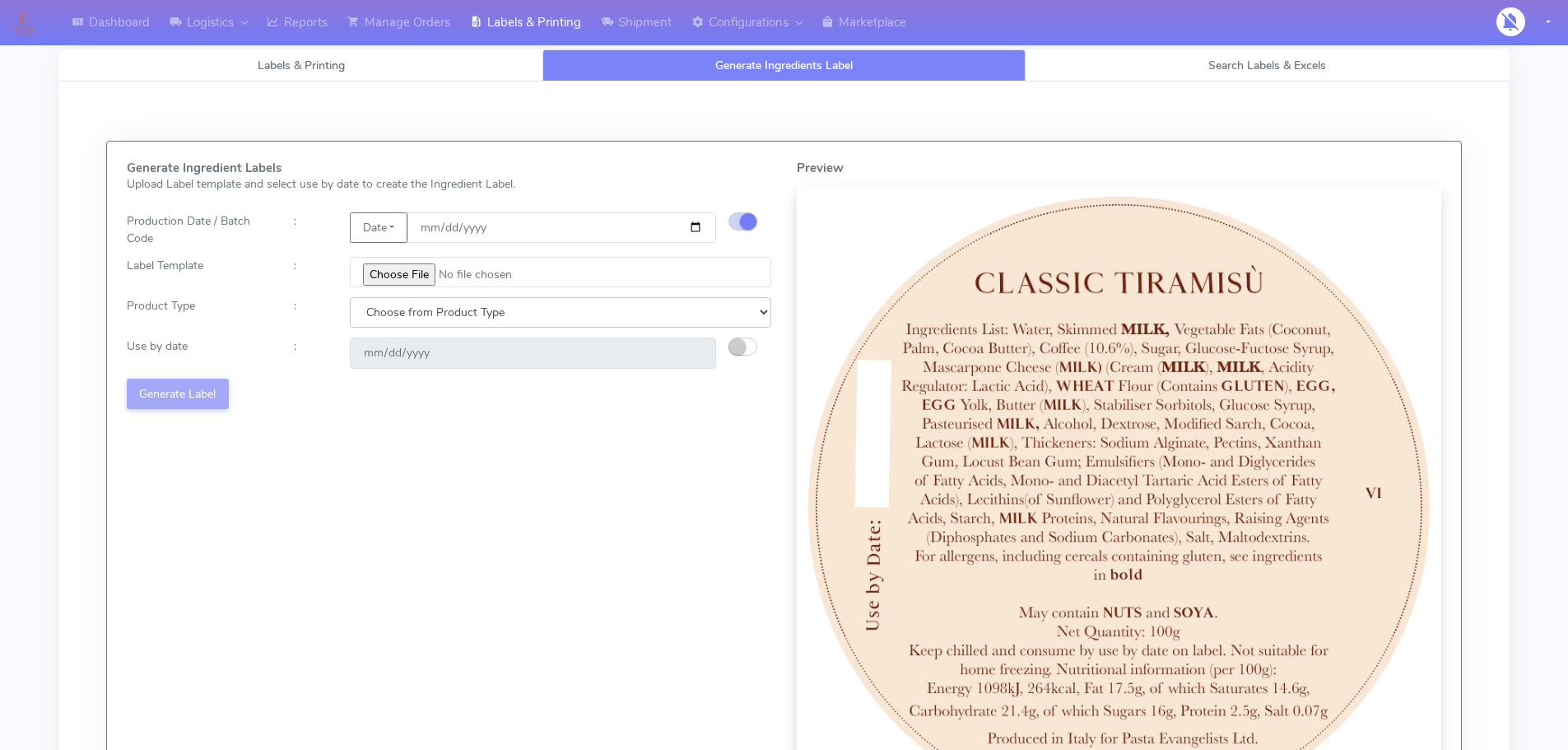
click at [741, 316] on select "Choose from Product Type" at bounding box center [561, 312] width 422 height 30
drag, startPoint x: 741, startPoint y: 316, endPoint x: 719, endPoint y: 325, distance: 23.8
click at [741, 316] on select "Choose from Product Type" at bounding box center [561, 312] width 422 height 30
click at [743, 346] on small "button" at bounding box center [738, 347] width 16 height 16
click at [725, 297] on select "Choose from Product Type" at bounding box center [561, 312] width 422 height 30
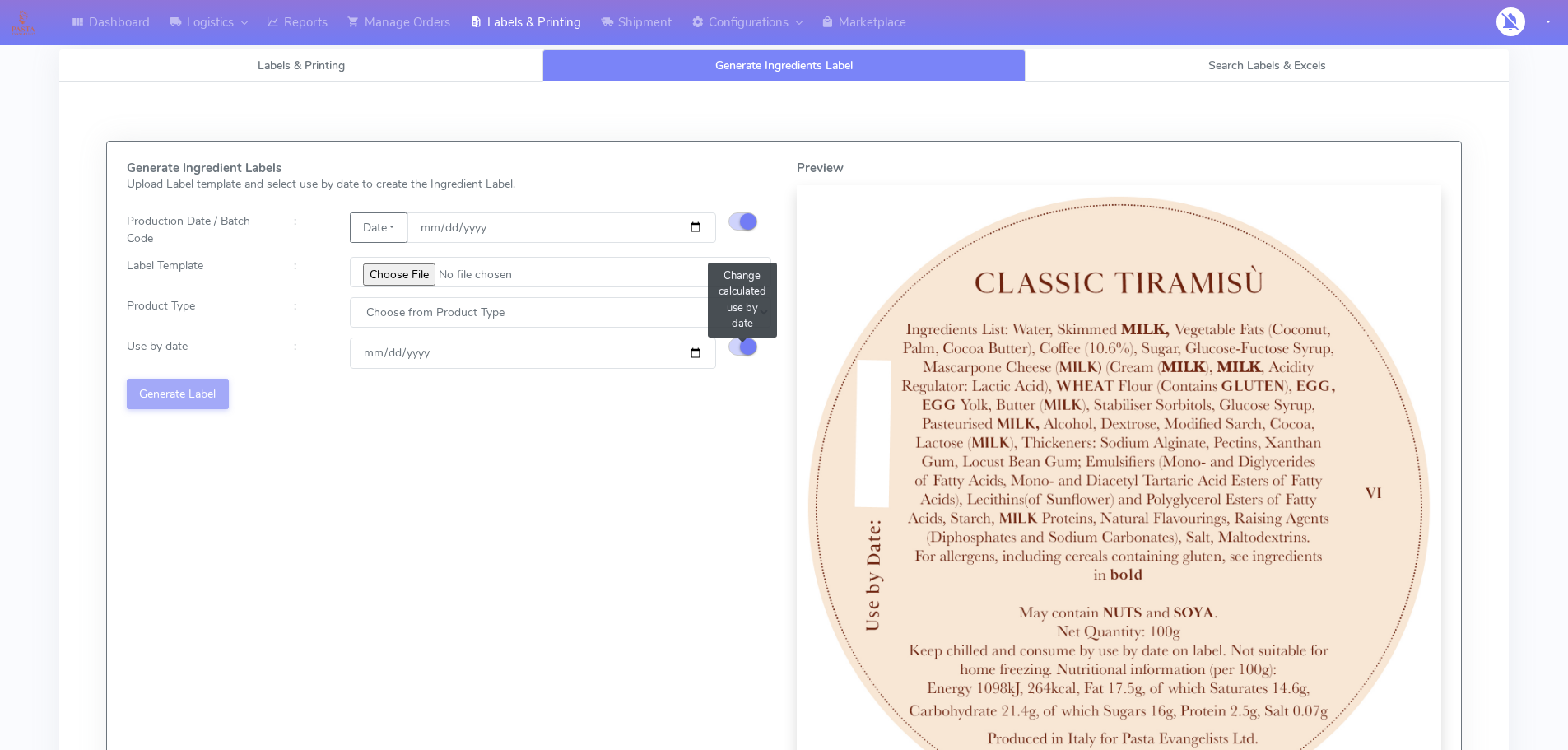
click at [744, 342] on small "button" at bounding box center [749, 347] width 16 height 16
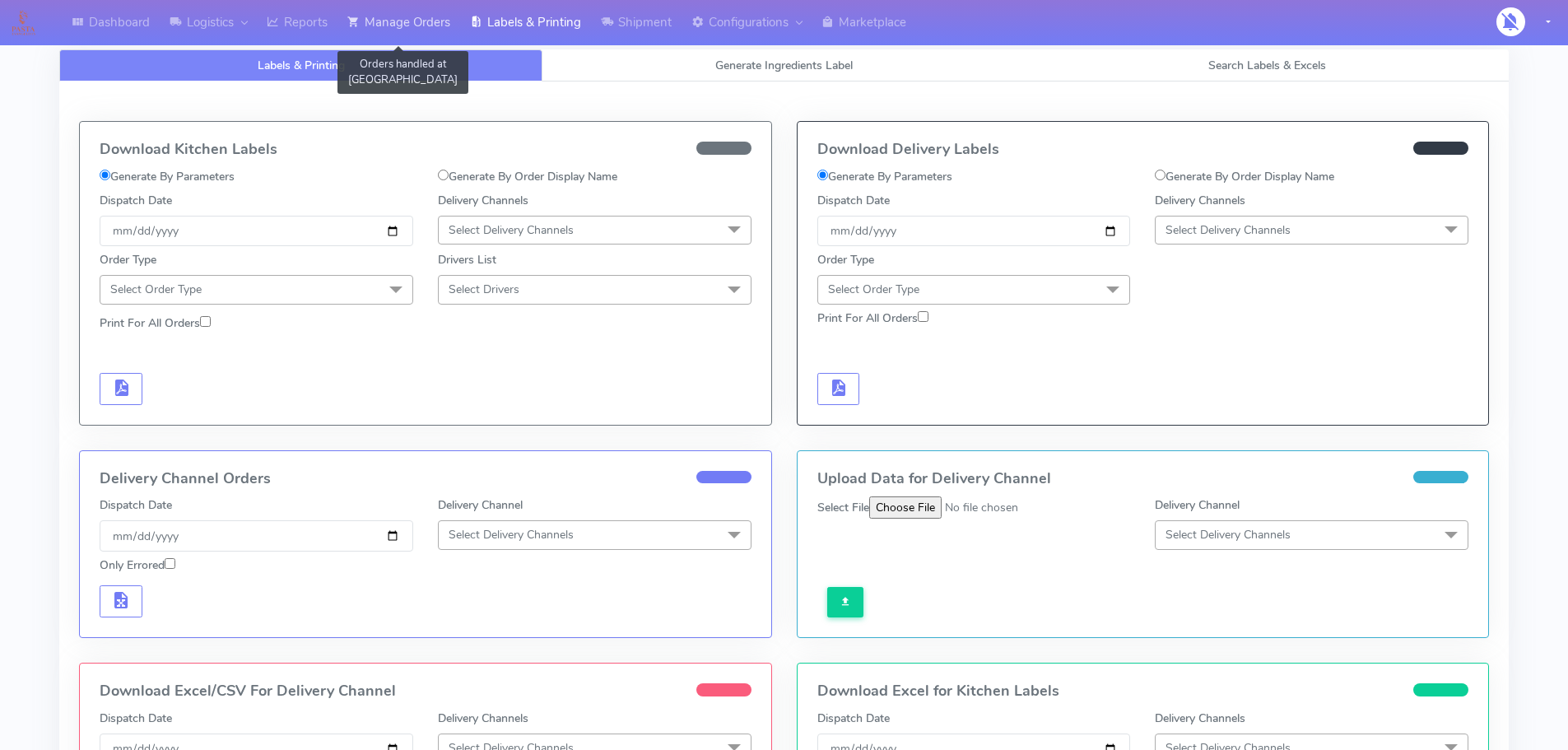
click at [427, 26] on link "Manage Orders" at bounding box center [399, 22] width 123 height 45
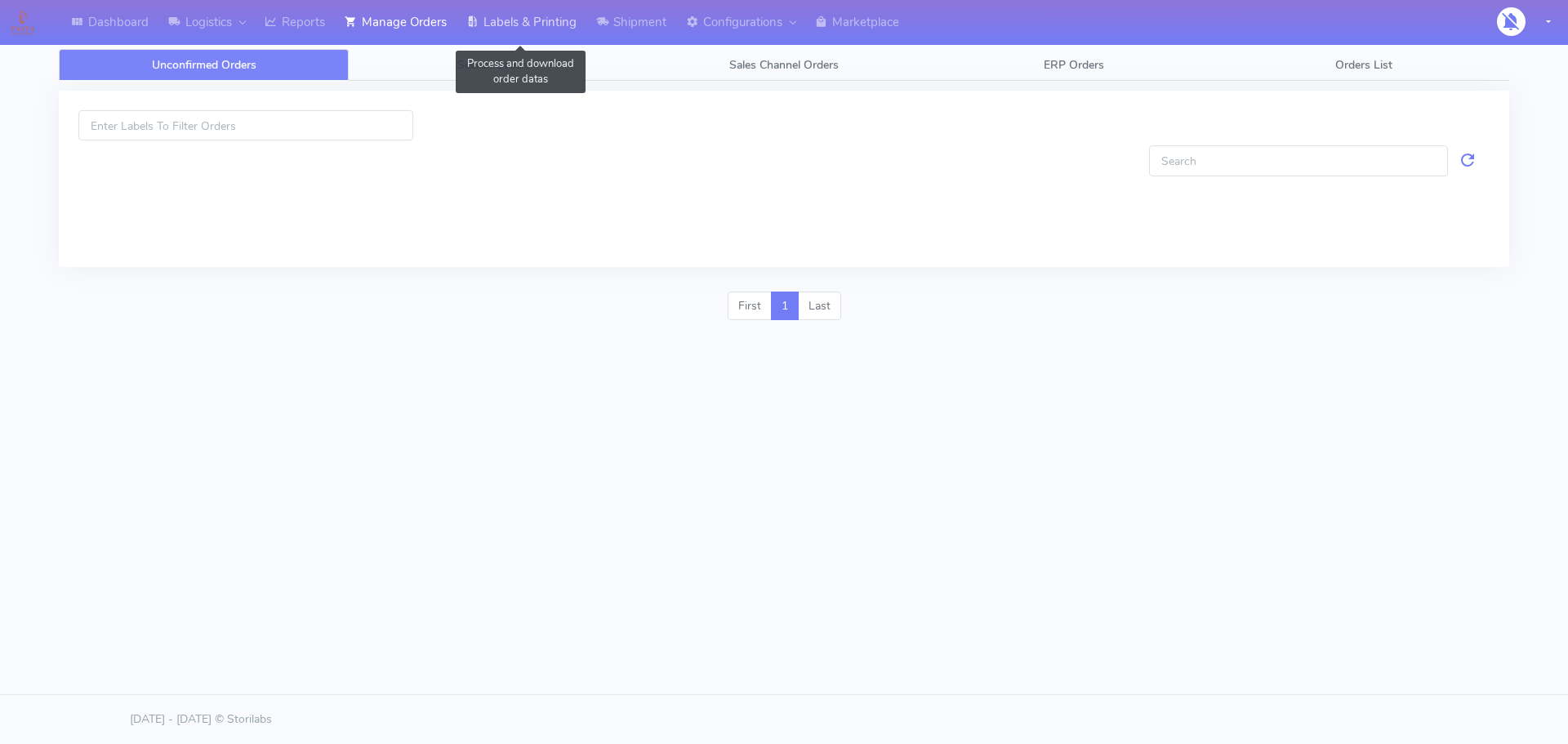
click at [501, 33] on link "Labels & Printing" at bounding box center [521, 22] width 130 height 45
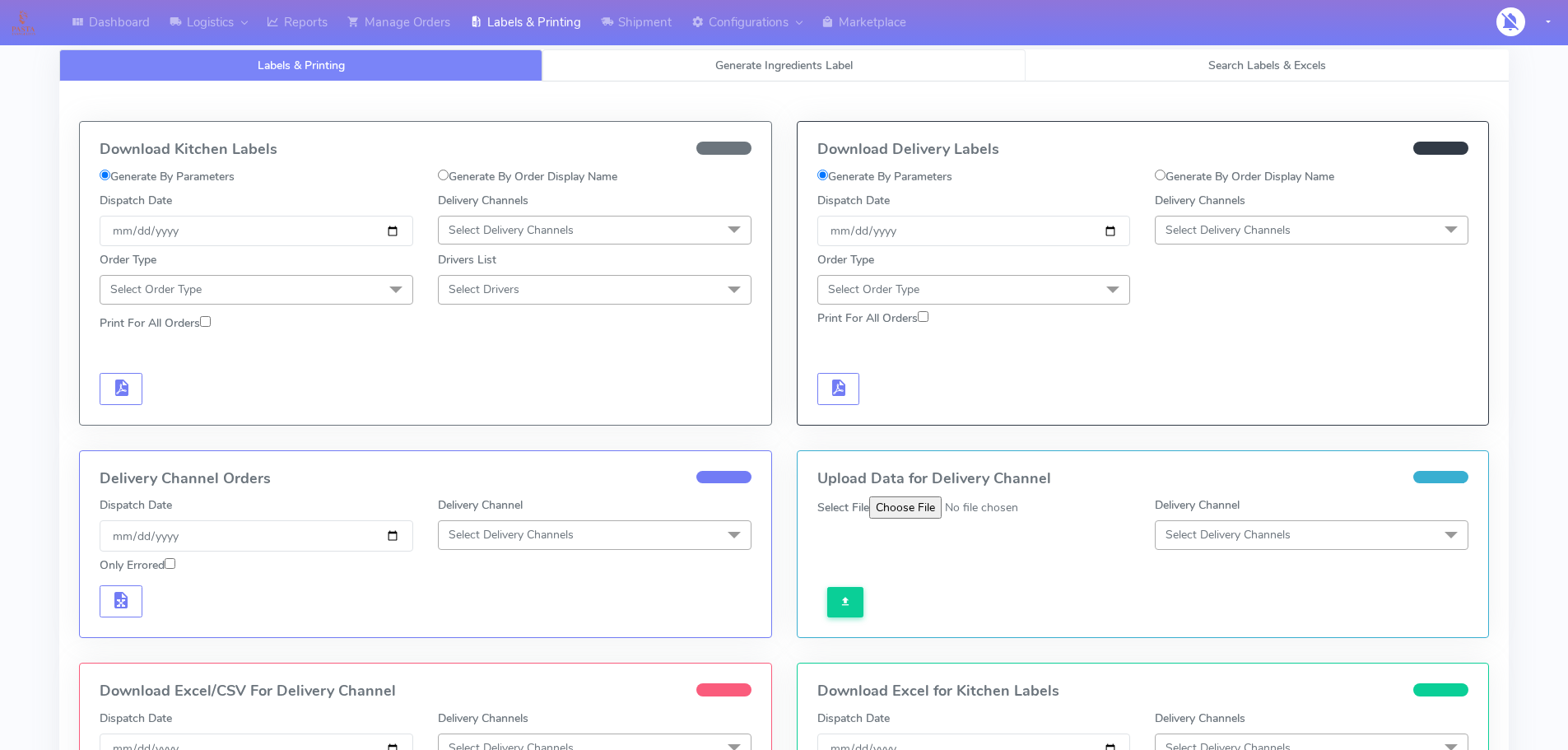
click at [610, 71] on link "Generate Ingredients Label" at bounding box center [784, 65] width 483 height 32
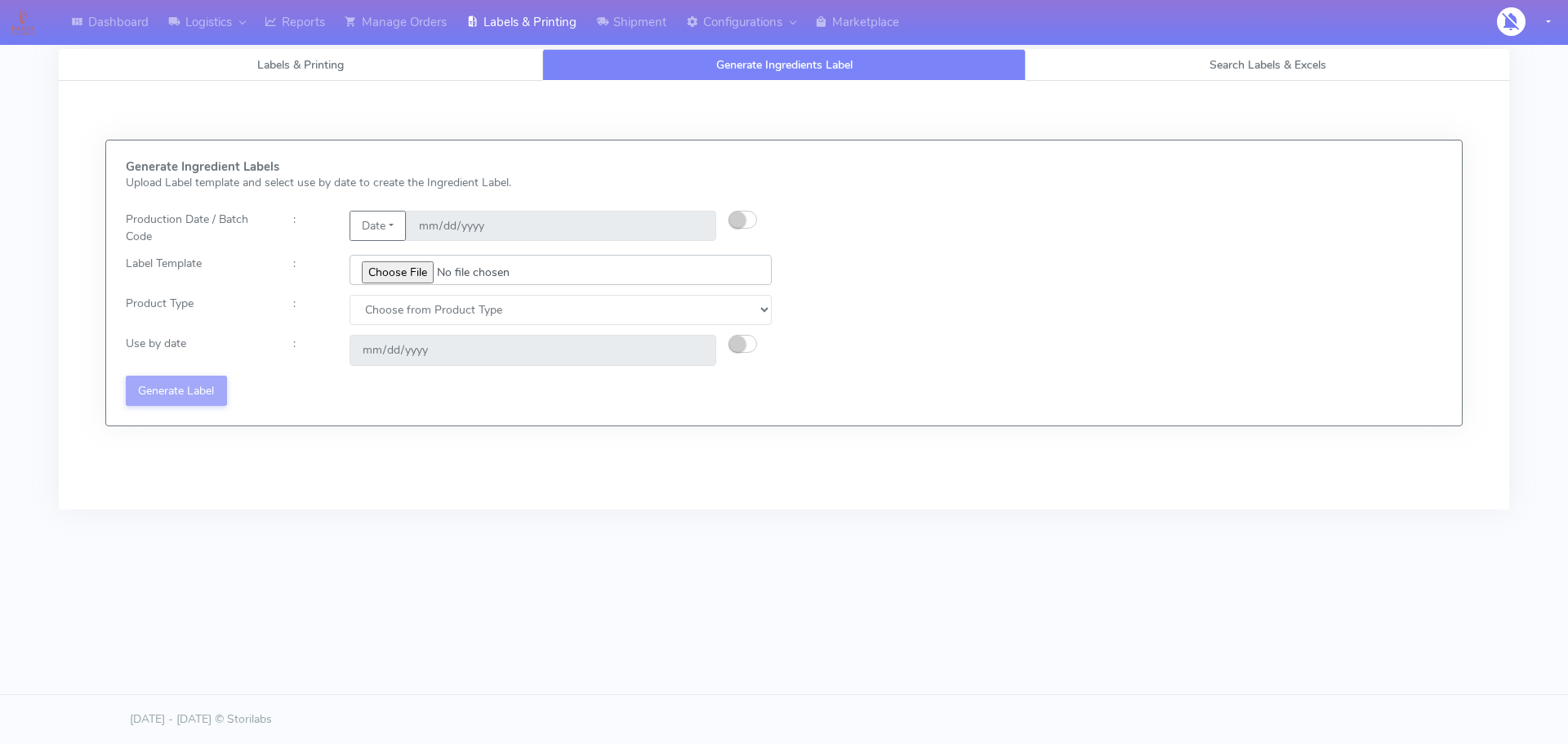
click at [400, 277] on input "file" at bounding box center [561, 270] width 422 height 30
type input "C:\fakepath\Classic Tiramisu V1.jpg"
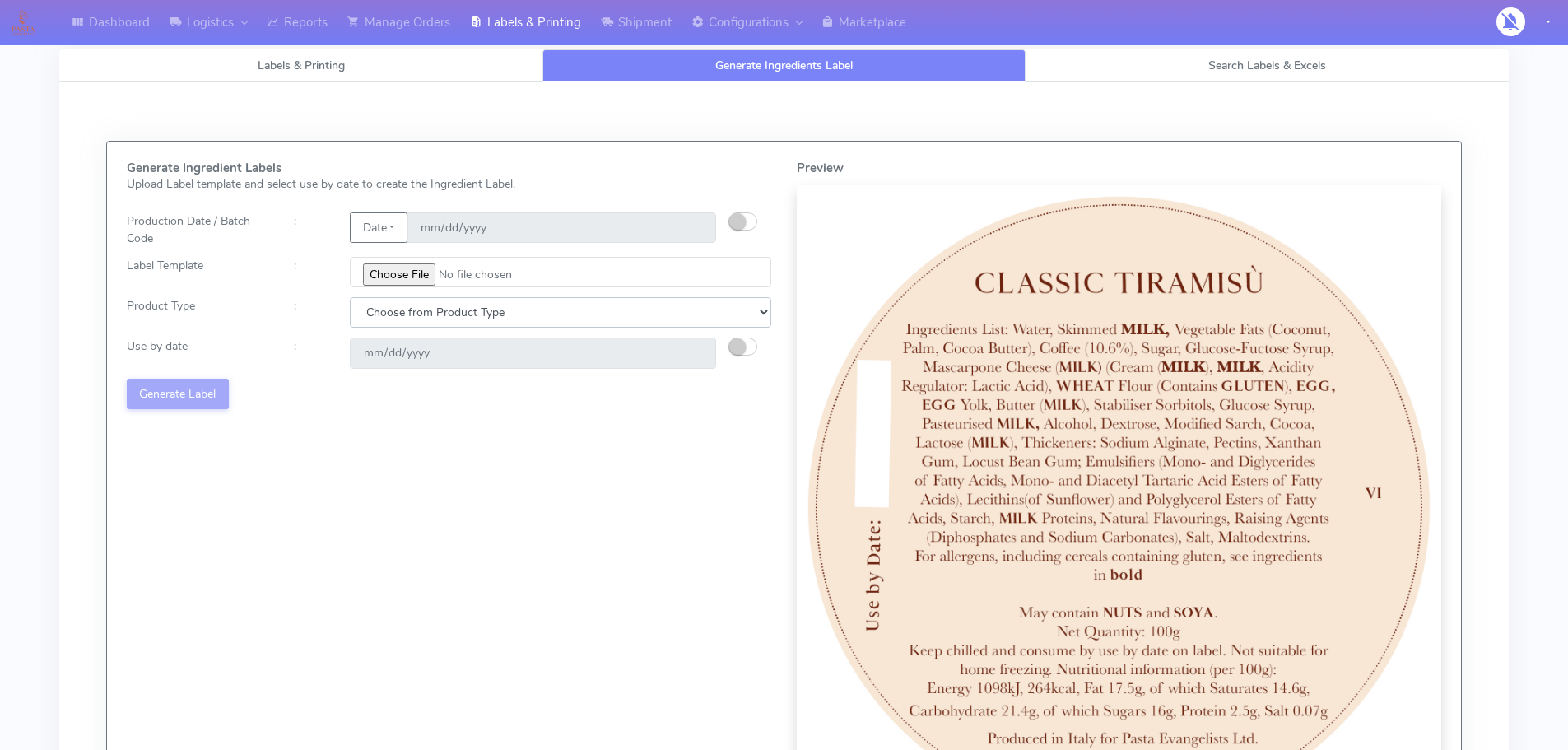
click at [503, 314] on select "Choose from Product Type" at bounding box center [561, 312] width 422 height 30
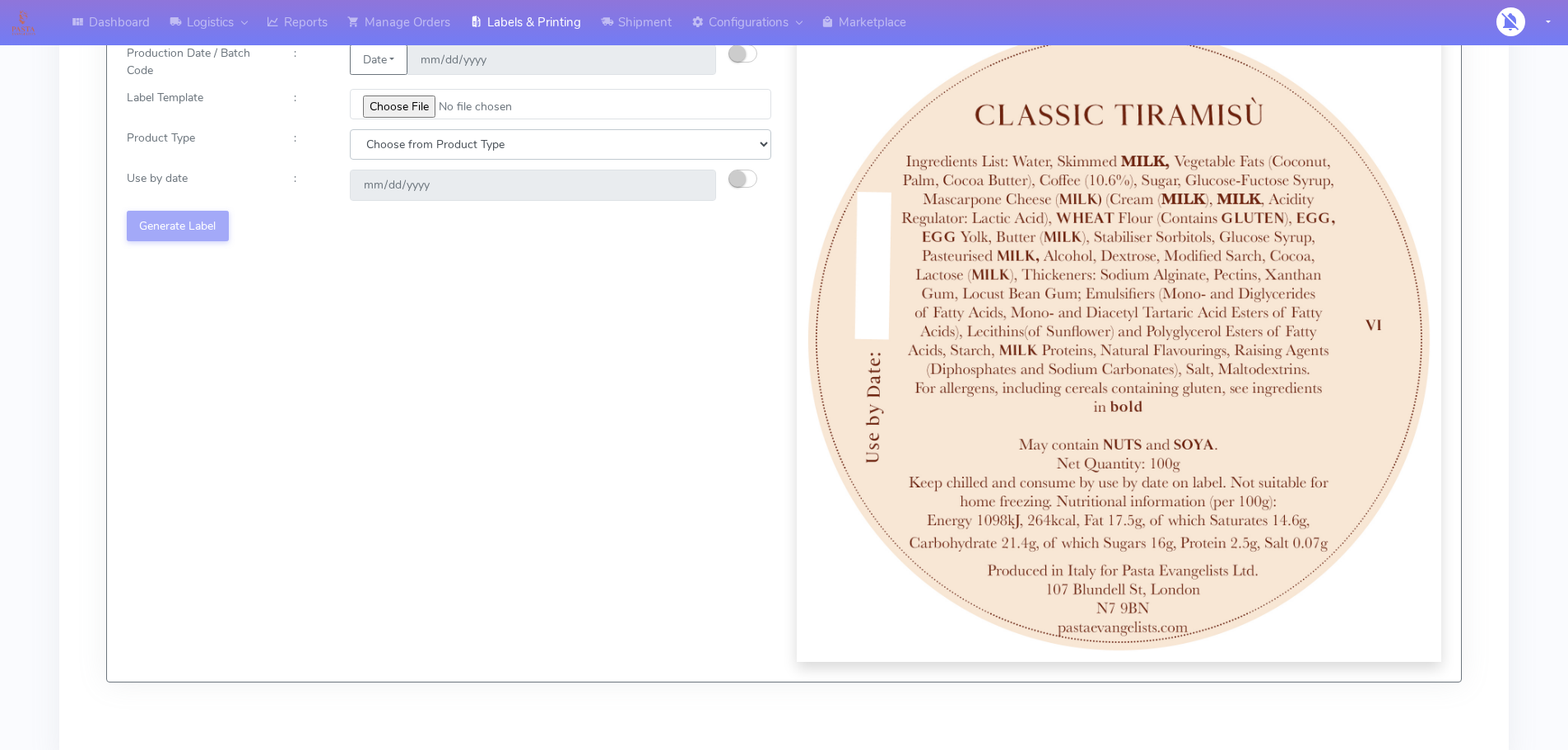
scroll to position [94, 0]
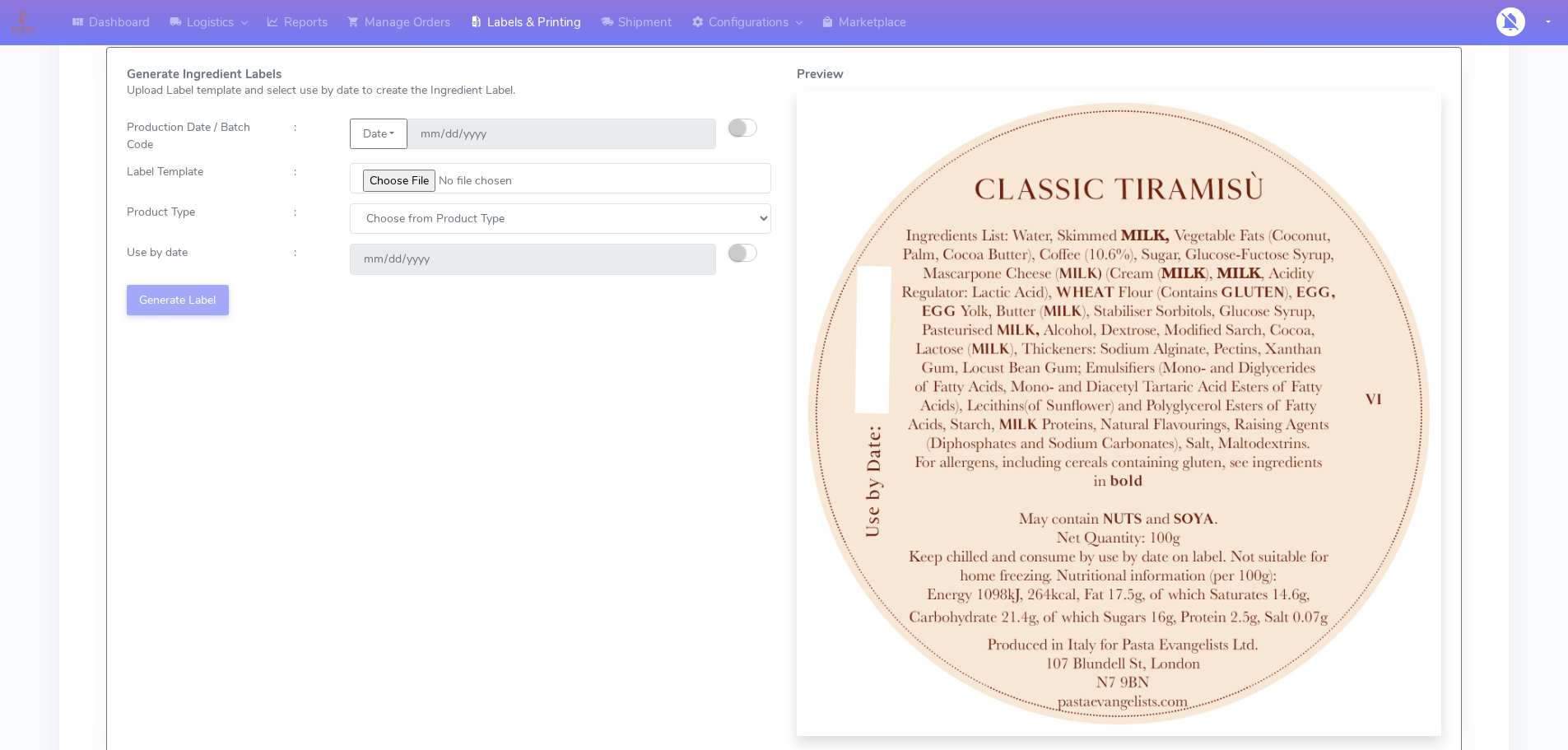
click at [211, 332] on div "Generate Ingredient Labels Upload Label template and select use by date to crea…" at bounding box center [450, 402] width 670 height 668
click at [215, 336] on div "Generate Ingredient Labels Upload Label template and select use by date to crea…" at bounding box center [450, 402] width 670 height 668
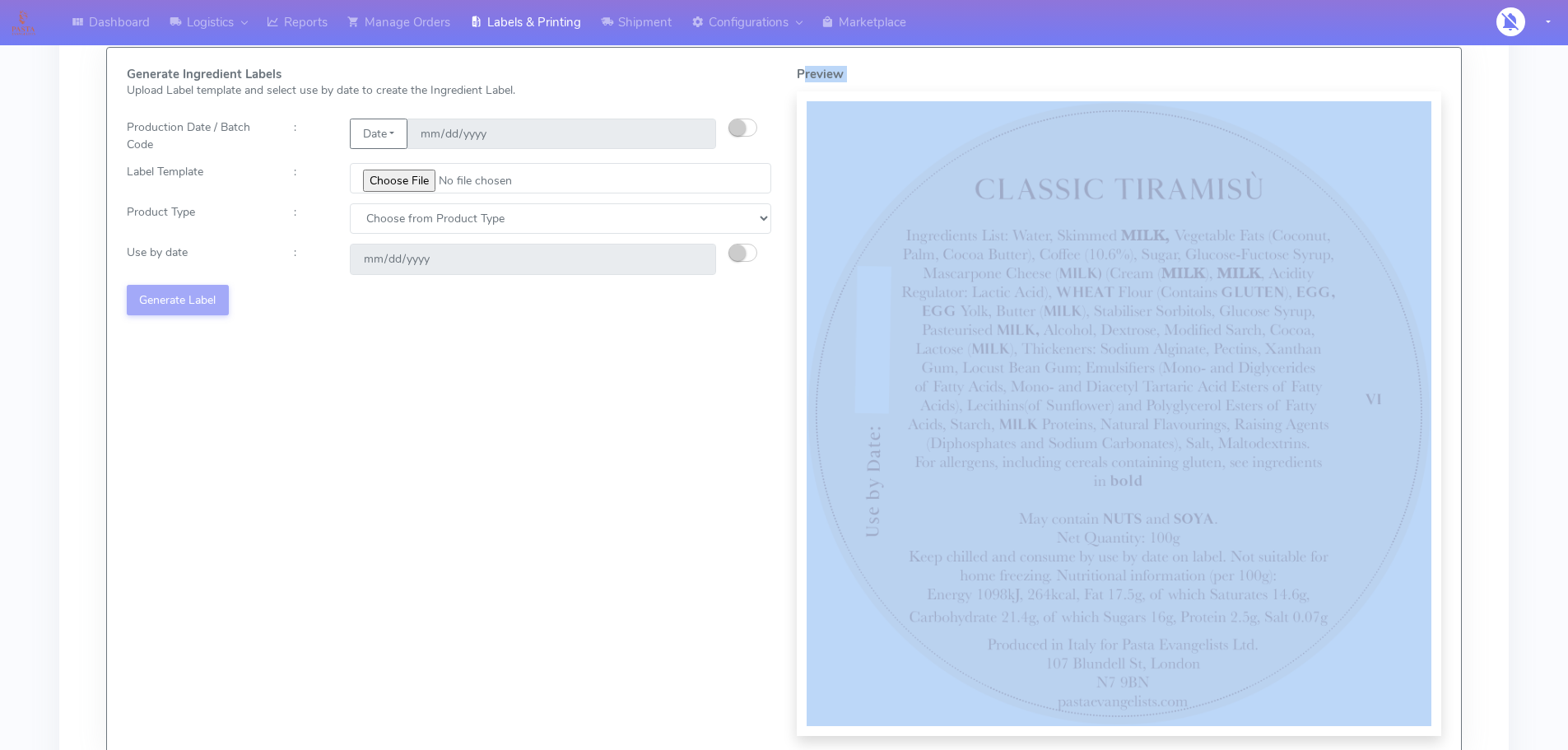
click at [215, 336] on div "Generate Ingredient Labels Upload Label template and select use by date to crea…" at bounding box center [450, 402] width 670 height 668
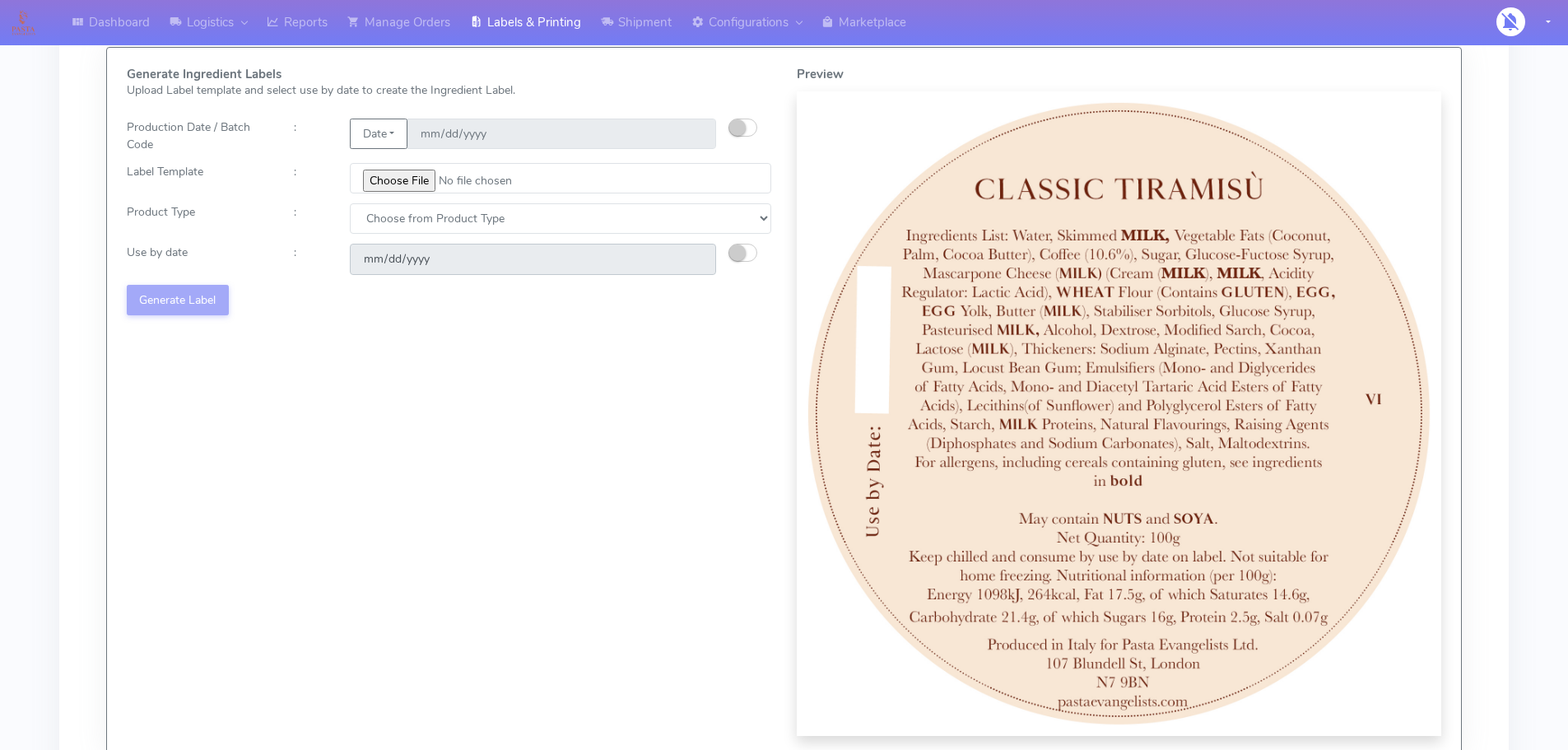
click at [738, 510] on div "Generate Ingredient Labels Upload Label template and select use by date to crea…" at bounding box center [450, 402] width 670 height 668
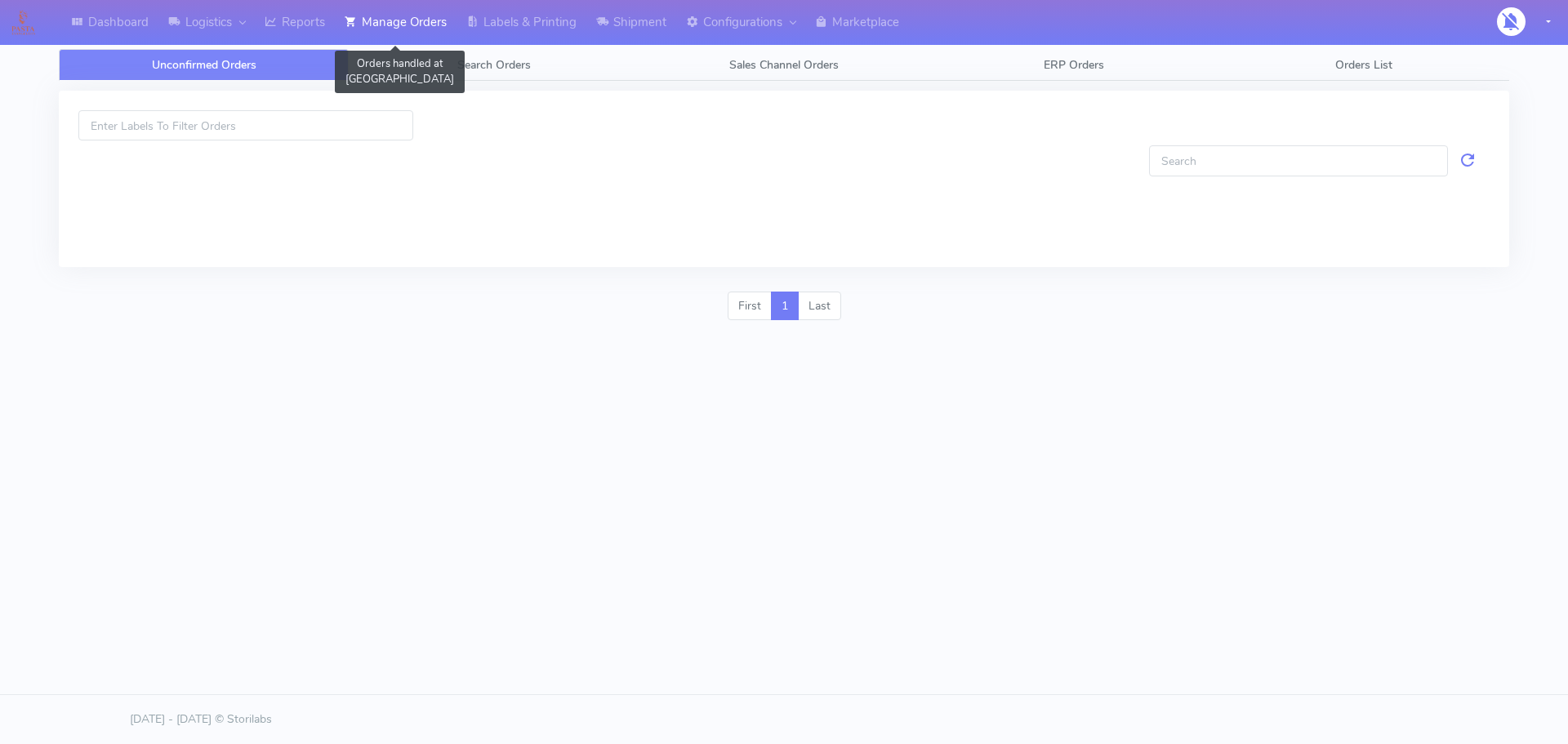
click at [449, 38] on link "Manage Orders" at bounding box center [395, 22] width 122 height 45
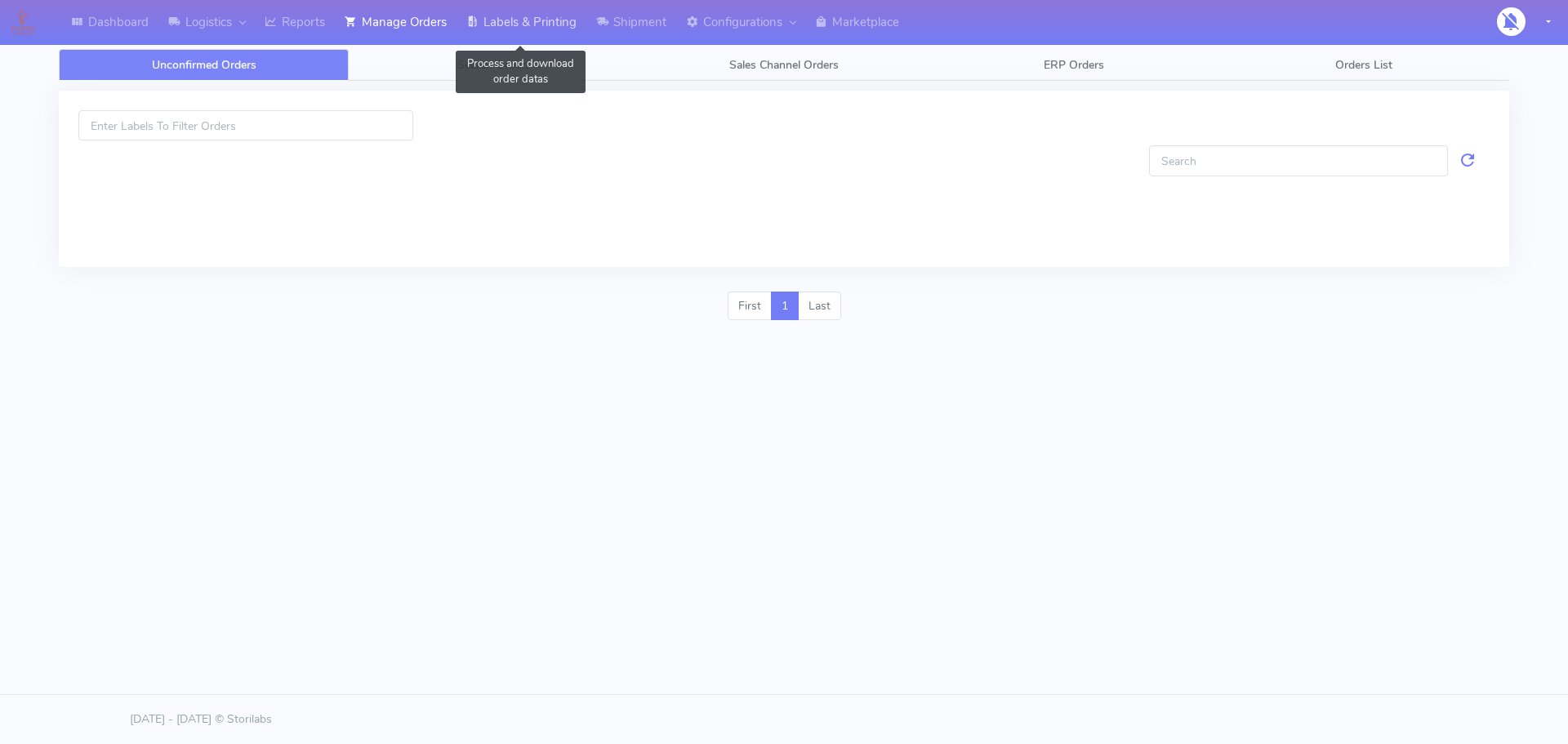
click at [513, 29] on link "Labels & Printing" at bounding box center [521, 22] width 130 height 45
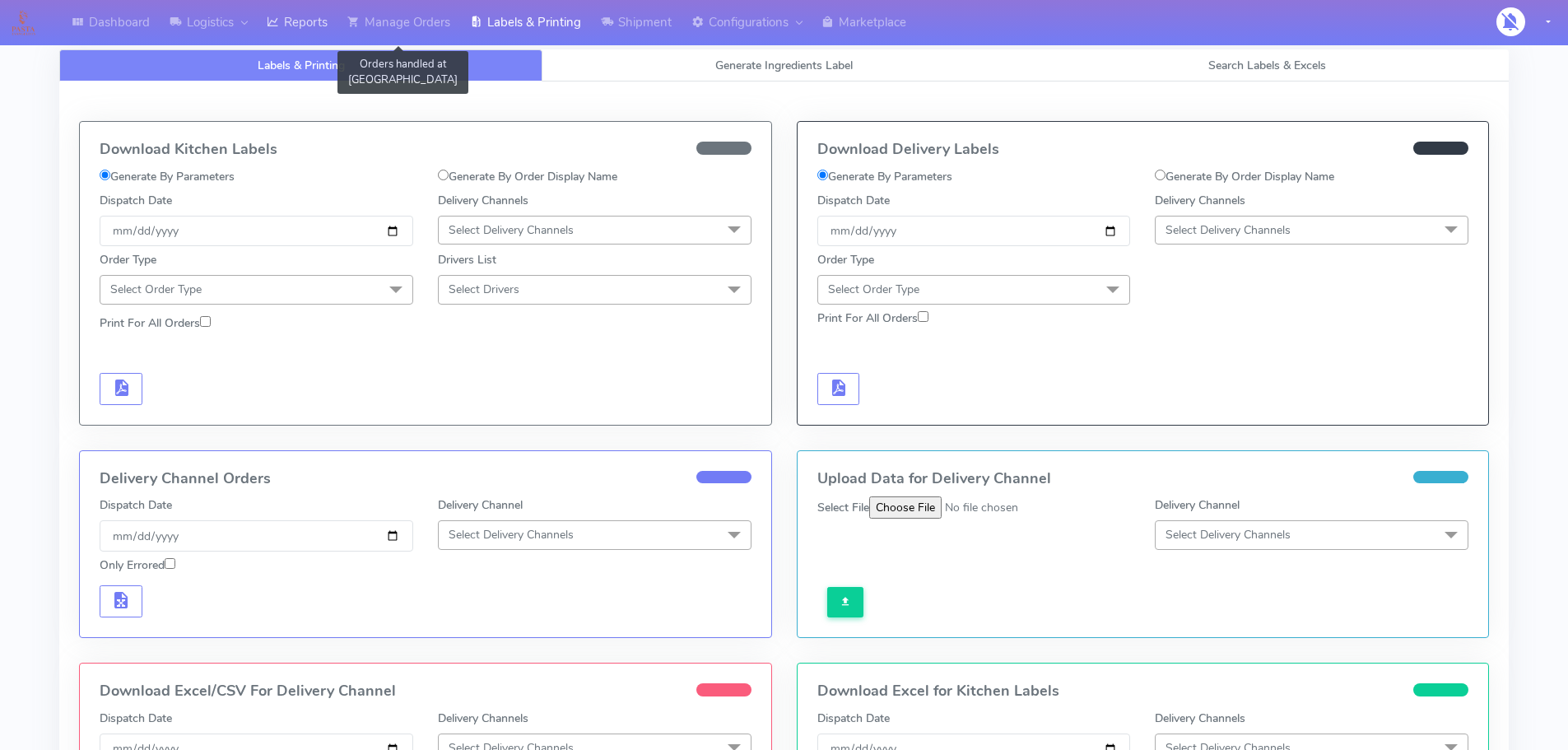
click at [321, 30] on link "Reports" at bounding box center [297, 22] width 81 height 45
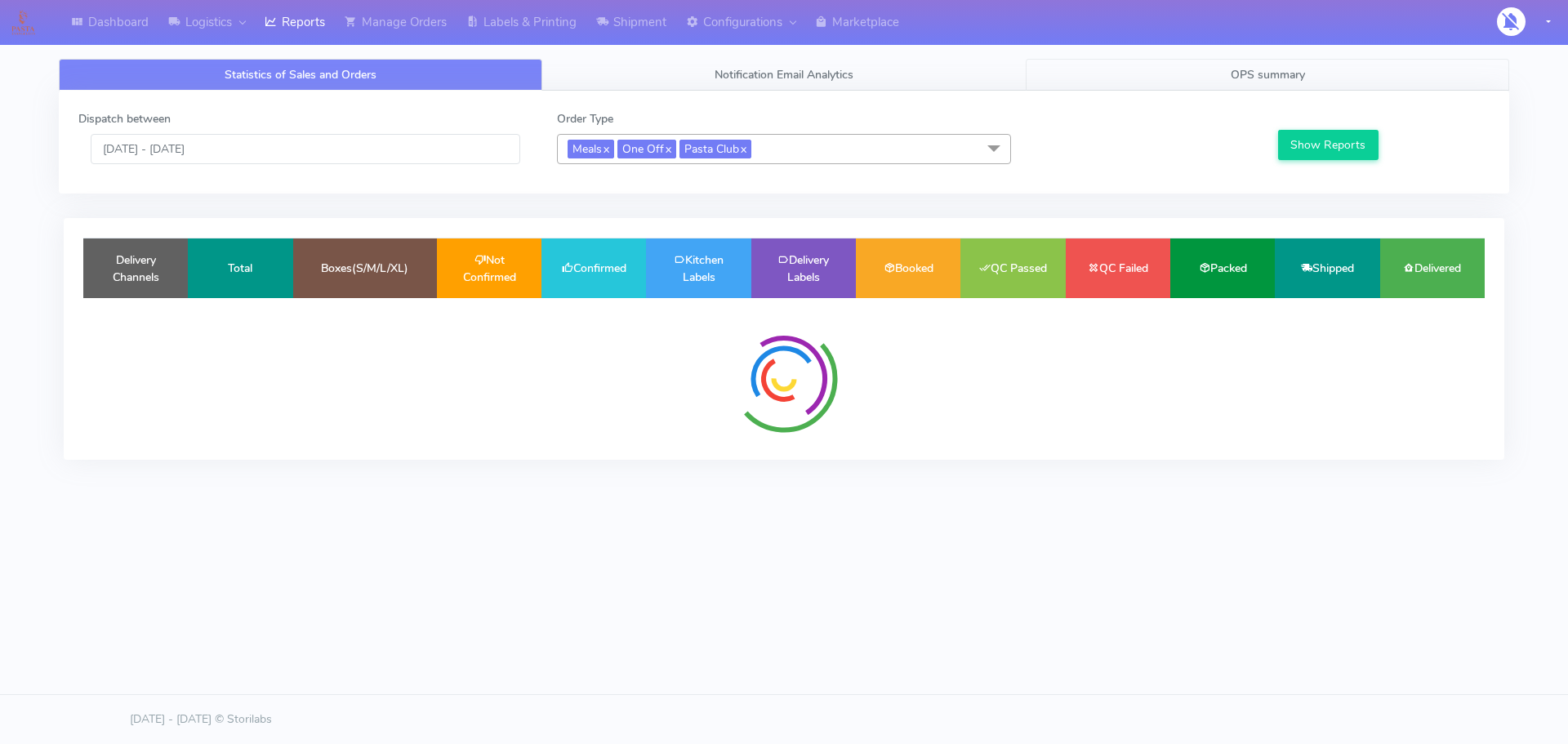
click at [1211, 81] on link "OPS summary" at bounding box center [1268, 74] width 484 height 32
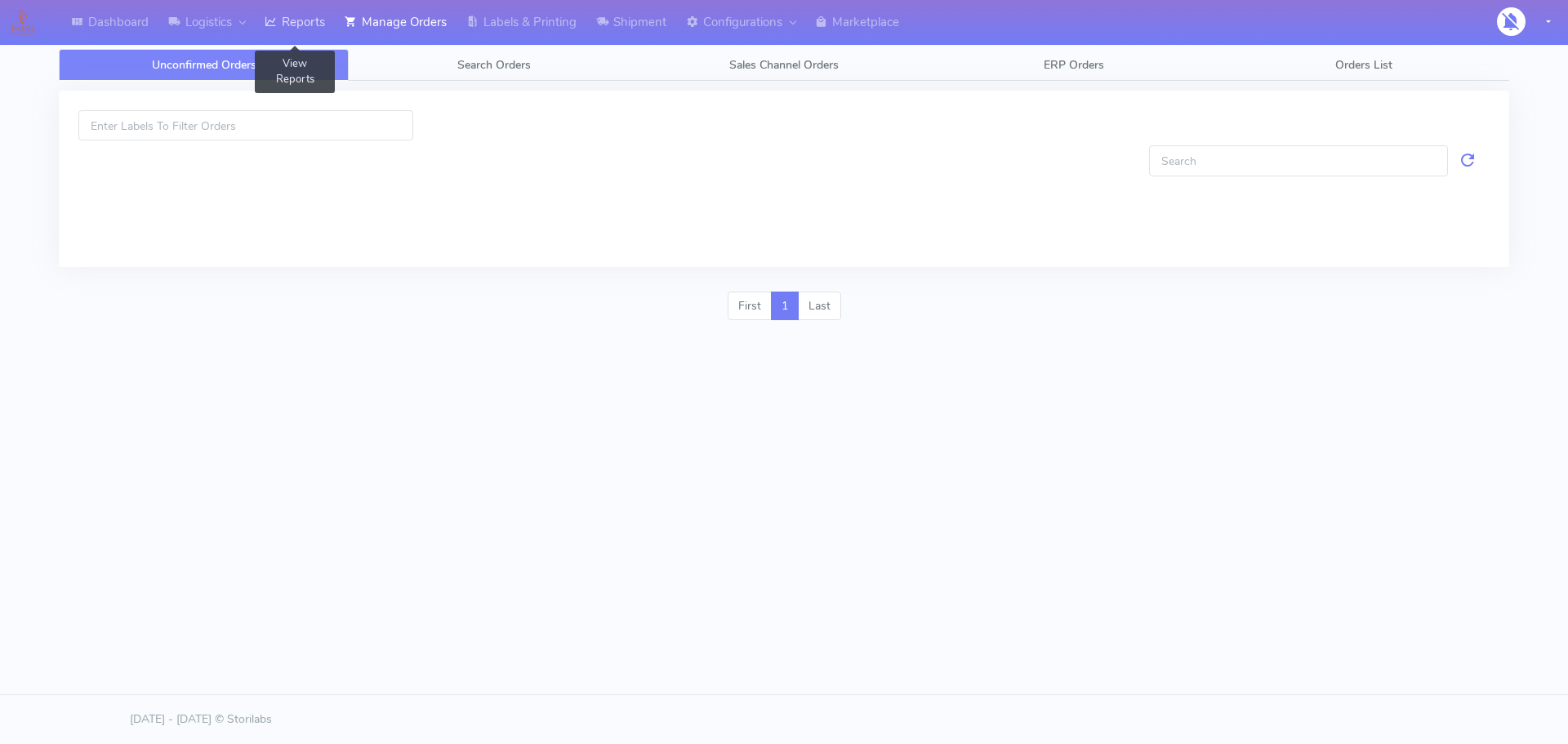
click at [306, 22] on link "Reports" at bounding box center [295, 22] width 80 height 45
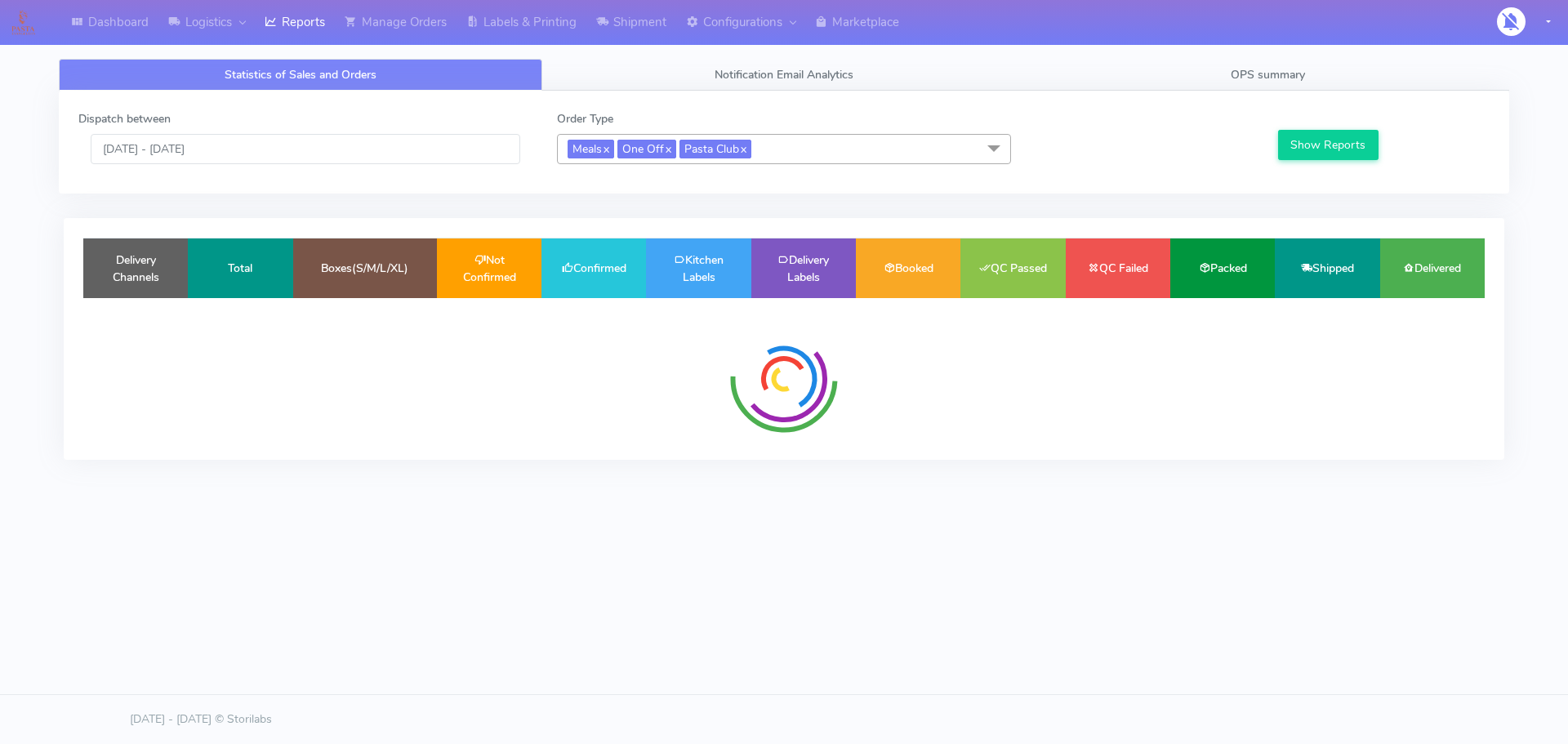
click at [1135, 91] on div "Dispatch between 08/10/2025 - 08/10/2025 Order Type Meals x One Off x Pasta Clu…" at bounding box center [784, 142] width 1450 height 103
click at [1159, 78] on link "OPS summary" at bounding box center [1268, 74] width 484 height 32
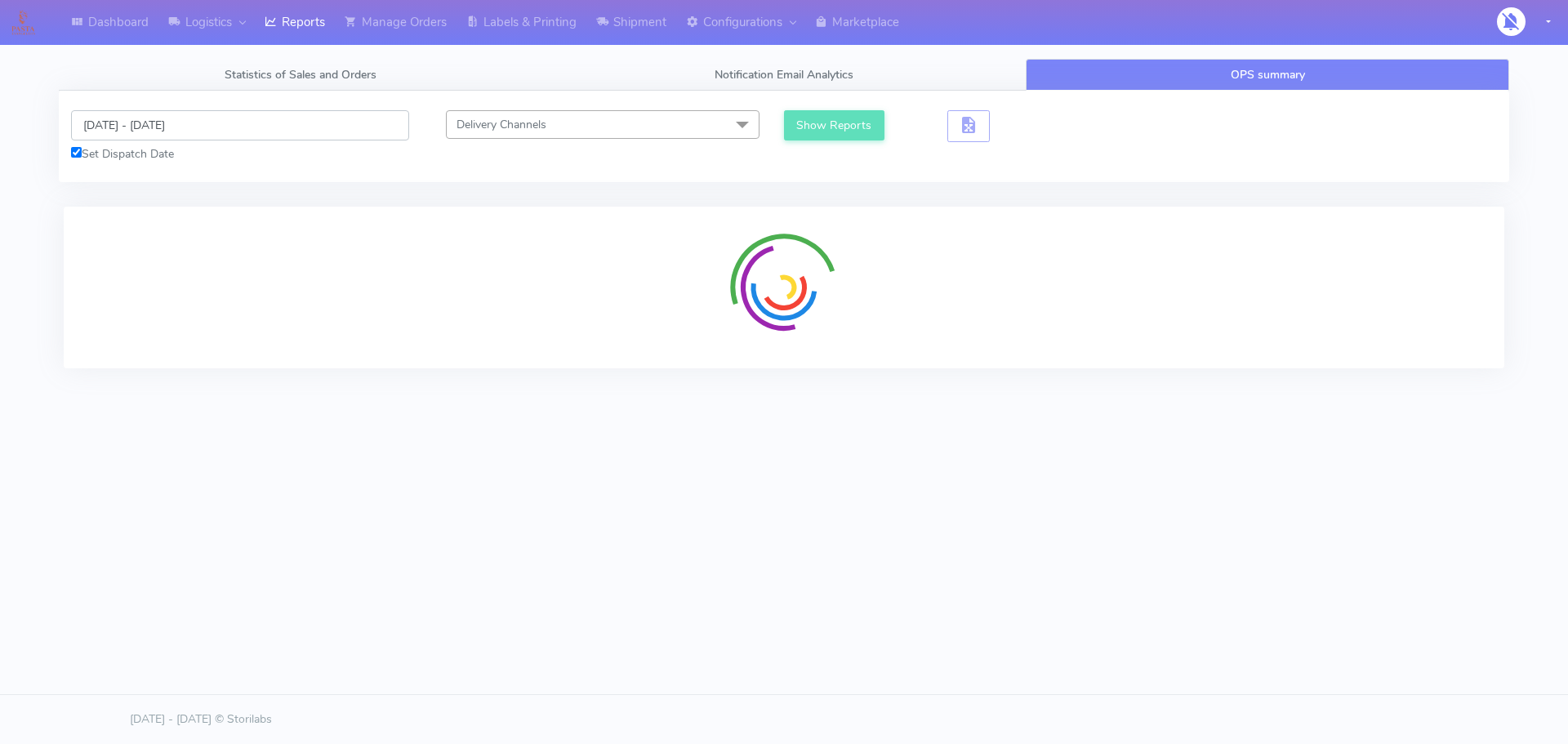
click at [264, 127] on input "[DATE] - [DATE]" at bounding box center [240, 125] width 338 height 30
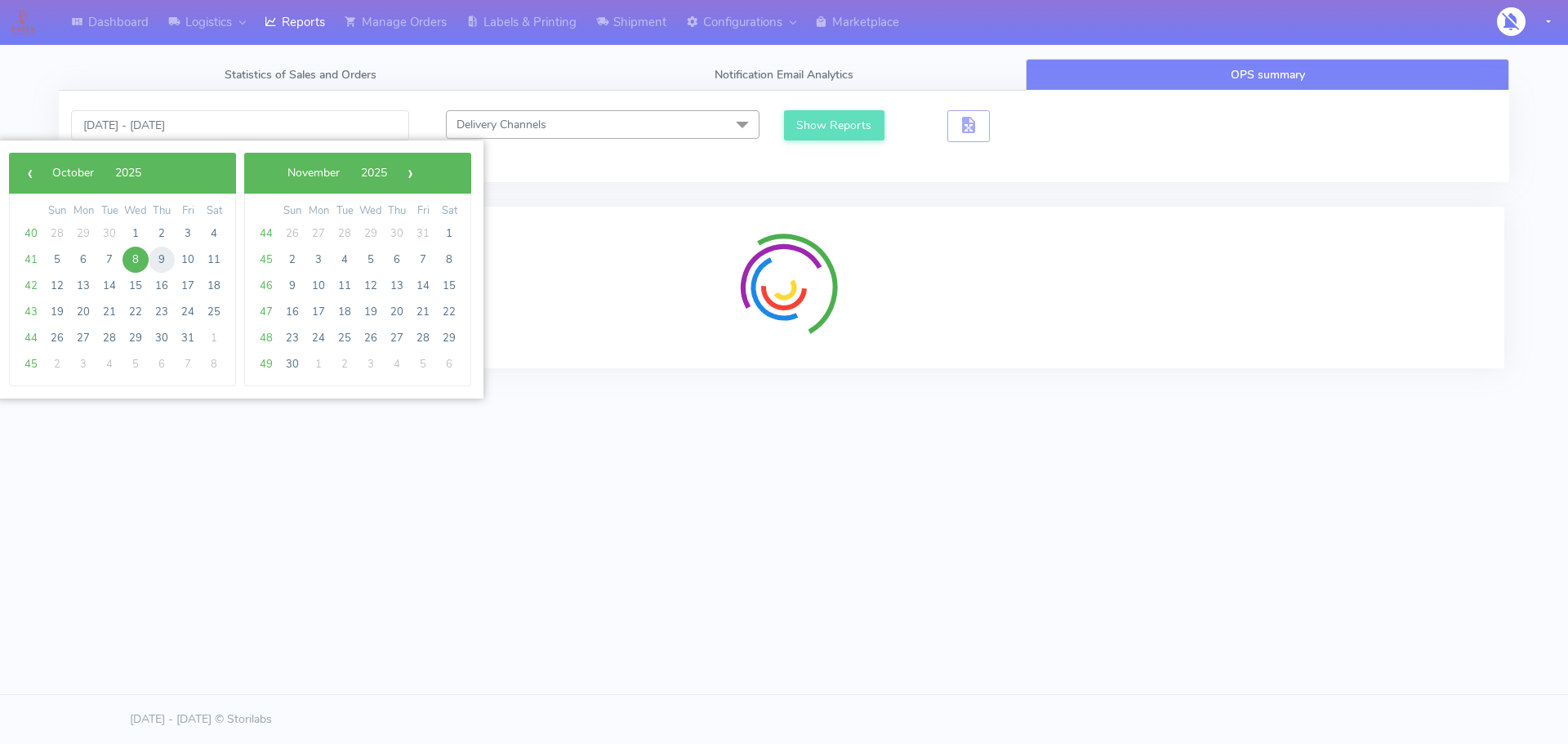
click at [156, 253] on span "9" at bounding box center [162, 260] width 26 height 26
type input "09/10/2025 - 09/10/2025"
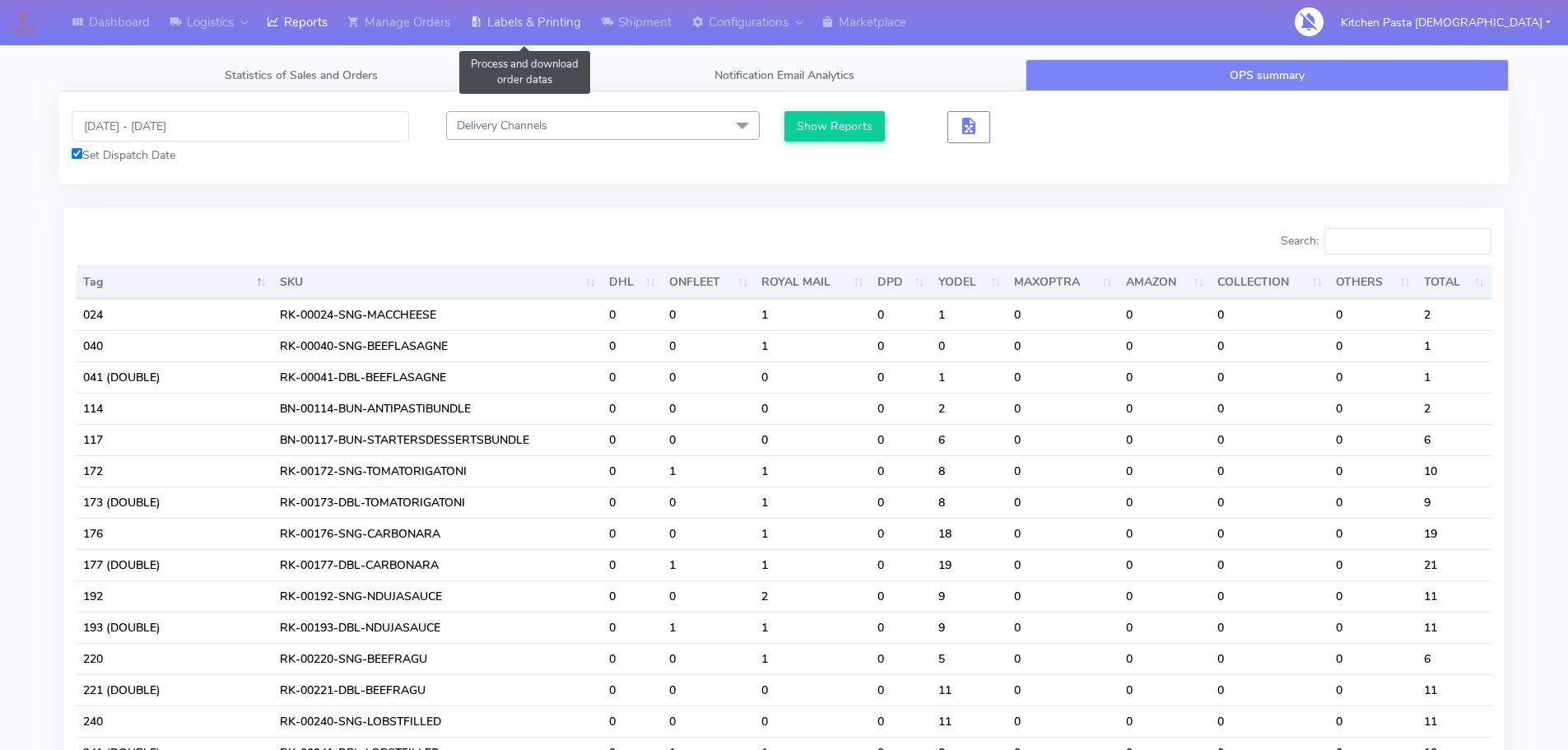
click at [490, 21] on link "Labels & Printing" at bounding box center [525, 22] width 131 height 45
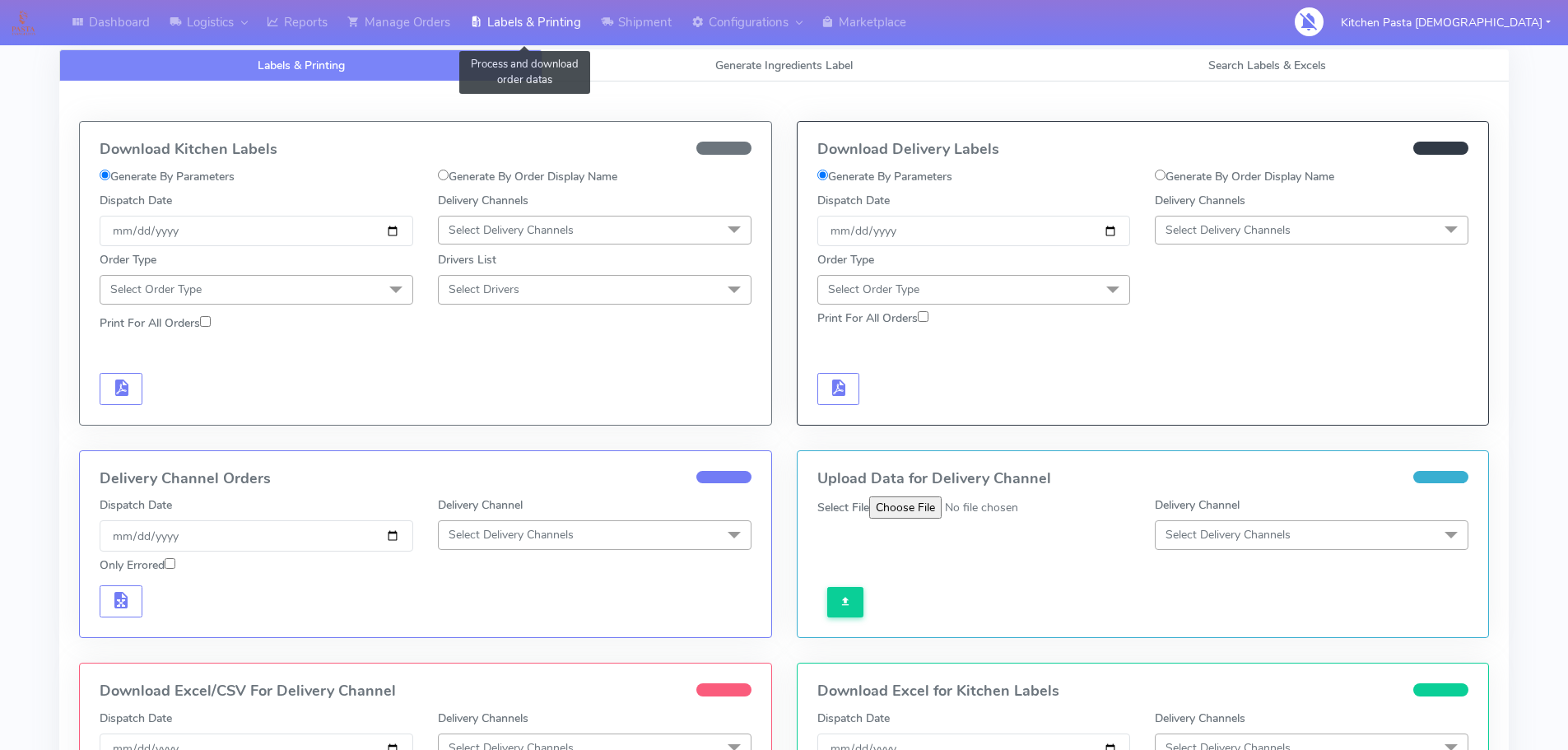
select select
drag, startPoint x: 702, startPoint y: 71, endPoint x: 686, endPoint y: 94, distance: 28.0
click at [702, 72] on link "Generate Ingredients Label" at bounding box center [784, 65] width 483 height 32
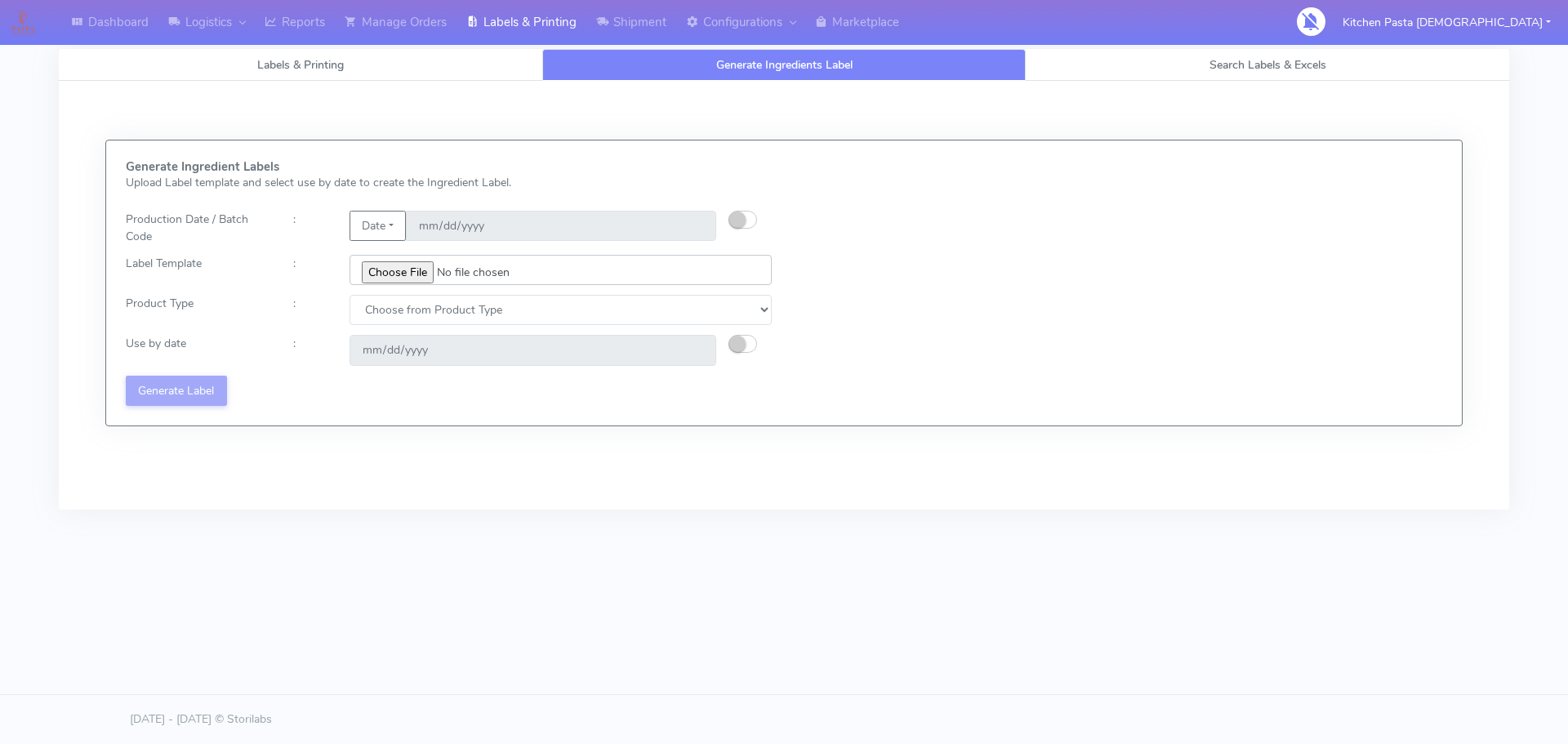
click at [418, 276] on input "file" at bounding box center [561, 270] width 422 height 30
type input "C:\fakepath\Classic Tiramisu V1.jpg"
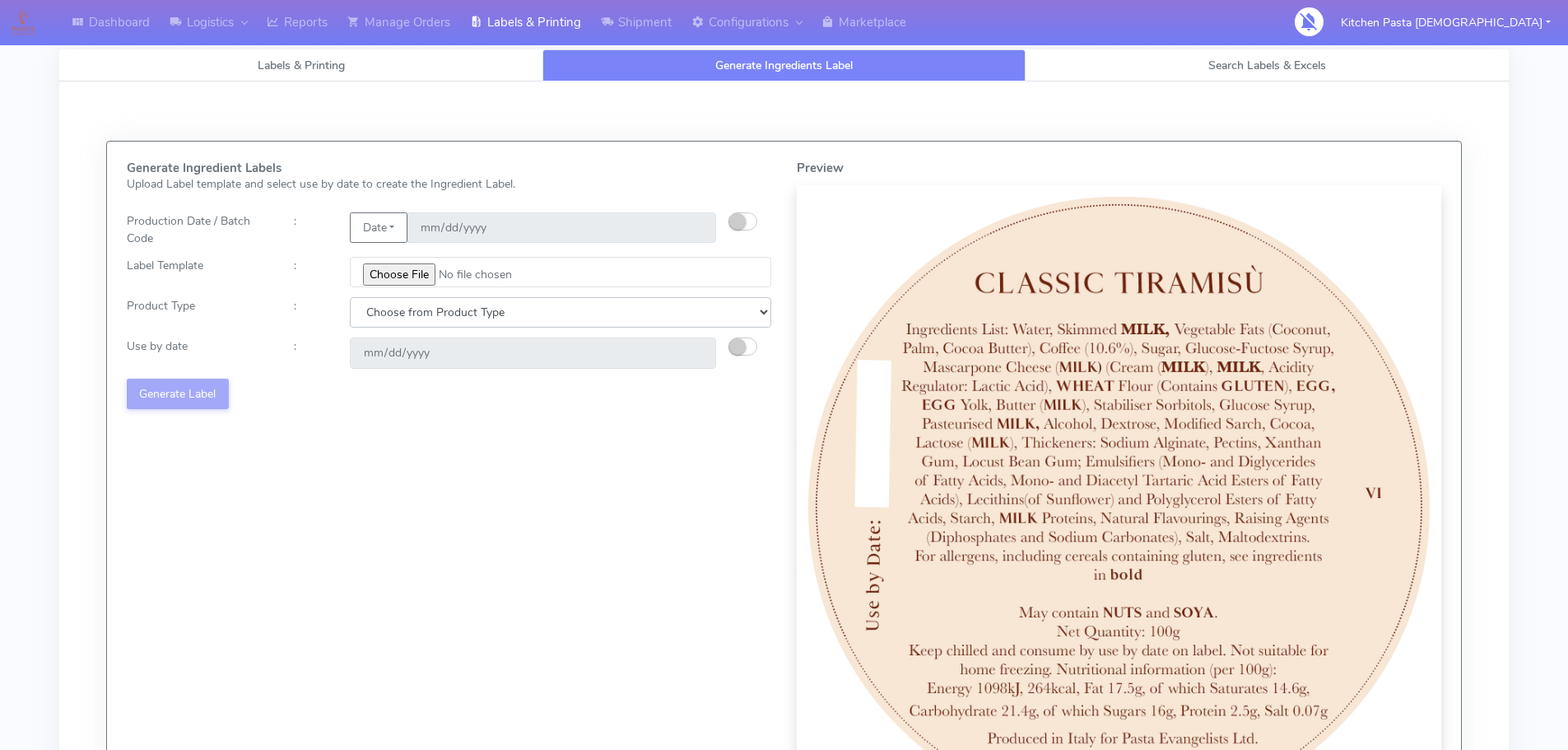
click at [483, 313] on select "Choose from Product Type ECOM ERETAIL CIRCULAR CIRC_DESERTS LASAGNE" at bounding box center [561, 312] width 422 height 30
select select "3"
click at [350, 297] on select "Choose from Product Type ECOM ERETAIL CIRCULAR CIRC_DESERTS LASAGNE" at bounding box center [561, 312] width 422 height 30
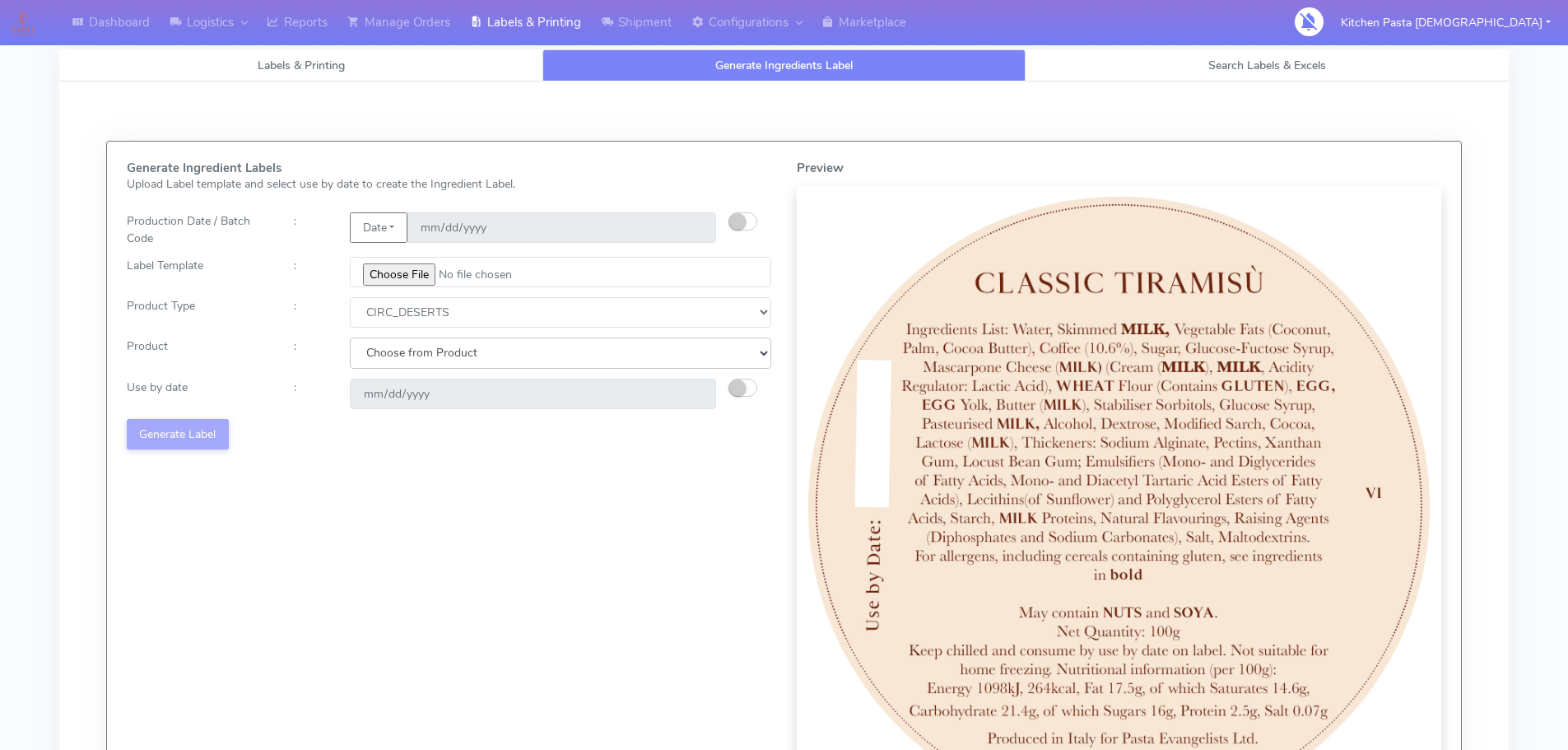
click at [452, 359] on select "Choose from Product CLASSIC_TIRAMISU CREMA_AMARENA PROFITEROLES" at bounding box center [561, 352] width 422 height 30
select select "0"
click at [350, 338] on select "Choose from Product CLASSIC_TIRAMISU CREMA_AMARENA PROFITEROLES" at bounding box center [561, 352] width 422 height 30
type input "[DATE]"
click at [193, 436] on button "Generate Label" at bounding box center [178, 434] width 102 height 30
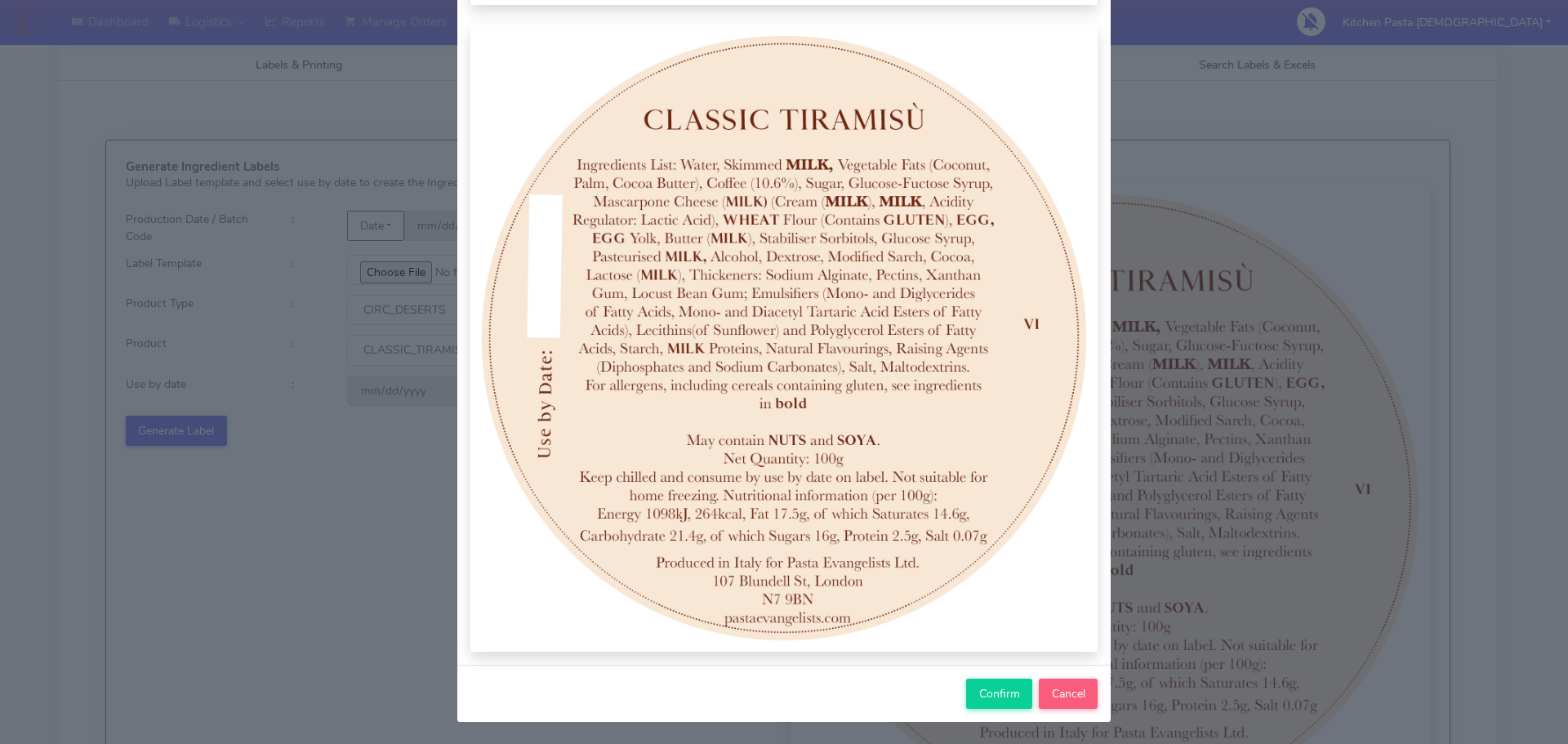
scroll to position [169, 0]
click at [985, 686] on span "Confirm" at bounding box center [1000, 693] width 41 height 16
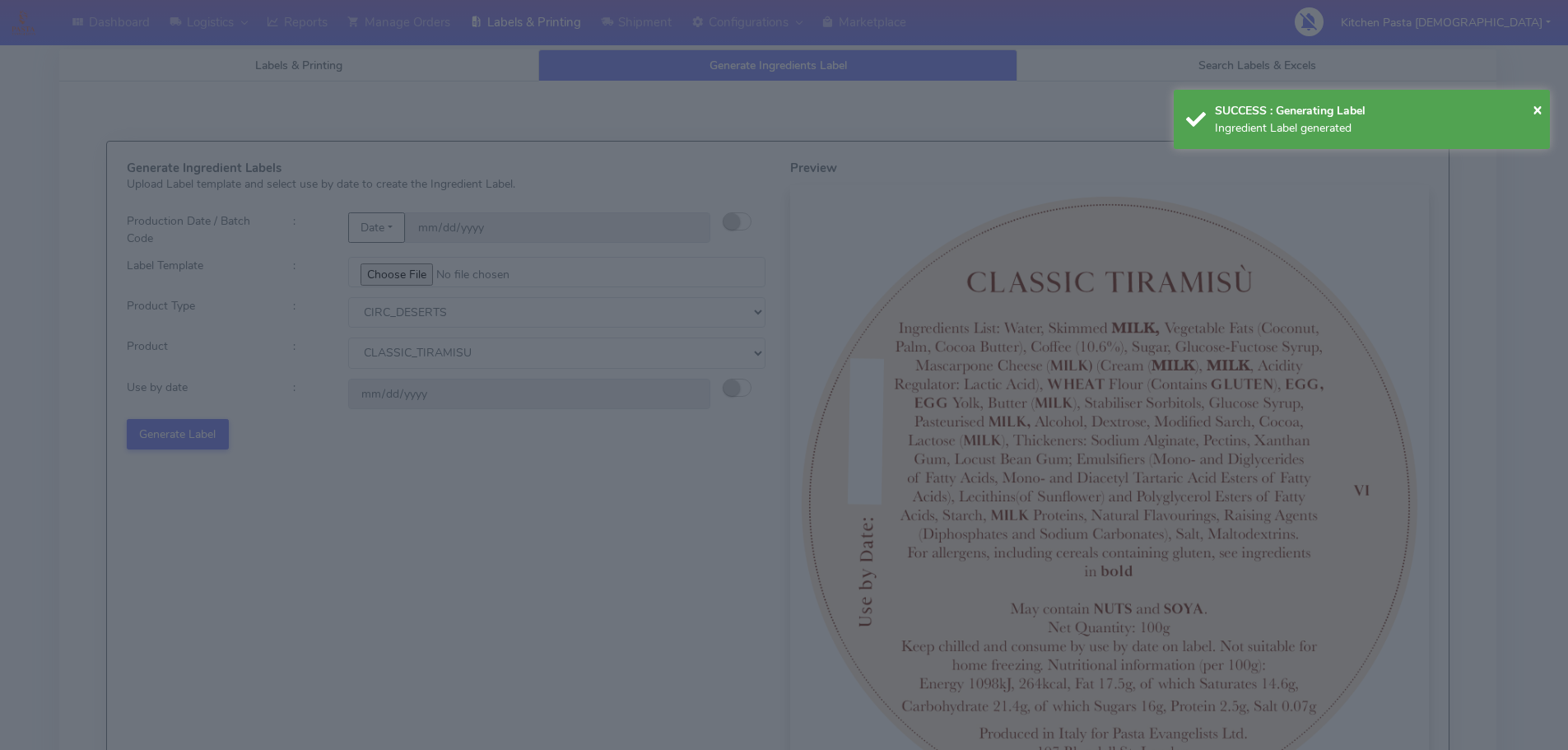
select select
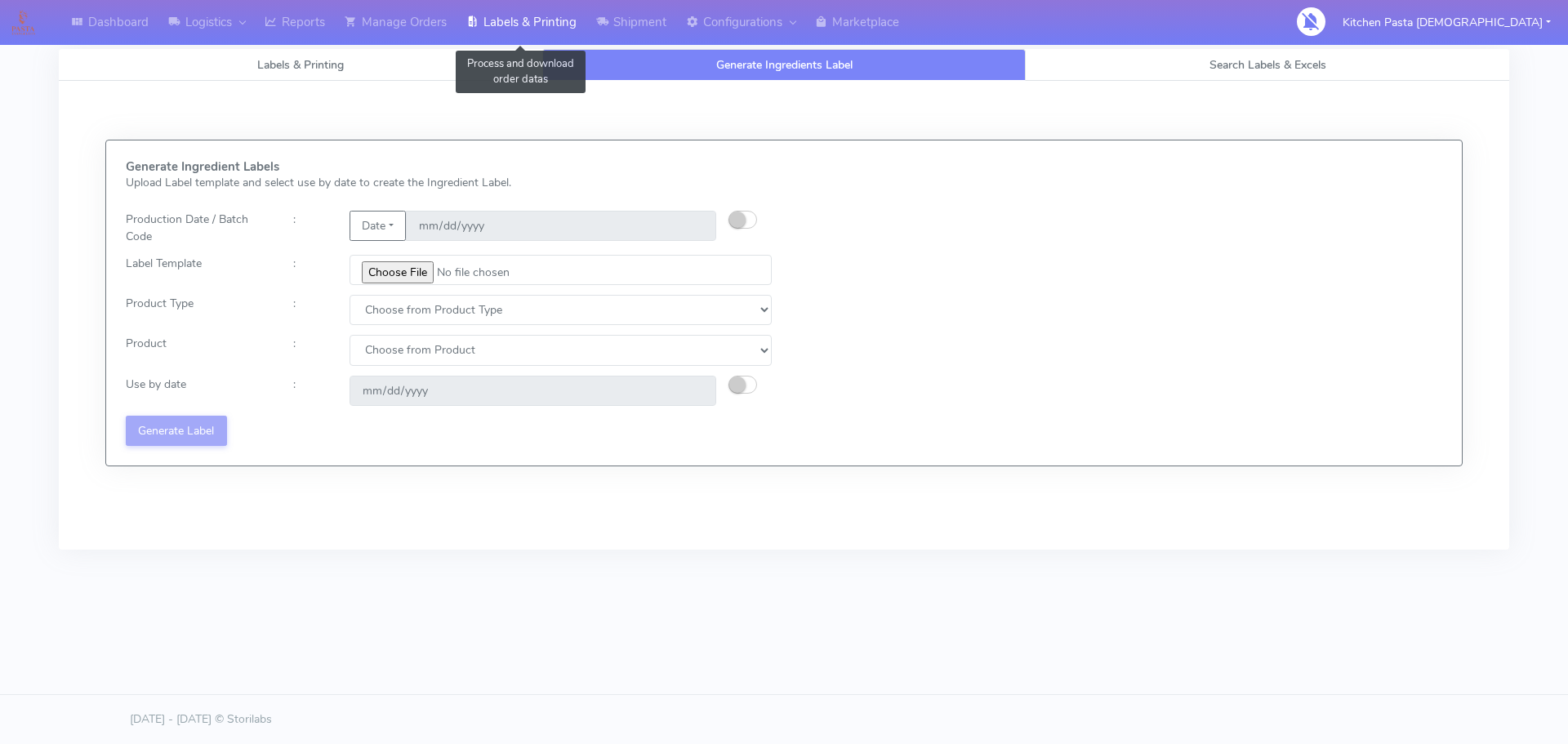
click at [574, 30] on link "Labels & Printing" at bounding box center [521, 22] width 130 height 45
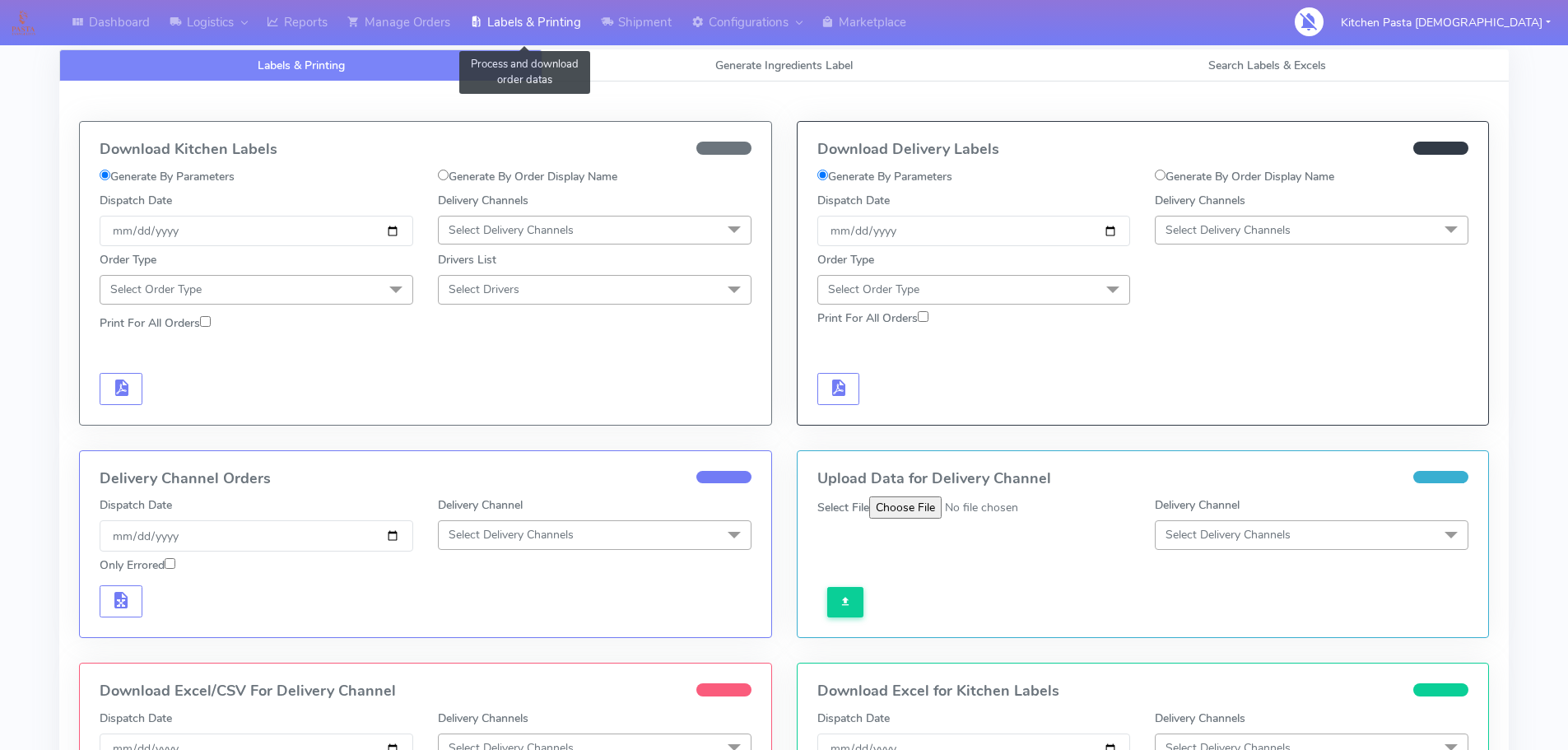
click at [525, 29] on link "Labels & Printing" at bounding box center [525, 22] width 131 height 45
click at [683, 59] on link "Generate Ingredients Label" at bounding box center [784, 65] width 483 height 32
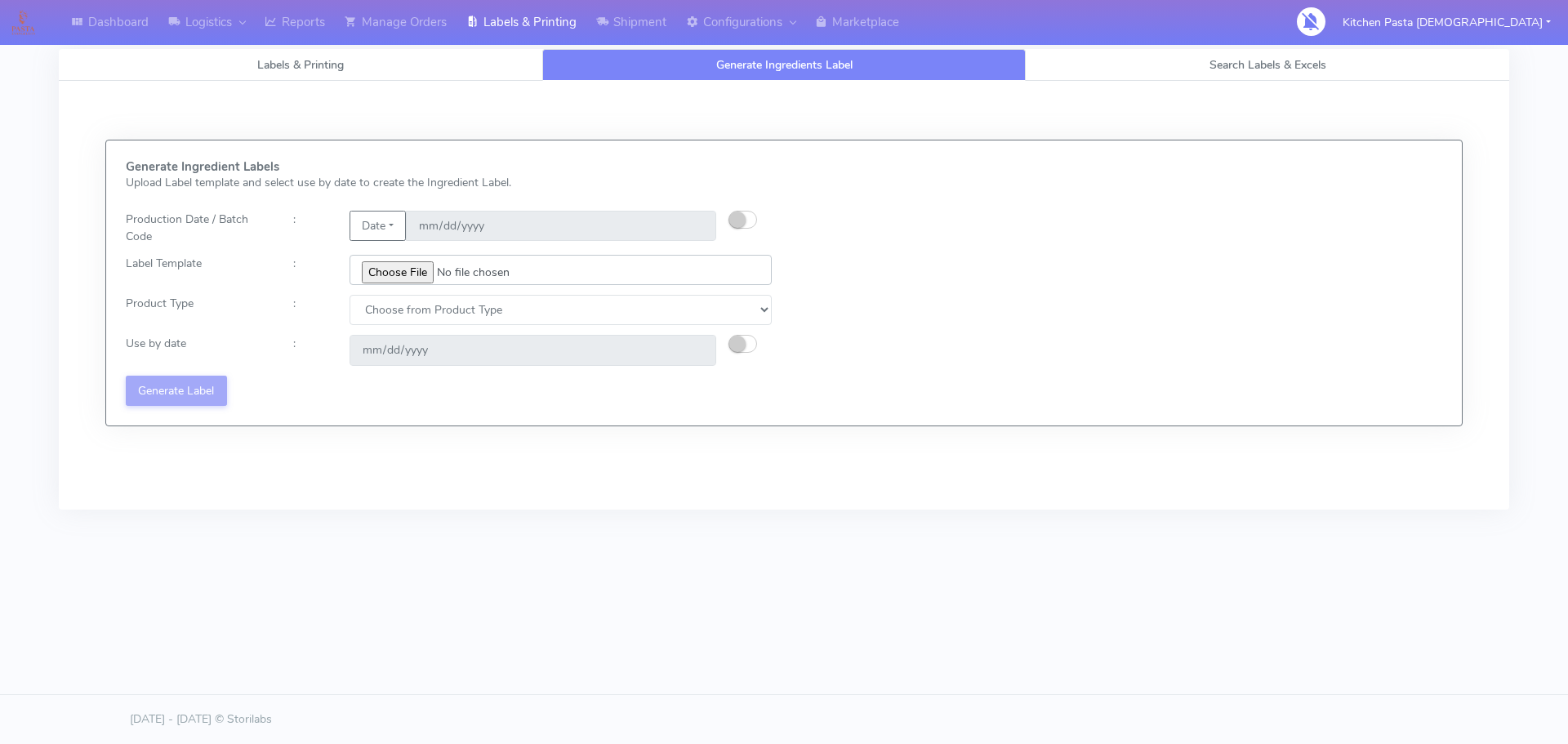
click at [420, 269] on input "file" at bounding box center [561, 270] width 422 height 30
type input "C:\fakepath\Profiteroles V1.jpg"
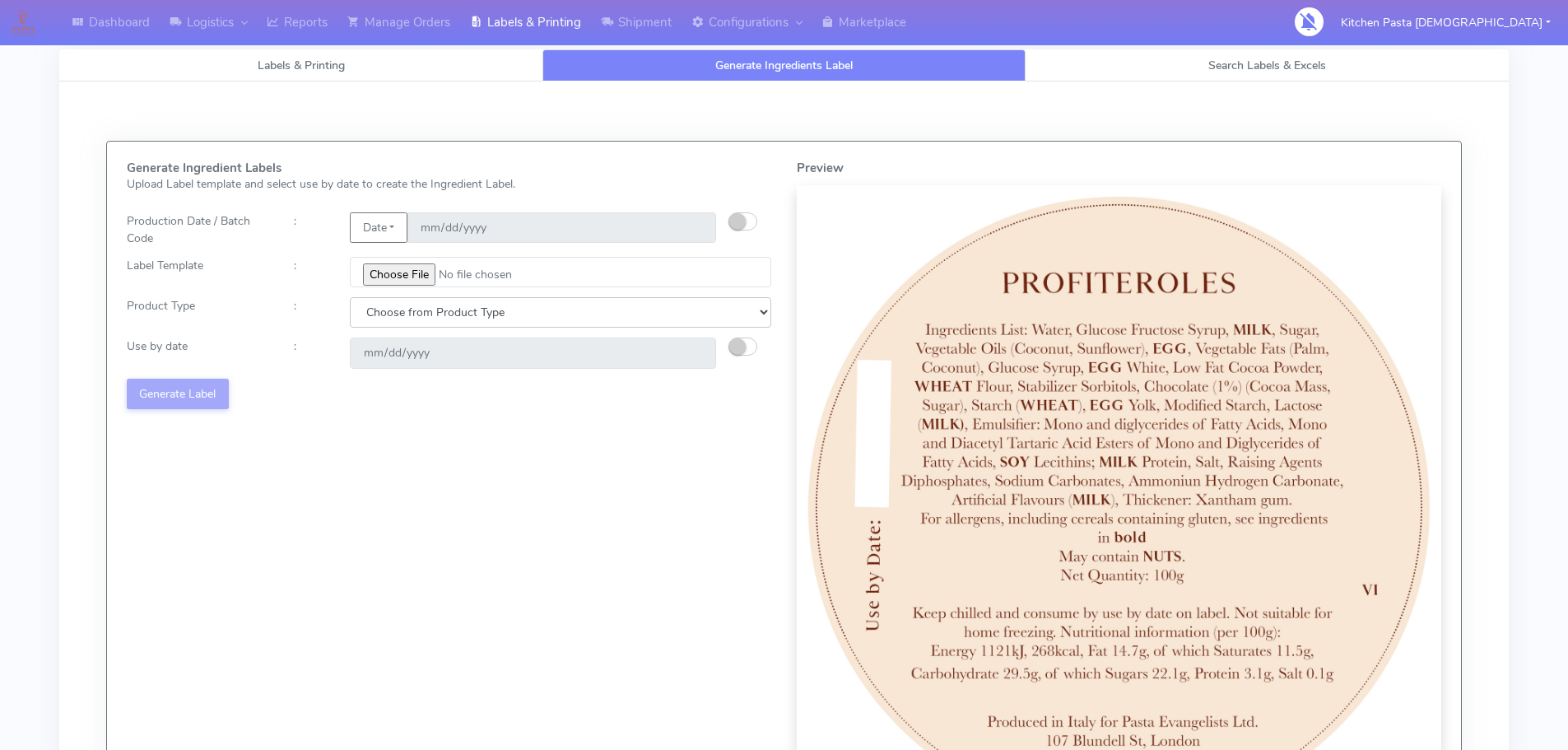
click at [551, 314] on select "Choose from Product Type ECOM ERETAIL CIRCULAR CIRC_DESERTS LASAGNE" at bounding box center [561, 312] width 422 height 30
select select "3"
click at [350, 297] on select "Choose from Product Type ECOM ERETAIL CIRCULAR CIRC_DESERTS LASAGNE" at bounding box center [561, 312] width 422 height 30
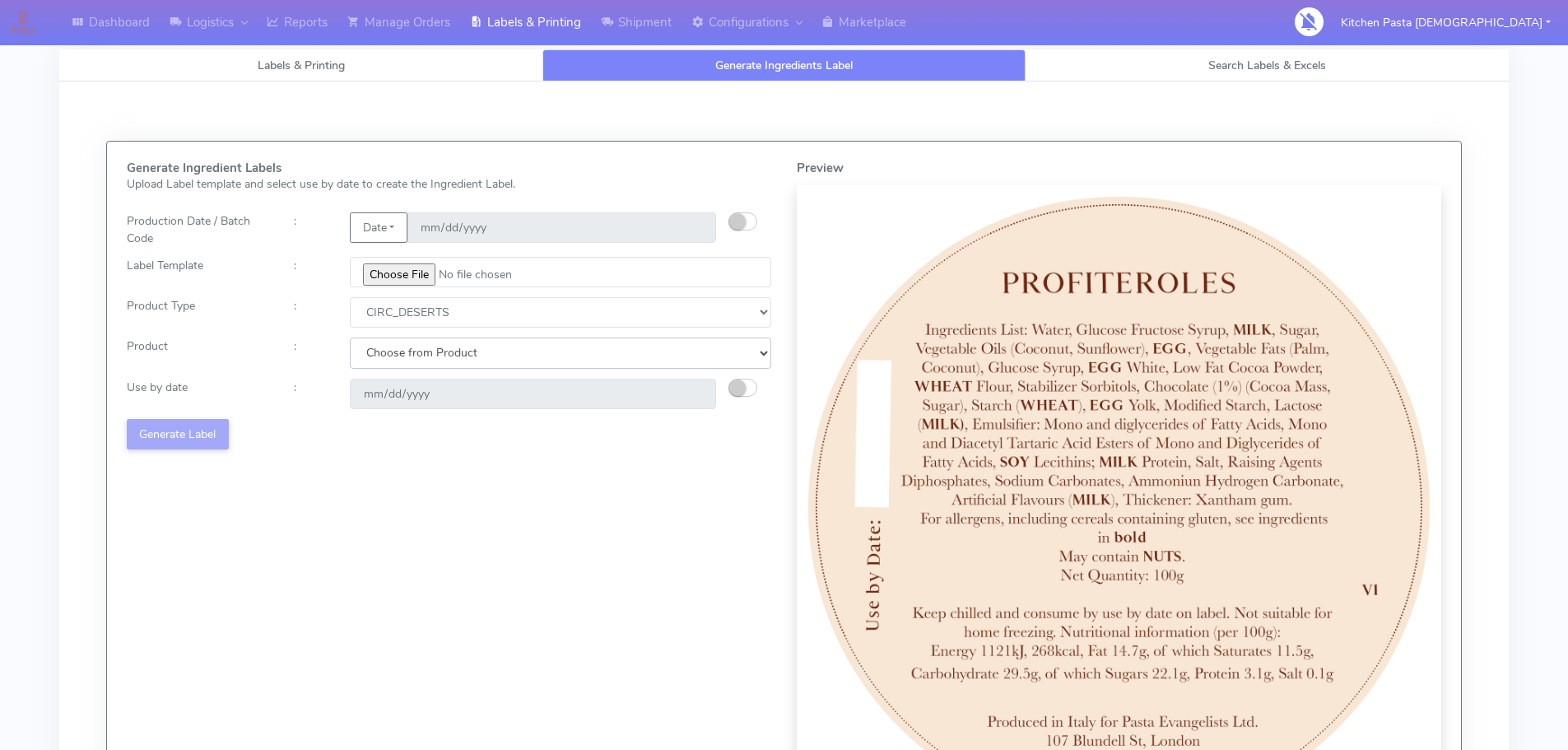
click at [487, 360] on select "Choose from Product CLASSIC_TIRAMISU CREMA_AMARENA PROFITEROLES" at bounding box center [561, 352] width 422 height 30
select select "2"
click at [350, 338] on select "Choose from Product CLASSIC_TIRAMISU CREMA_AMARENA PROFITEROLES" at bounding box center [561, 352] width 422 height 30
type input "[DATE]"
click at [186, 438] on button "Generate Label" at bounding box center [178, 434] width 102 height 30
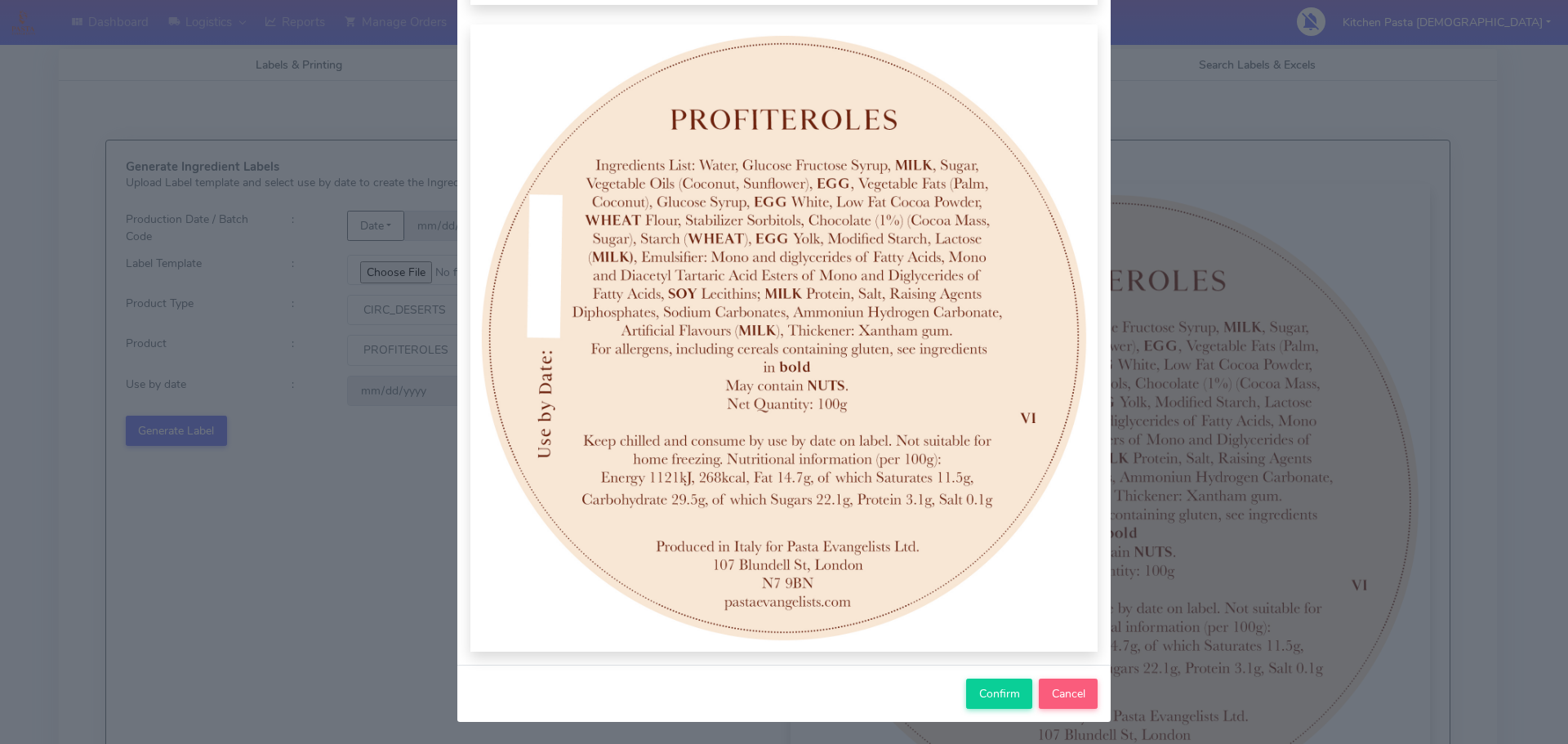
scroll to position [169, 0]
click at [980, 688] on span "Confirm" at bounding box center [1000, 693] width 41 height 16
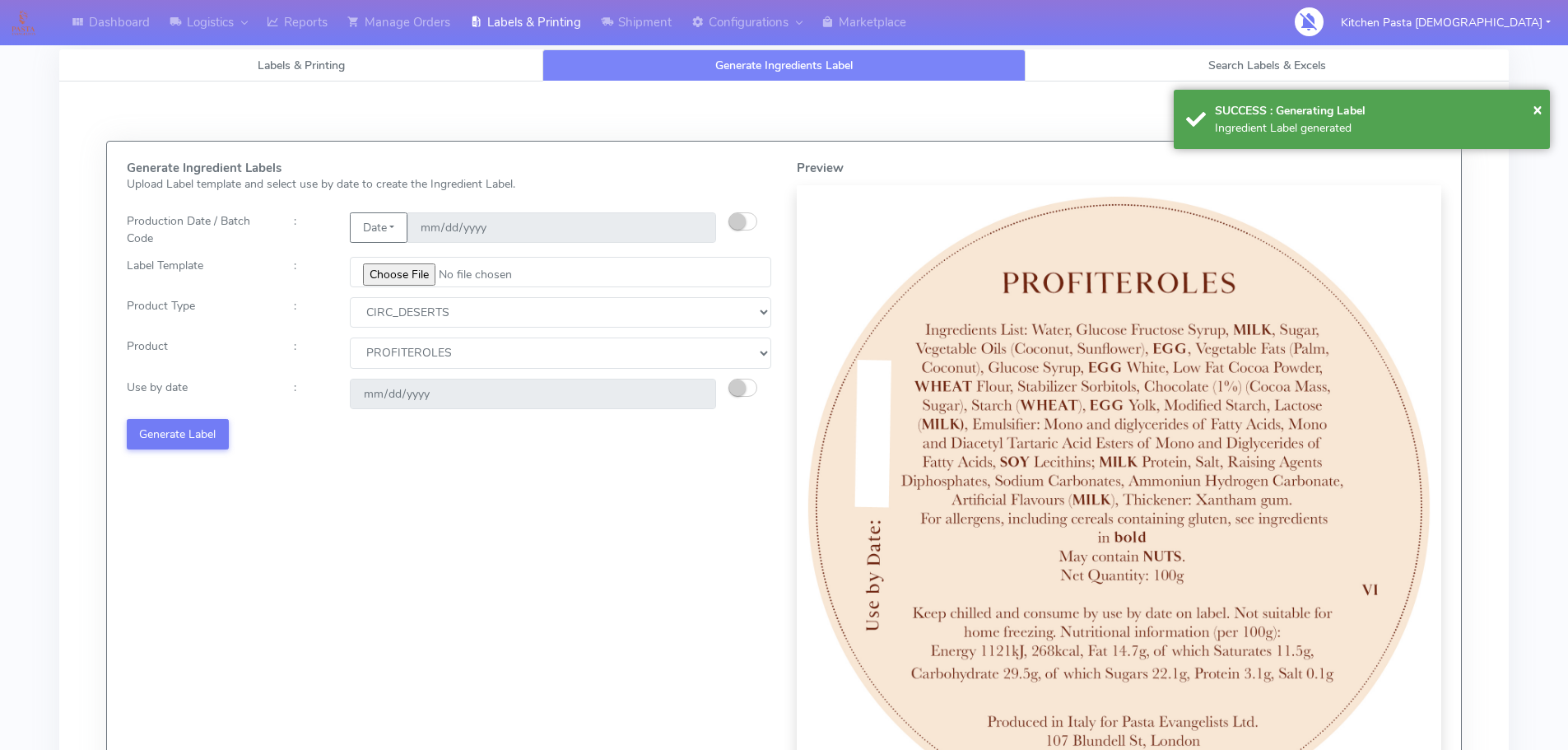
select select
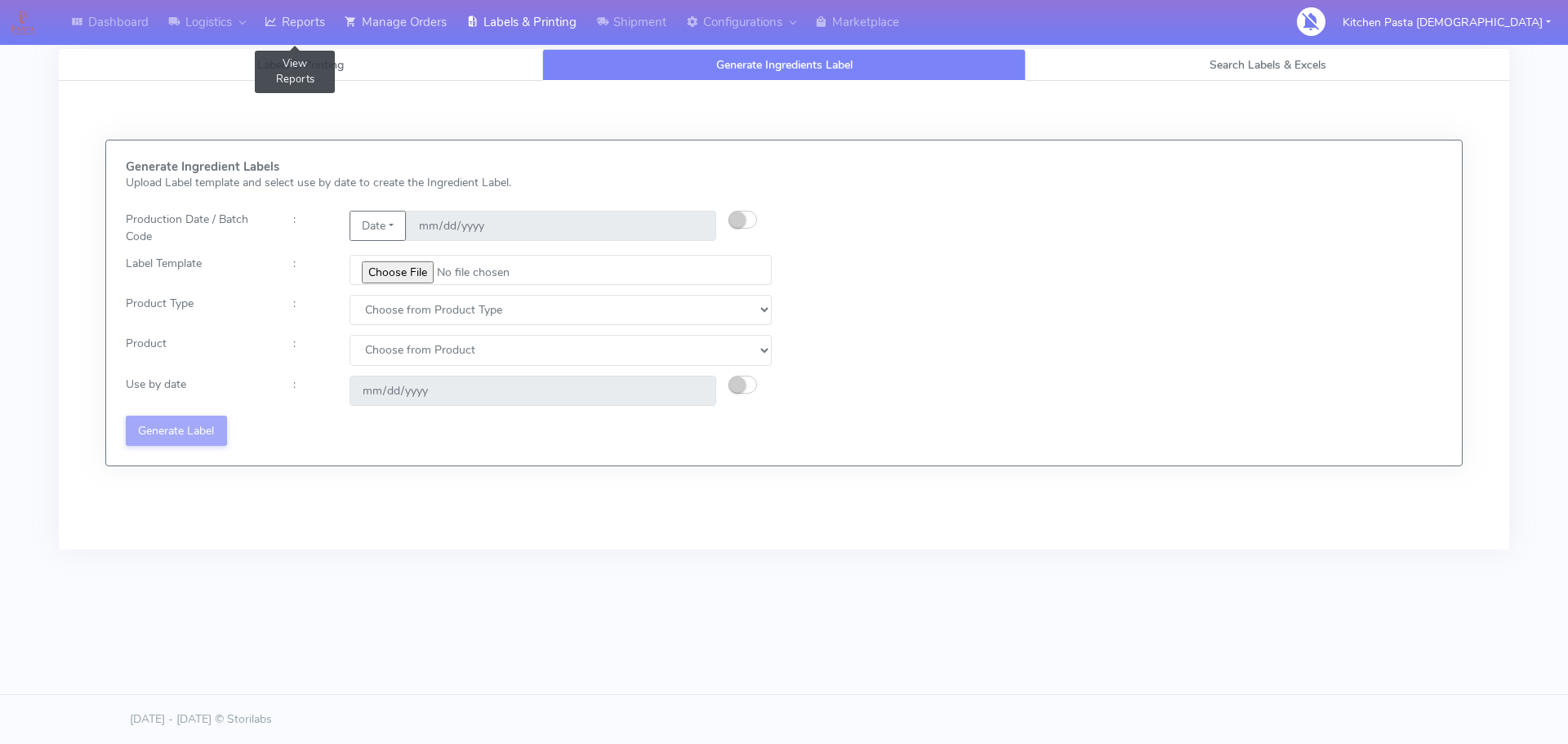
drag, startPoint x: 330, startPoint y: 42, endPoint x: 371, endPoint y: 38, distance: 41.2
click at [330, 42] on link "Reports" at bounding box center [295, 22] width 80 height 45
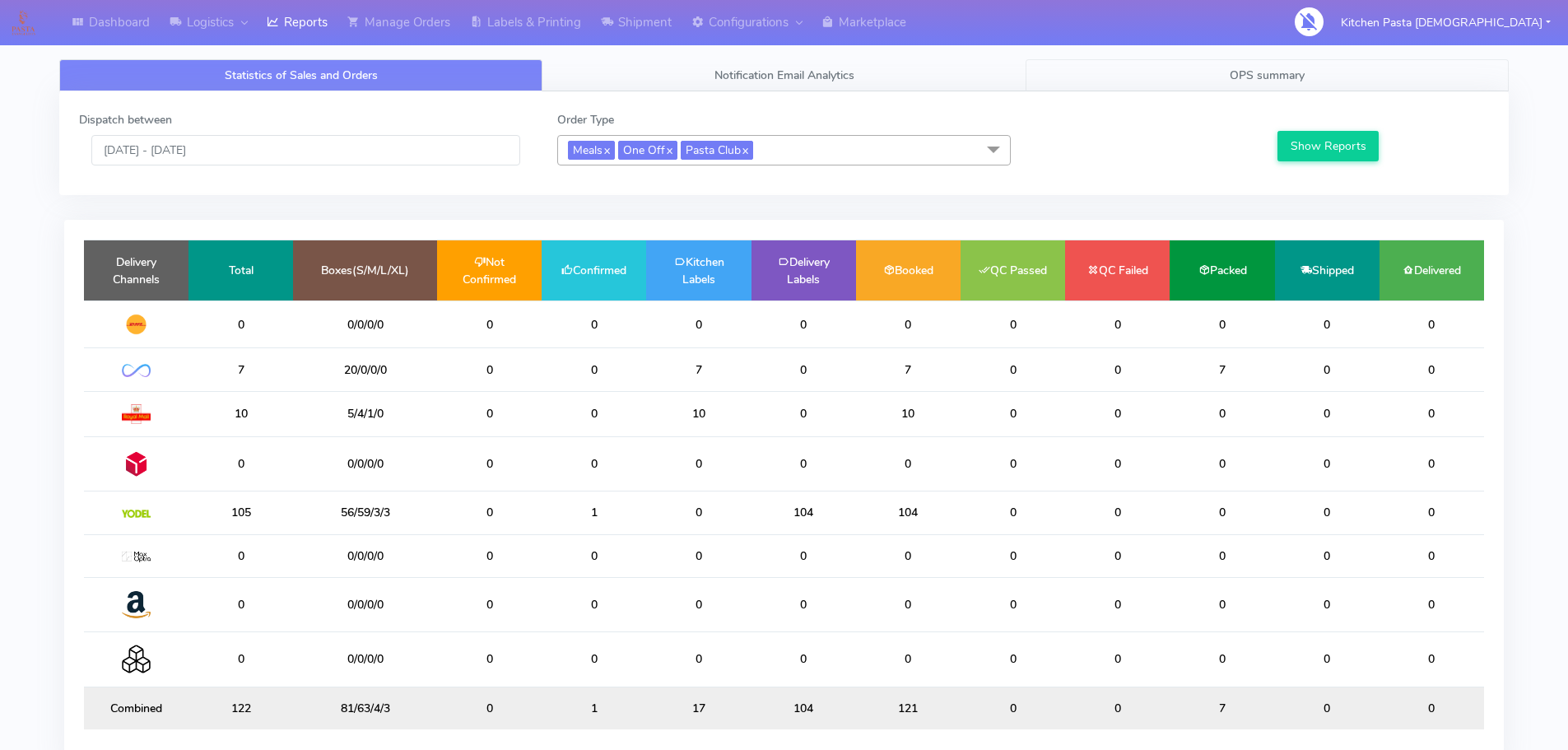
click at [1207, 76] on link "OPS summary" at bounding box center [1267, 75] width 483 height 32
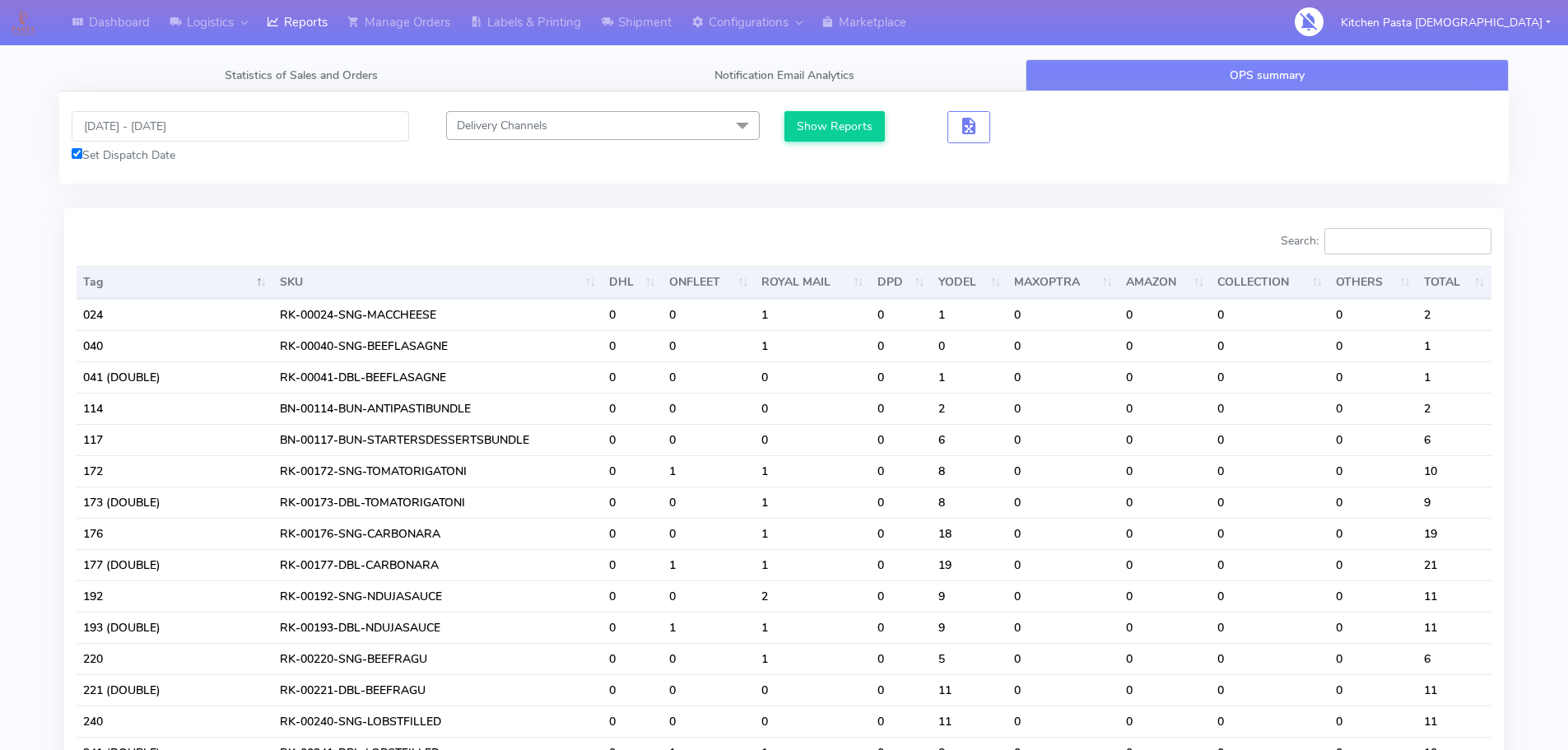
click at [1411, 238] on input "Search:" at bounding box center [1408, 241] width 167 height 26
click at [256, 111] on input "08/10/2025 - 08/10/2025" at bounding box center [240, 126] width 338 height 30
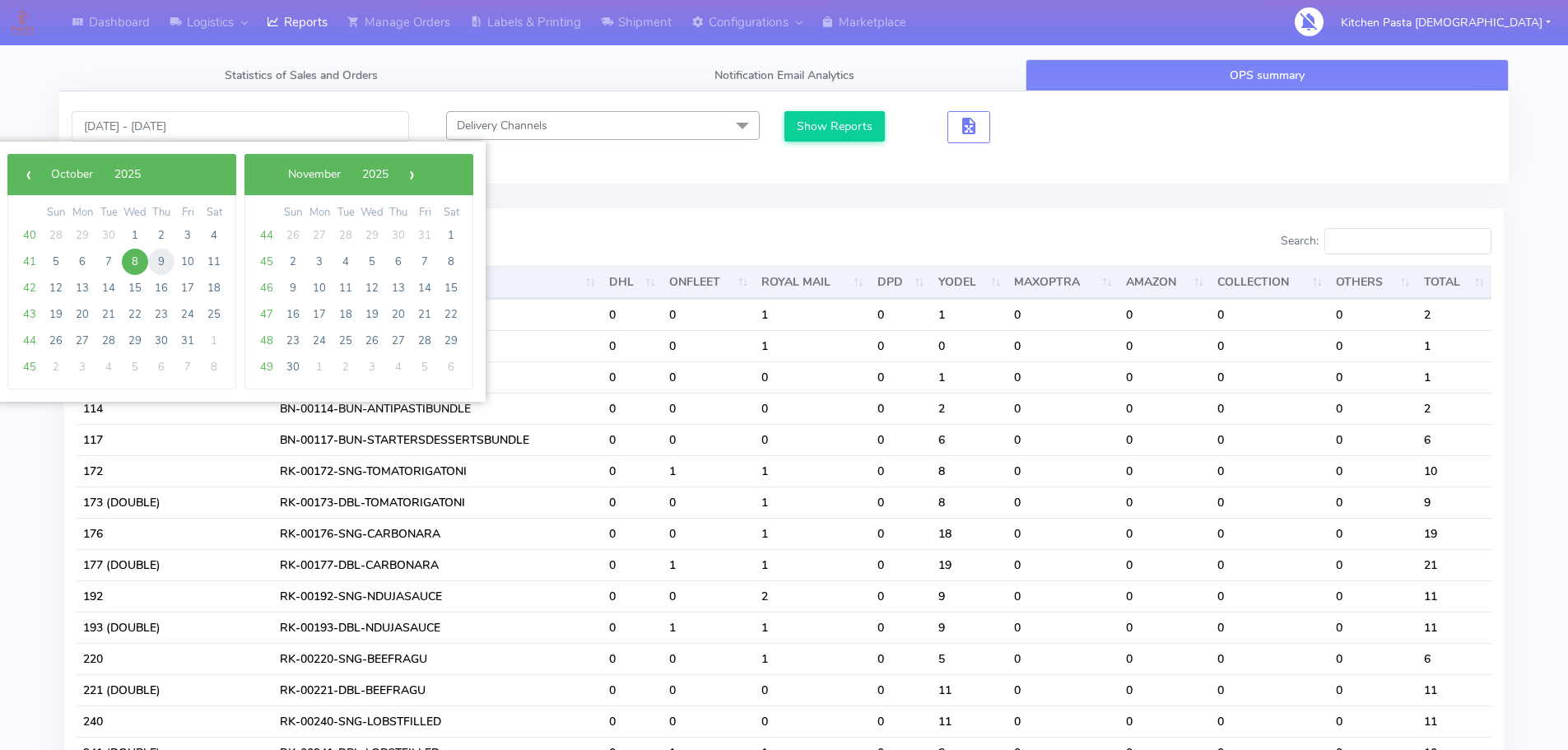
click at [168, 267] on span "9" at bounding box center [161, 262] width 26 height 26
type input "09/10/2025 - 09/10/2025"
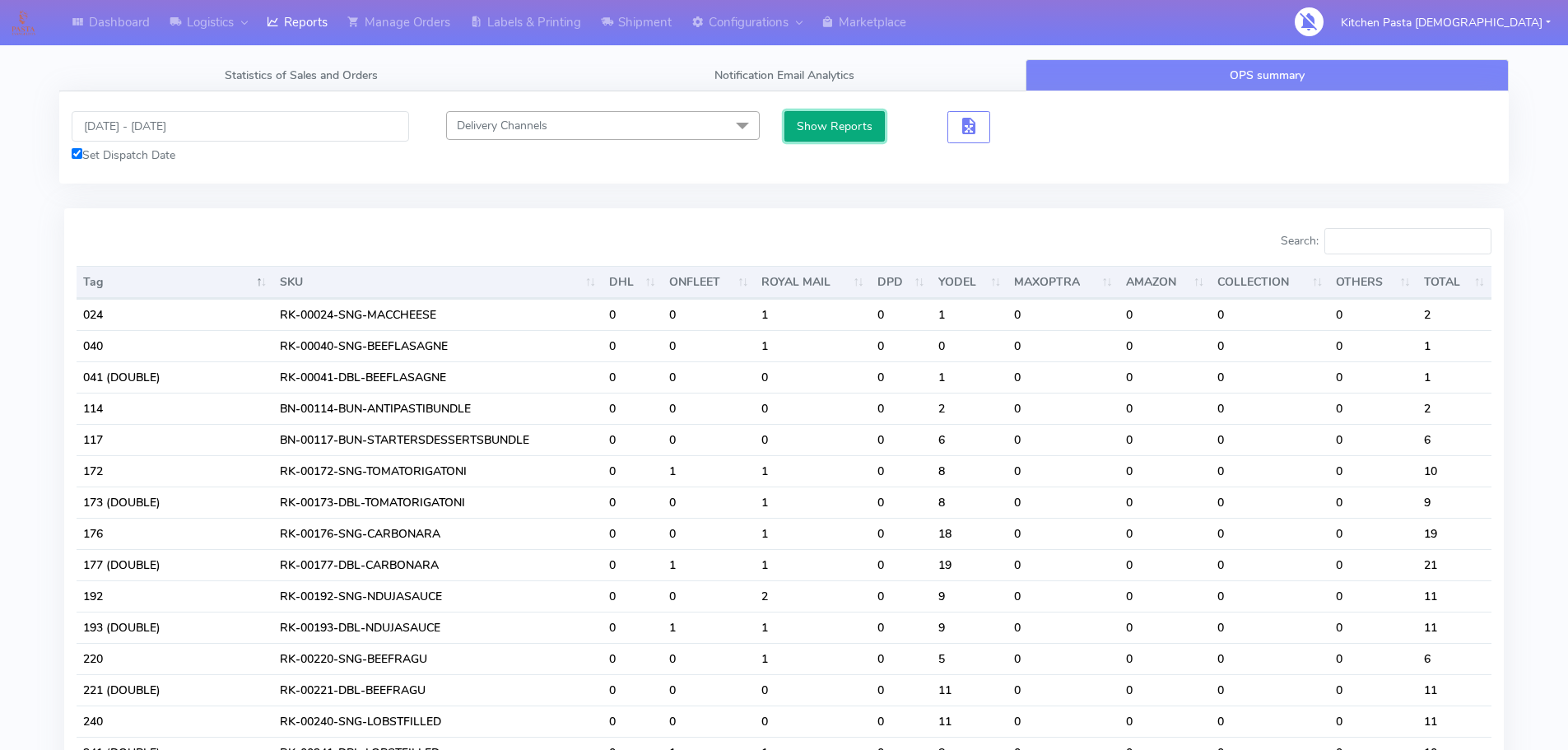
drag, startPoint x: 830, startPoint y: 128, endPoint x: 1018, endPoint y: 167, distance: 192.0
click at [831, 129] on button "Show Reports" at bounding box center [835, 126] width 101 height 30
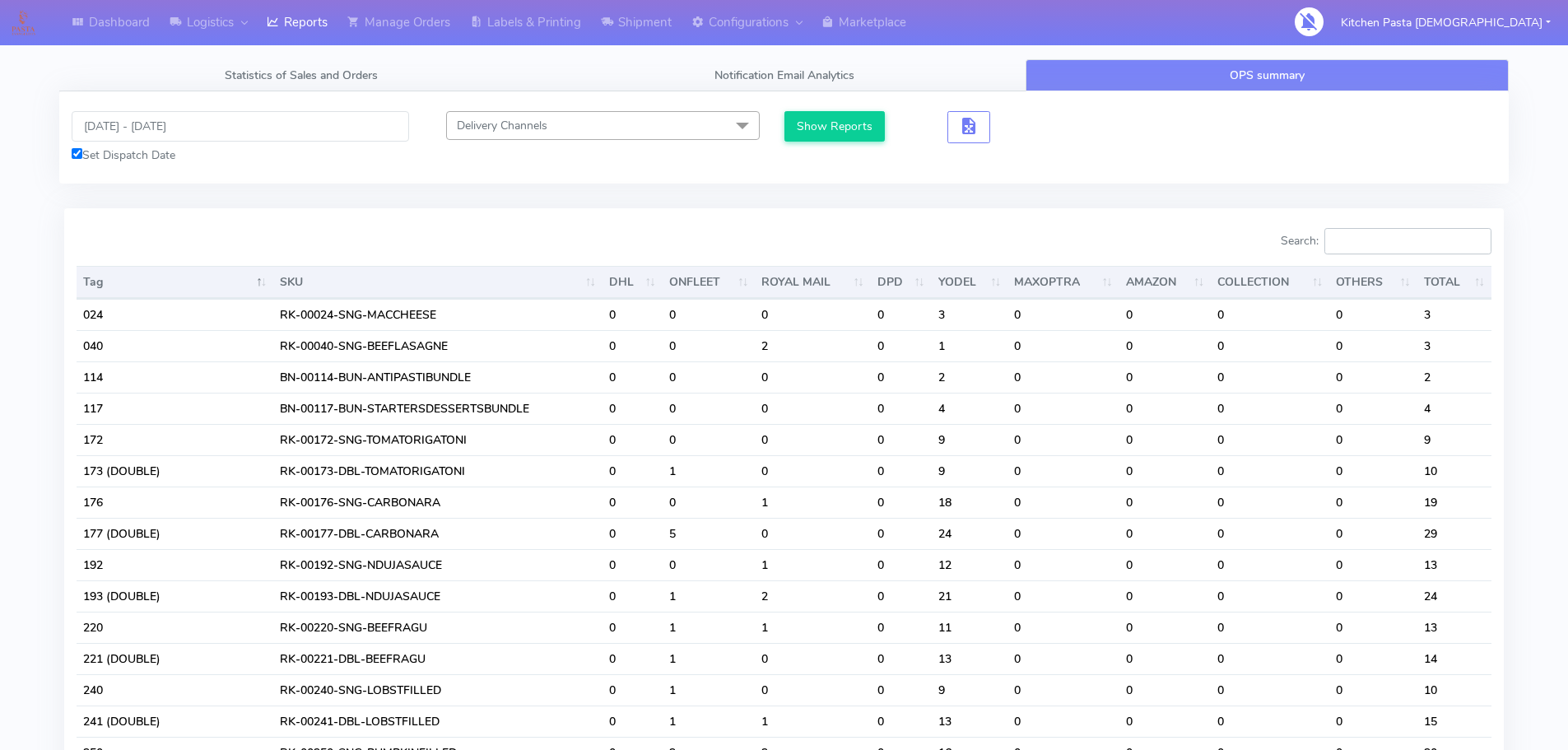
click at [1421, 240] on input "Search:" at bounding box center [1408, 241] width 167 height 26
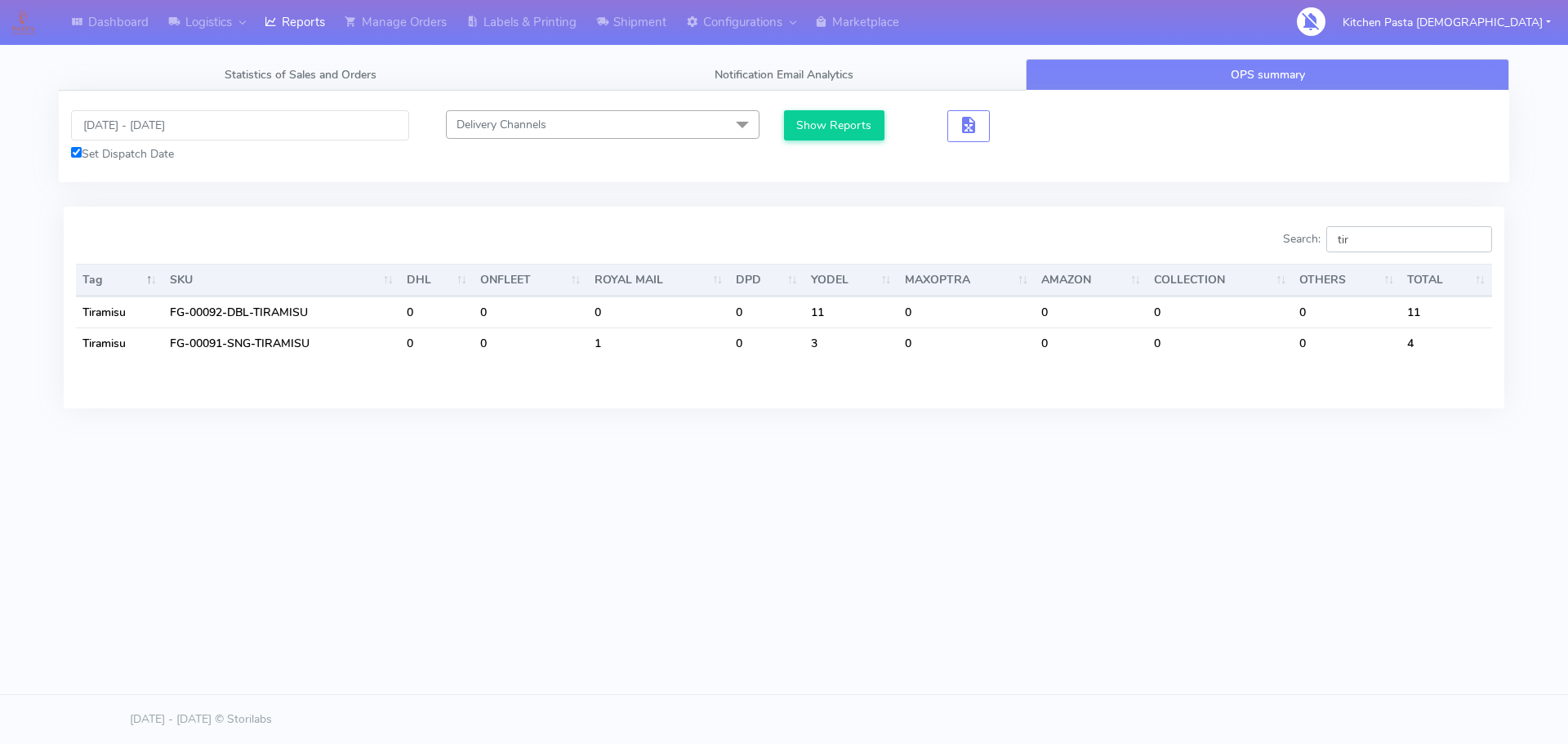
drag, startPoint x: 1397, startPoint y: 243, endPoint x: 1284, endPoint y: 250, distance: 113.2
click at [1284, 250] on div "Search: tir" at bounding box center [1145, 243] width 696 height 33
drag, startPoint x: 1399, startPoint y: 242, endPoint x: 1155, endPoint y: 227, distance: 244.5
click at [1196, 221] on div "Search: prof Tag SKU DHL ONFLEET ROYAL MAIL DPD YODEL MAXOPTRA AMAZON COLLECTIO…" at bounding box center [784, 307] width 1441 height 201
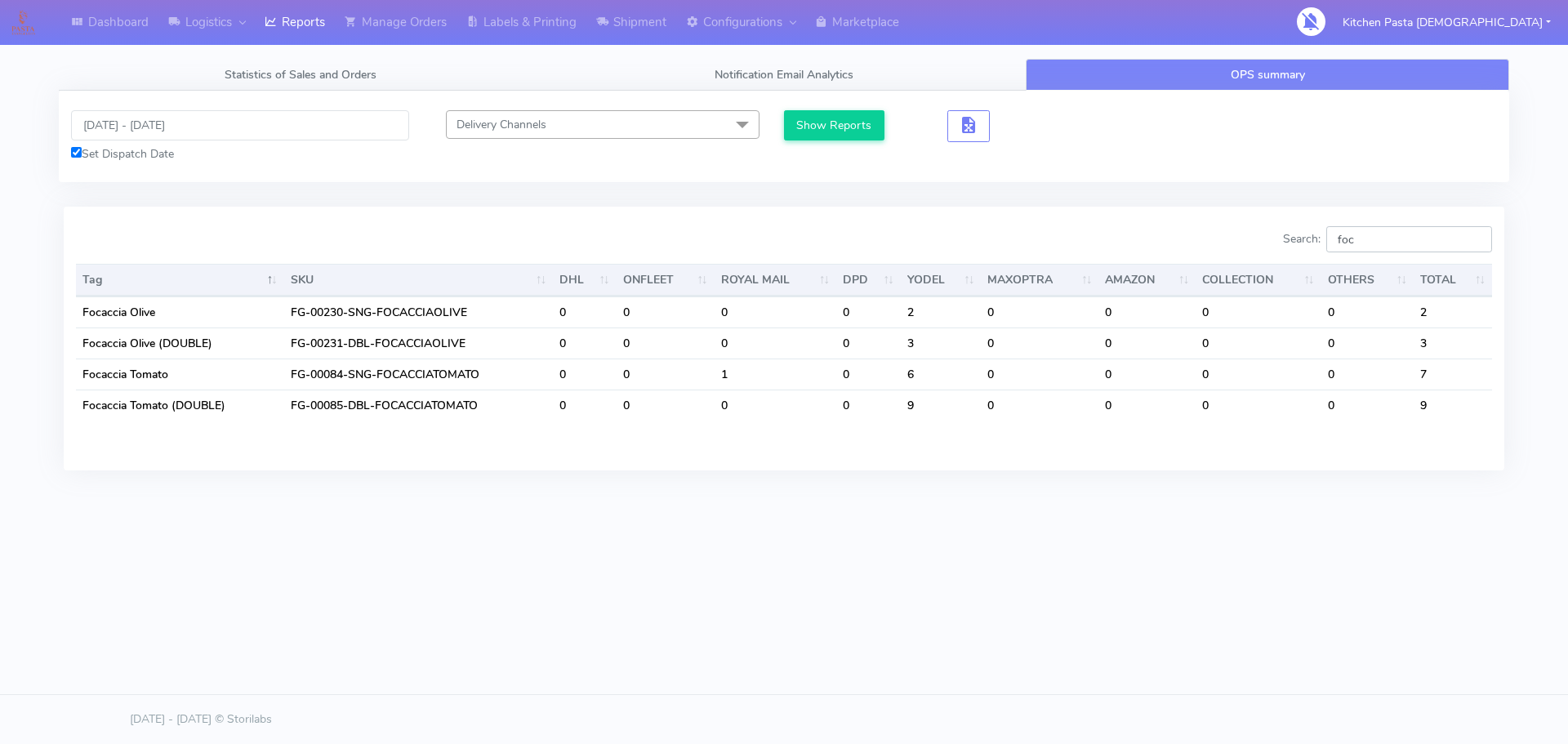
drag, startPoint x: 1392, startPoint y: 232, endPoint x: 1259, endPoint y: 223, distance: 133.3
click at [1276, 223] on div "Search: foc Tag SKU DHL ONFLEET ROYAL MAIL DPD YODEL MAXOPTRA AMAZON COLLECTION…" at bounding box center [784, 338] width 1441 height 263
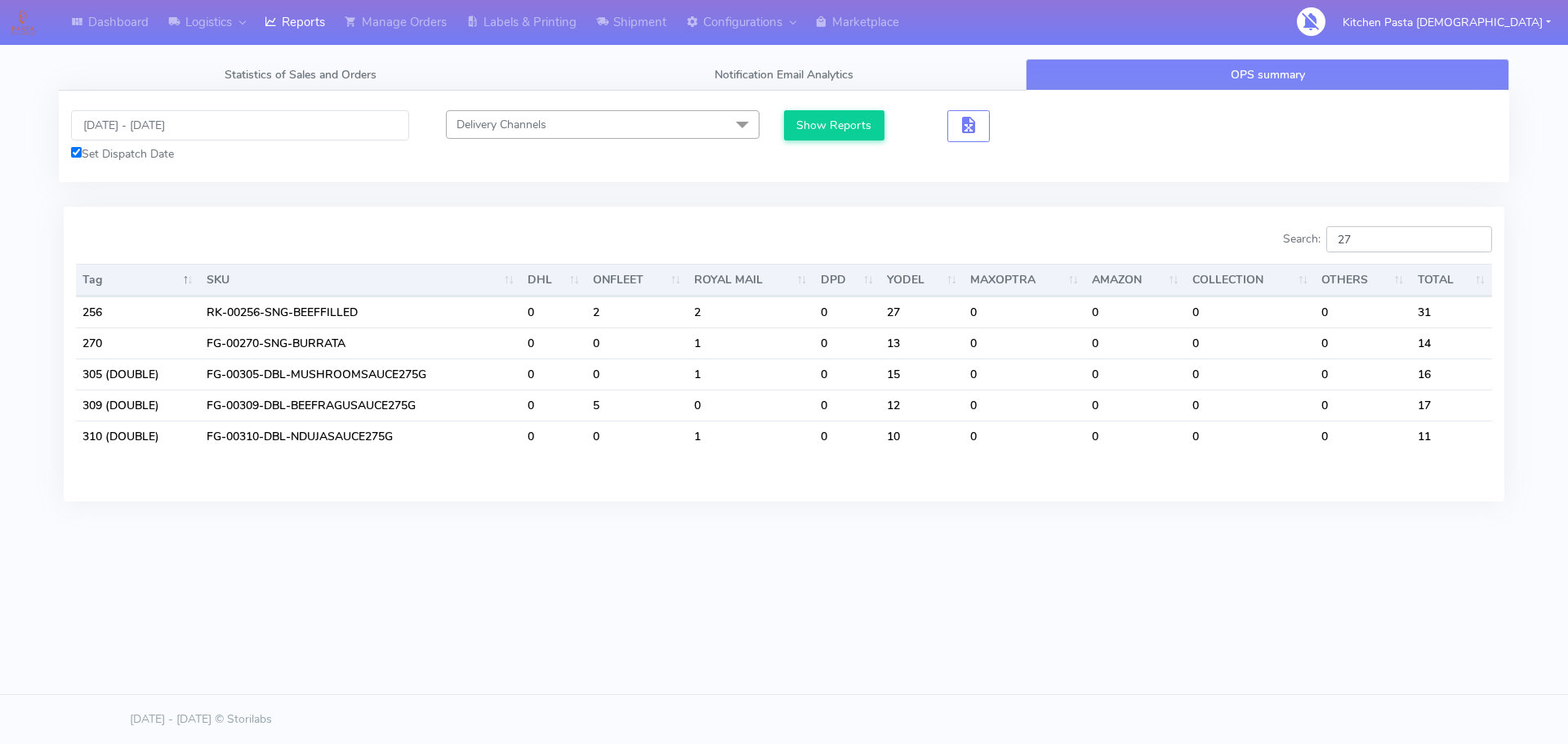
type input "270"
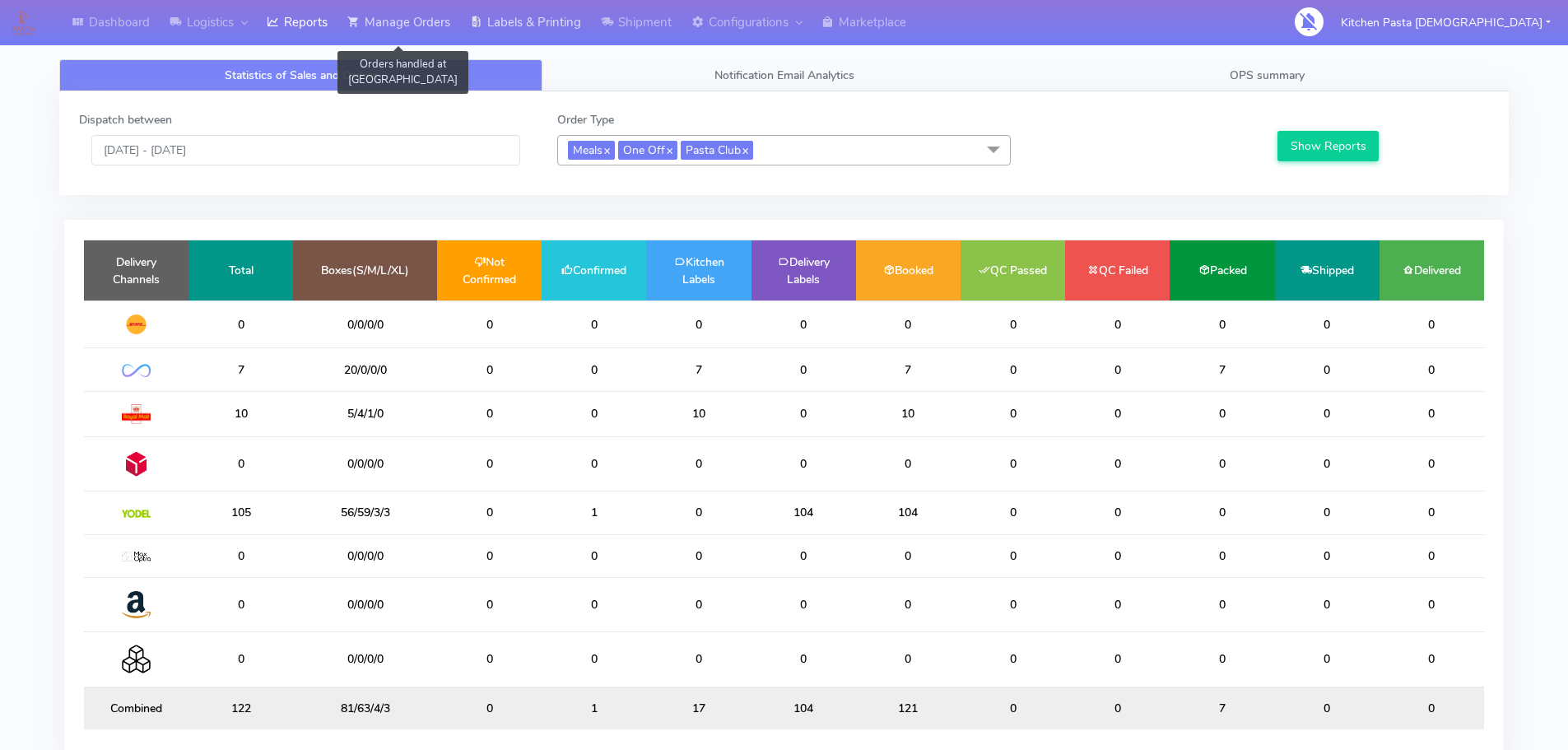
drag, startPoint x: 425, startPoint y: 28, endPoint x: 508, endPoint y: 23, distance: 83.2
click at [425, 28] on link "Manage Orders" at bounding box center [399, 22] width 123 height 45
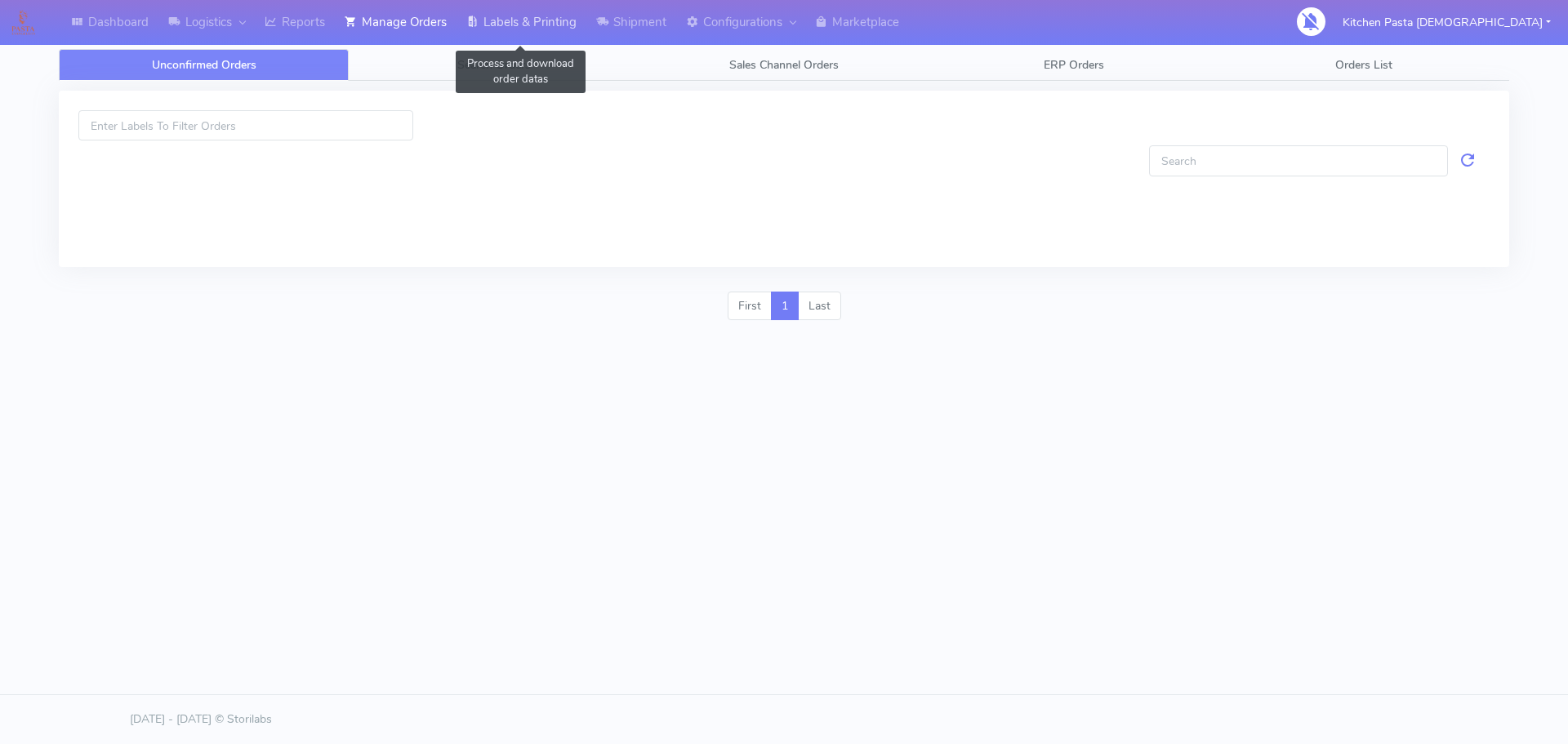
click at [504, 21] on link "Labels & Printing" at bounding box center [521, 22] width 130 height 45
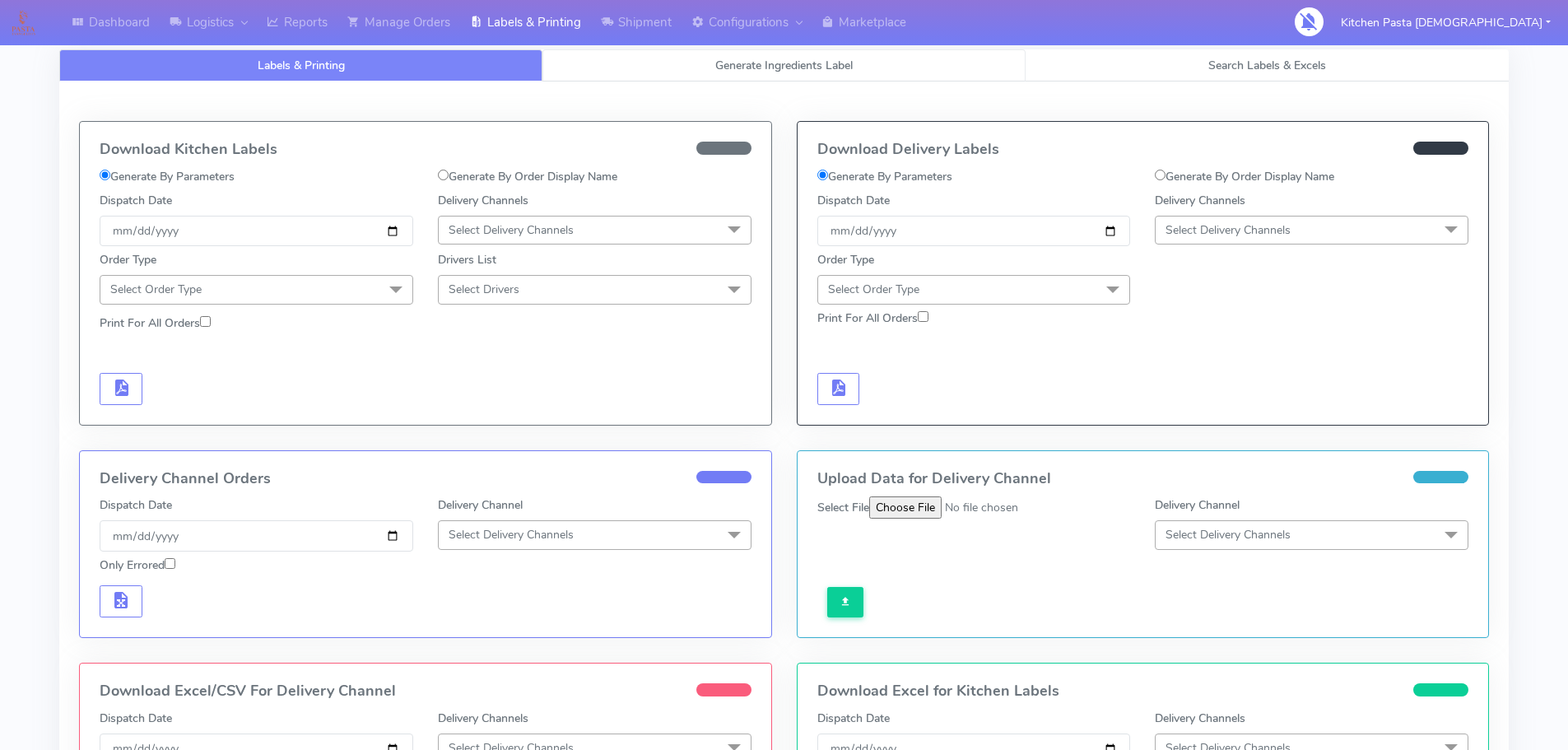
click at [684, 69] on link "Generate Ingredients Label" at bounding box center [784, 65] width 483 height 32
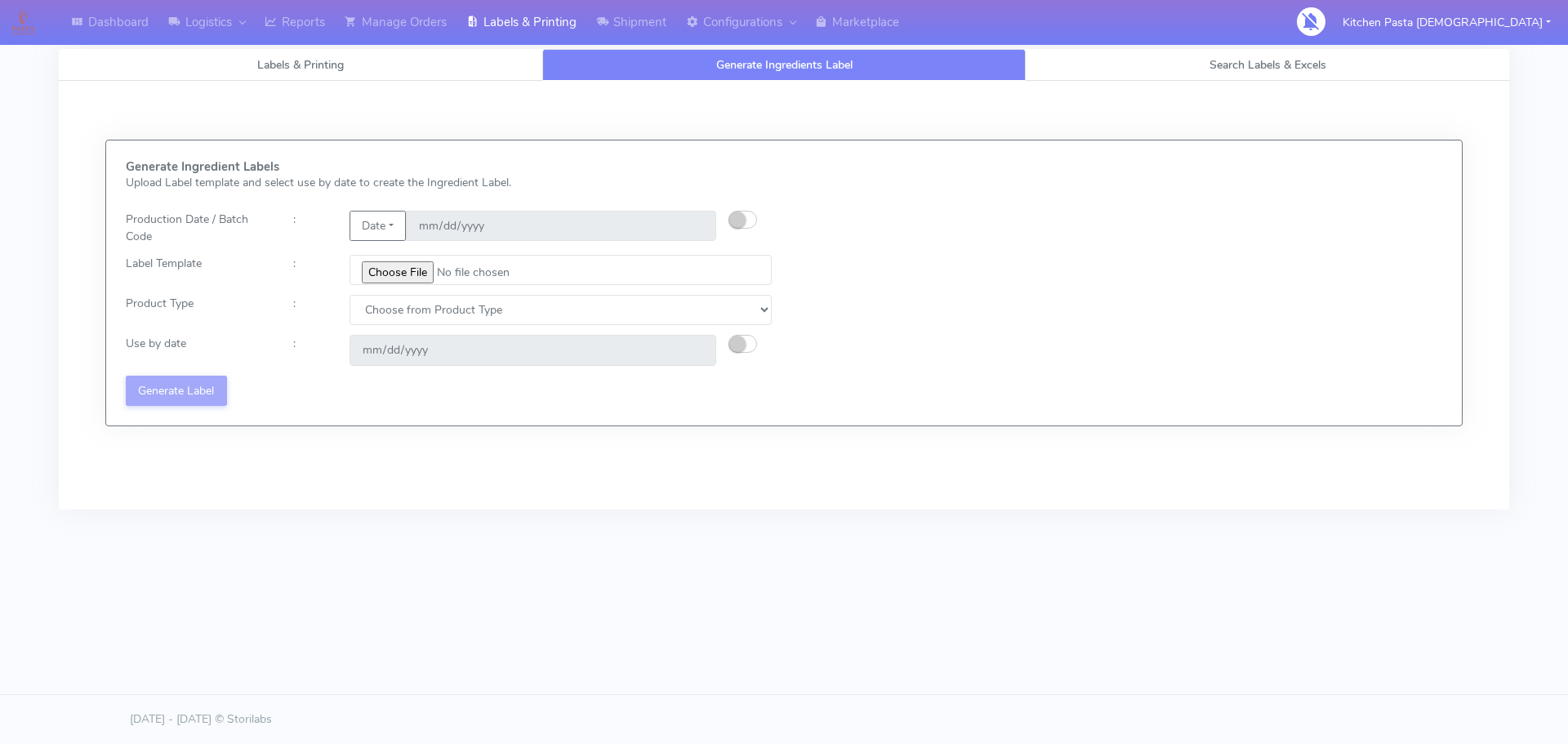
select select
click at [726, 216] on div "Date [DATE]" at bounding box center [533, 228] width 391 height 34
drag, startPoint x: 737, startPoint y: 216, endPoint x: 851, endPoint y: 95, distance: 166.2
click at [737, 217] on small "button" at bounding box center [738, 220] width 16 height 16
click at [706, 227] on input "[DATE]" at bounding box center [561, 225] width 310 height 30
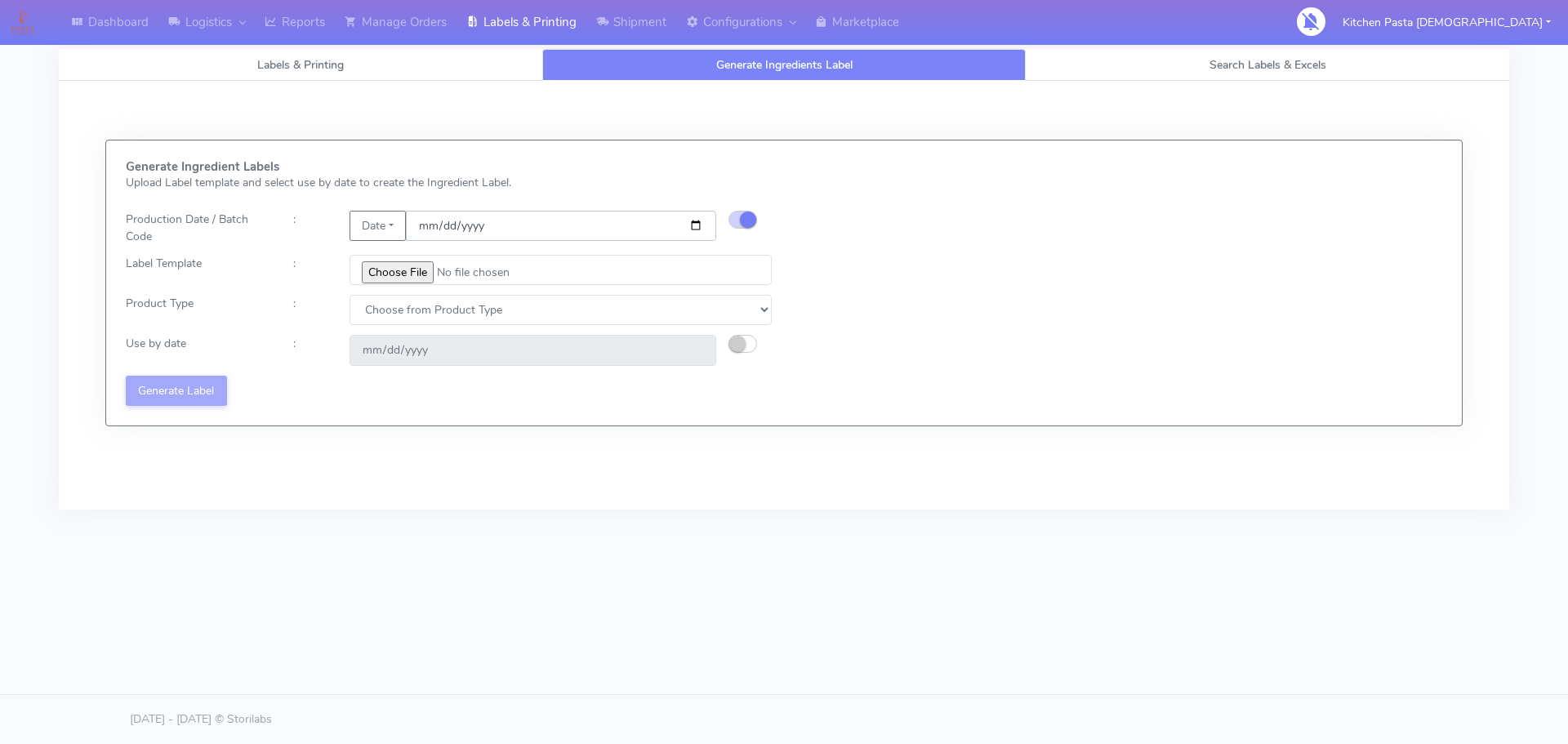
click at [697, 227] on input "[DATE]" at bounding box center [561, 225] width 310 height 30
type input "[DATE]"
click at [412, 272] on input "file" at bounding box center [561, 270] width 422 height 30
type input "C:\fakepath\Classic Tiramisu V1.jpg"
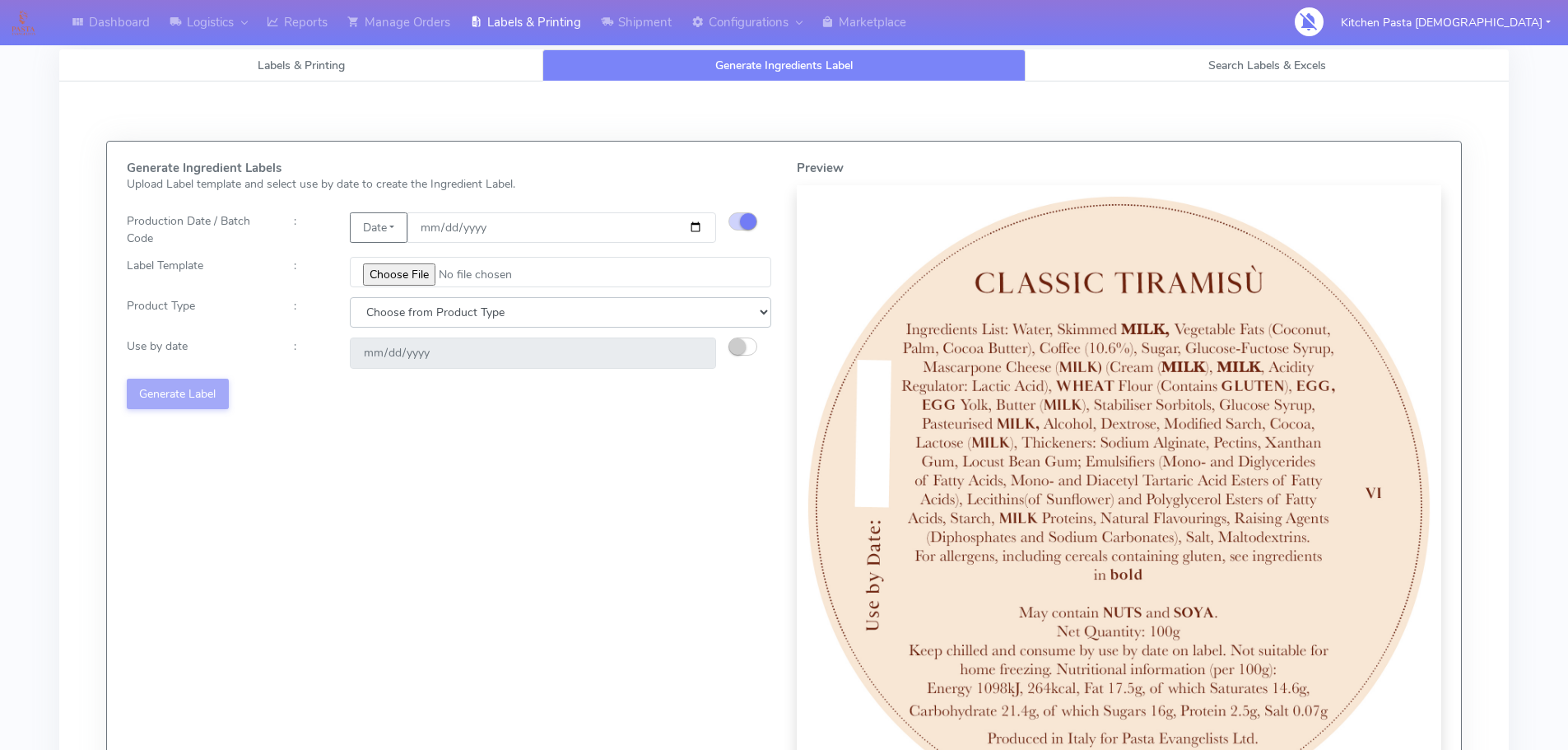
click at [530, 321] on select "Choose from Product Type ECOM ERETAIL CIRCULAR CIRC_DESERTS LASAGNE" at bounding box center [561, 312] width 422 height 30
select select "3"
click at [350, 297] on select "Choose from Product Type ECOM ERETAIL CIRCULAR CIRC_DESERTS LASAGNE" at bounding box center [561, 312] width 422 height 30
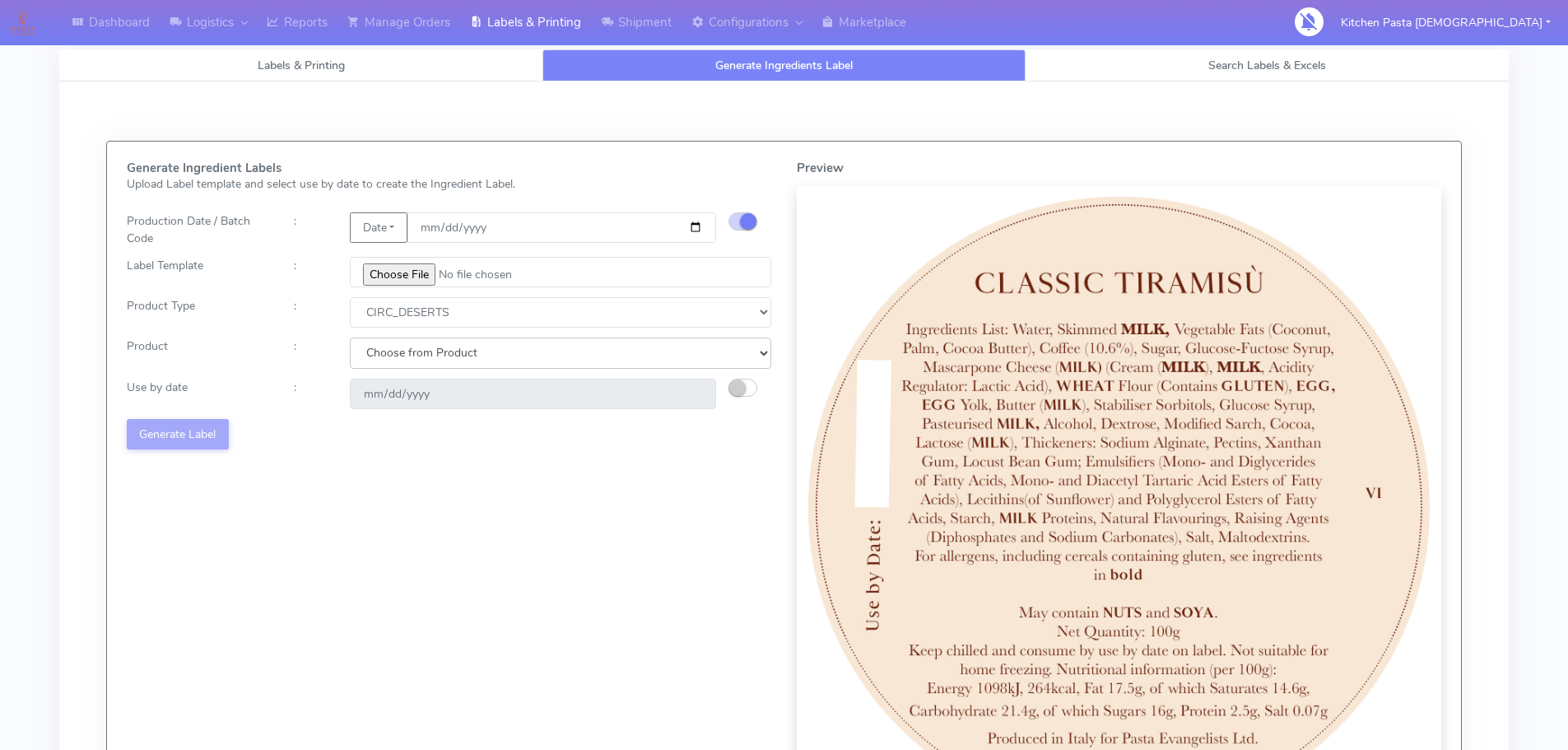
click at [616, 347] on select "Choose from Product CLASSIC_TIRAMISU CREMA_AMARENA PROFITEROLES" at bounding box center [561, 352] width 422 height 30
select select "0"
click at [350, 338] on select "Choose from Product CLASSIC_TIRAMISU CREMA_AMARENA PROFITEROLES" at bounding box center [561, 352] width 422 height 30
click at [749, 385] on button "button" at bounding box center [743, 388] width 29 height 18
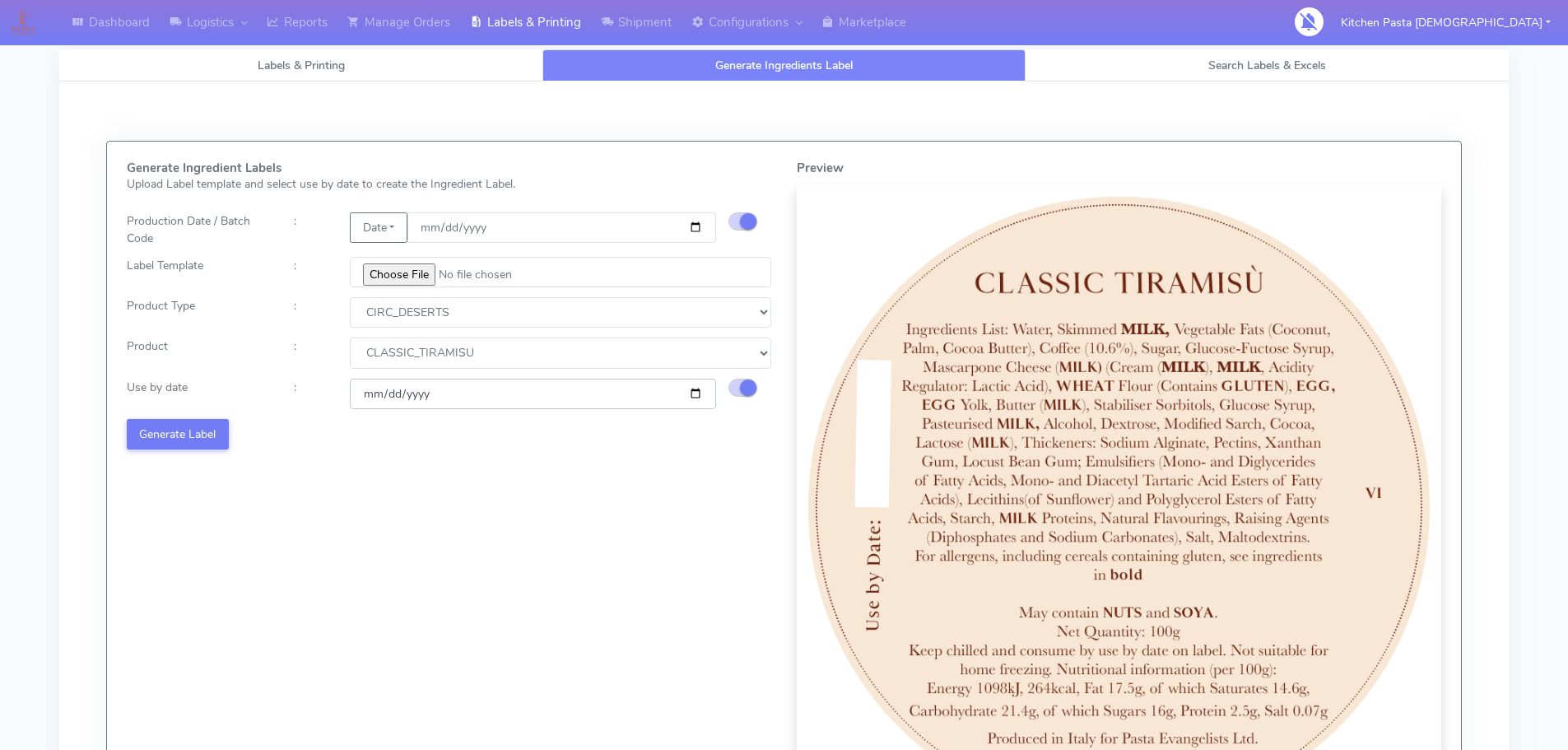
click at [695, 394] on input "[DATE]" at bounding box center [533, 394] width 366 height 30
type input "[DATE]"
click at [208, 446] on button "Generate Label" at bounding box center [178, 434] width 102 height 30
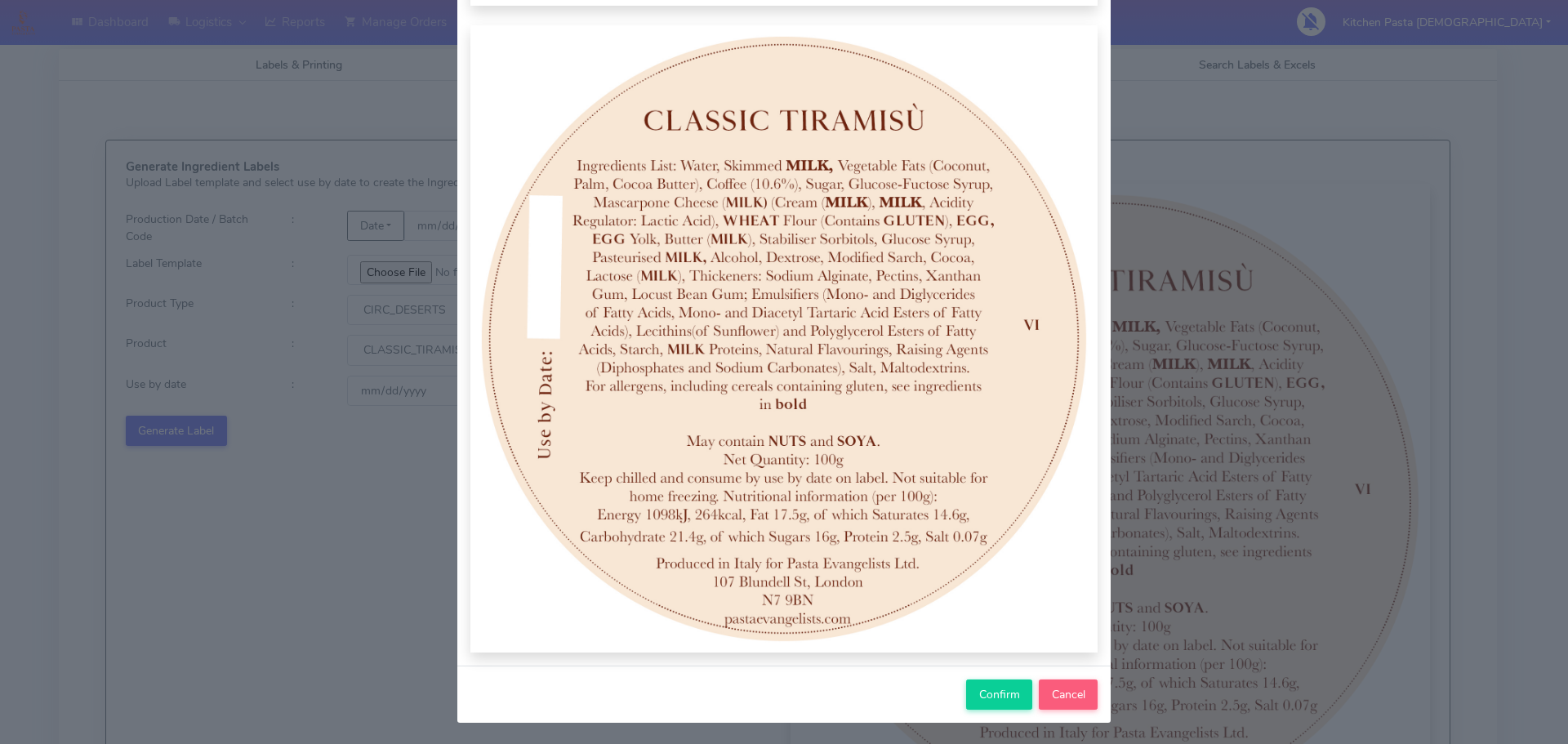
scroll to position [169, 0]
click at [981, 688] on span "Confirm" at bounding box center [1000, 693] width 41 height 16
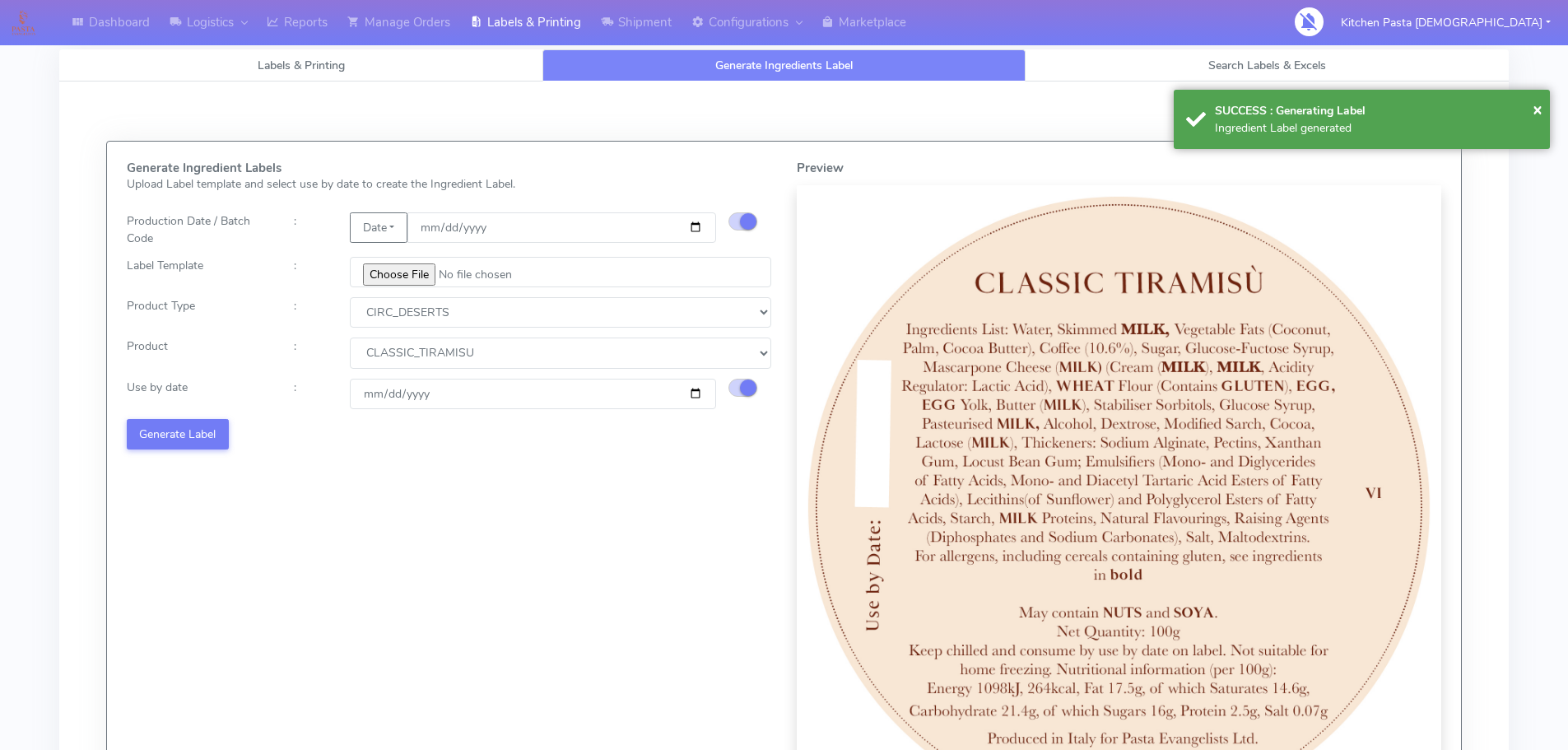
select select
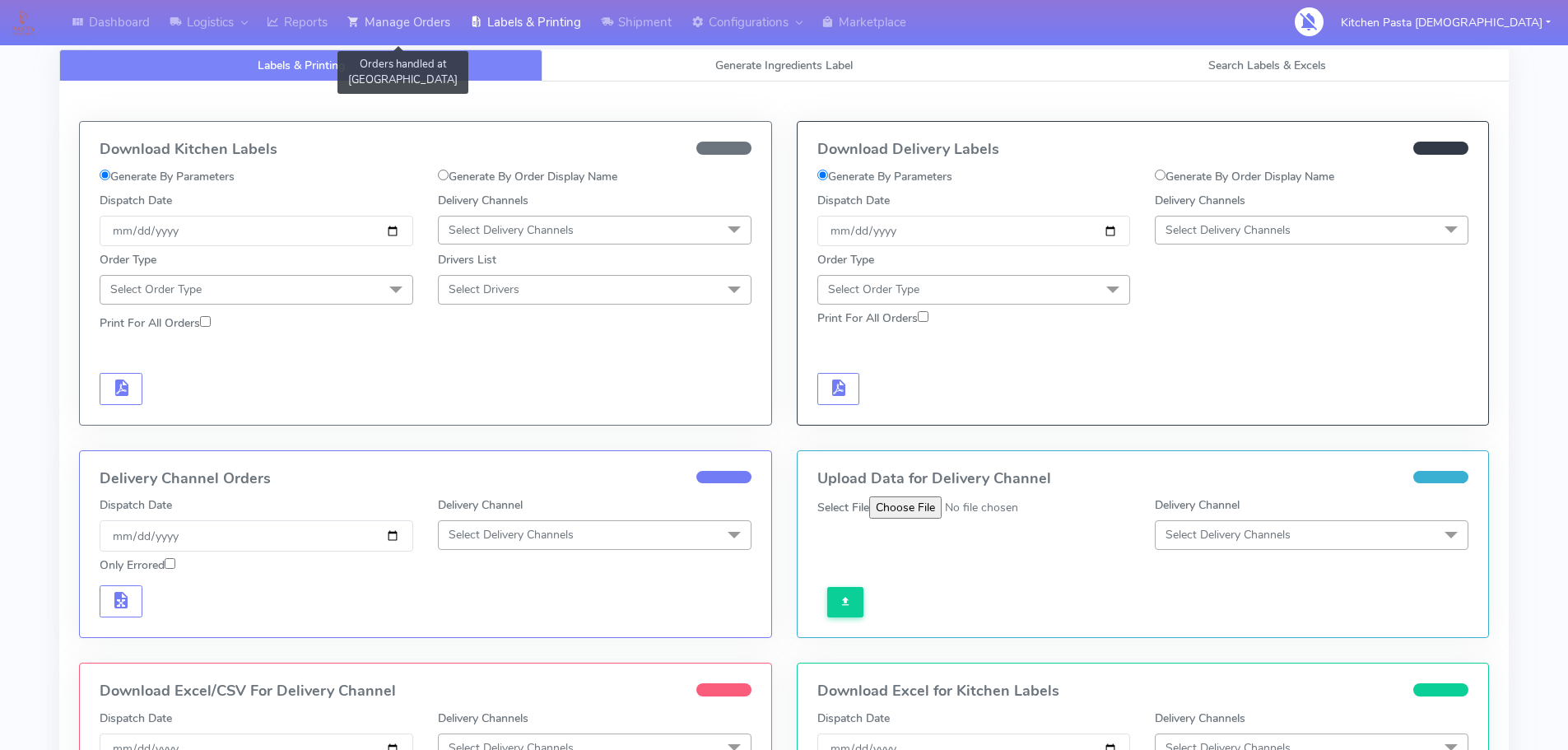
click at [358, 24] on icon at bounding box center [353, 22] width 12 height 16
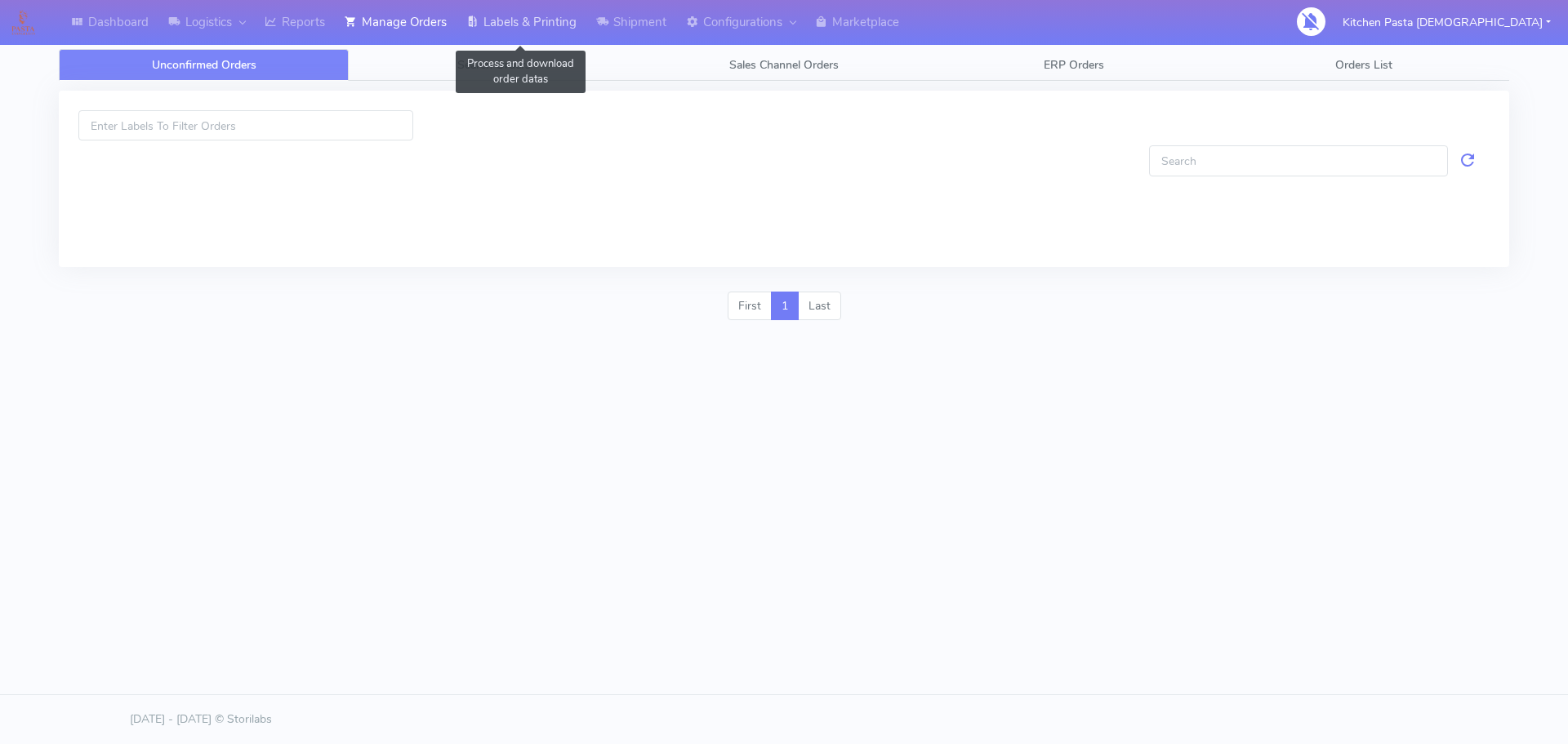
click at [496, 32] on link "Labels & Printing" at bounding box center [521, 22] width 130 height 45
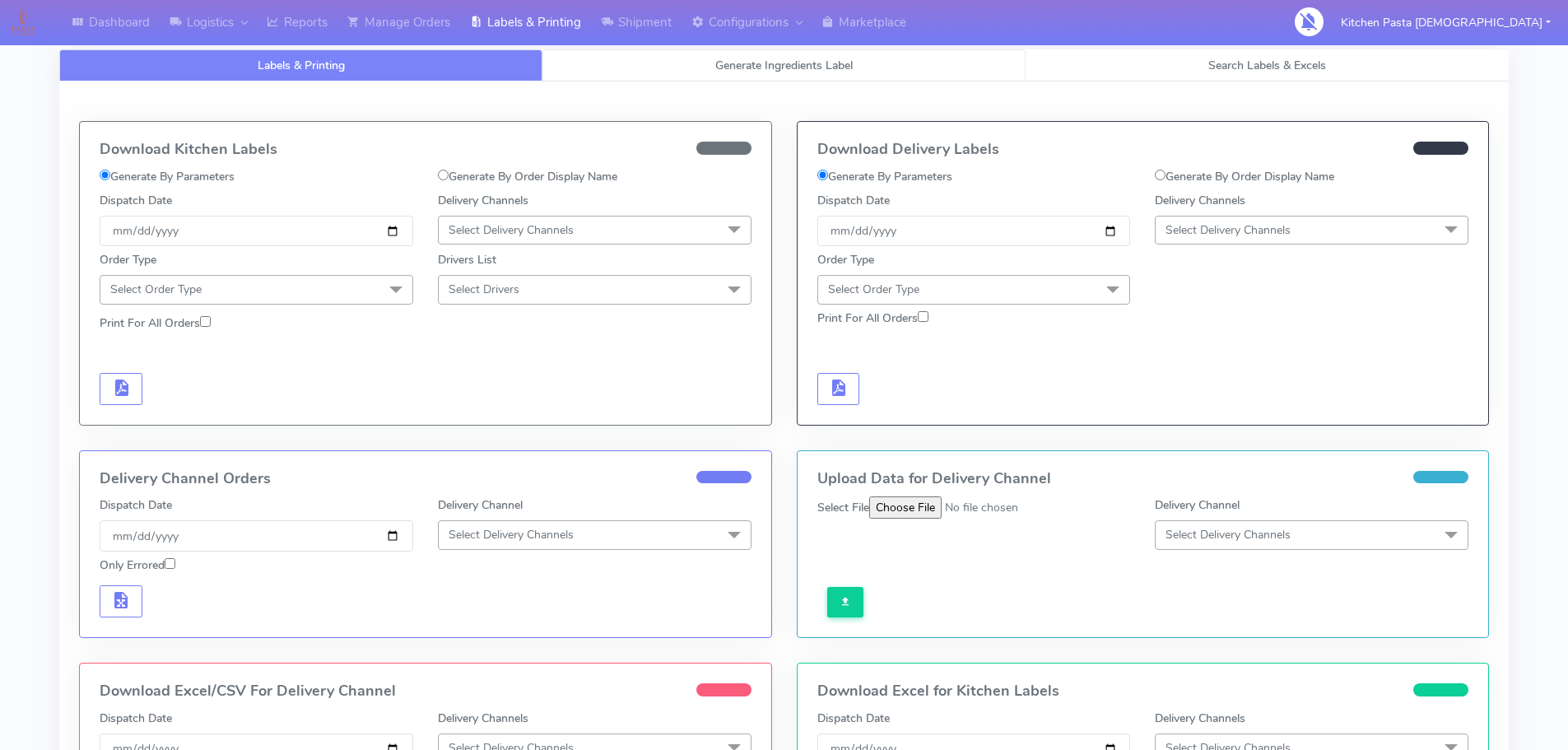
drag, startPoint x: 659, startPoint y: 62, endPoint x: 550, endPoint y: 156, distance: 143.9
click at [660, 62] on link "Generate Ingredients Label" at bounding box center [784, 65] width 483 height 32
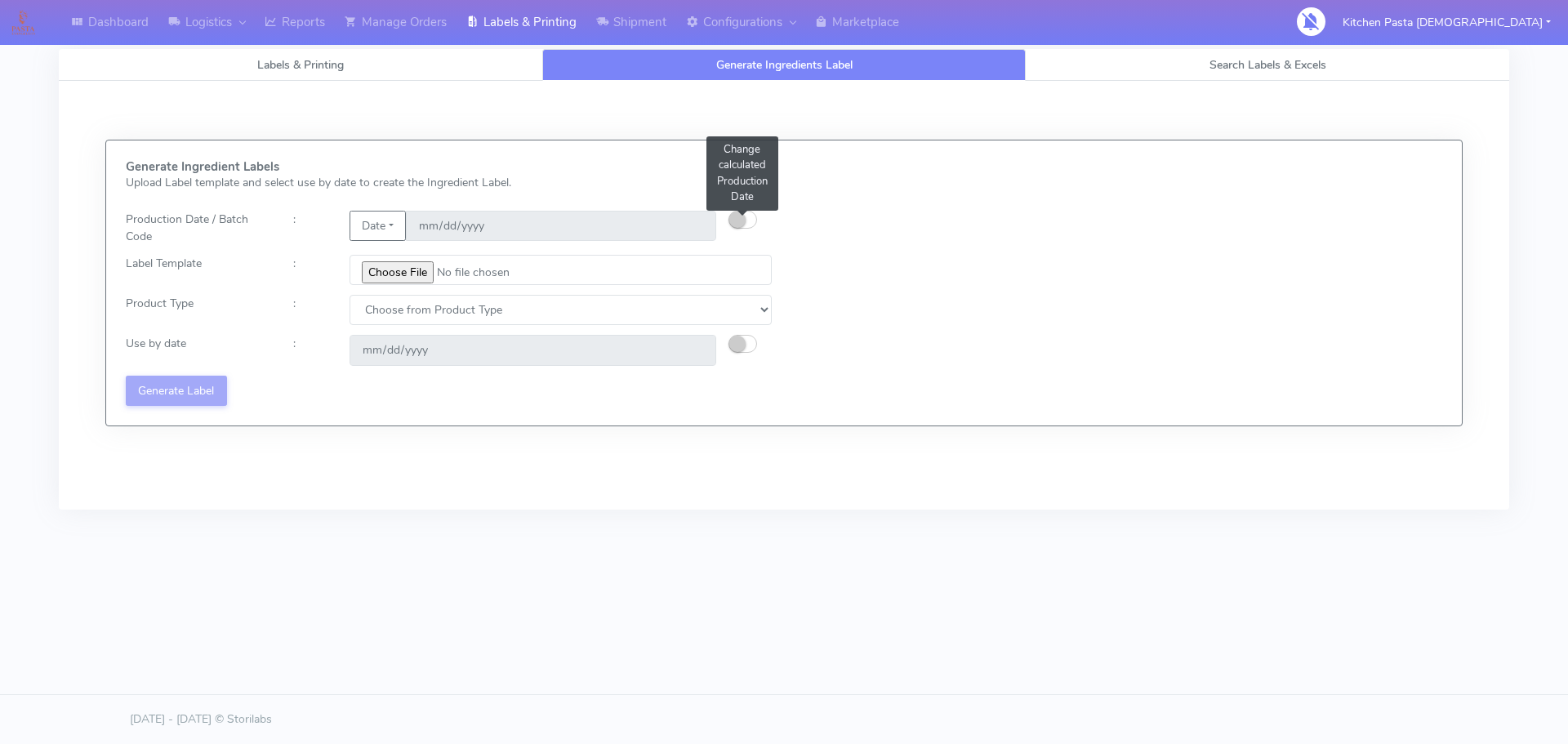
click at [733, 214] on small "button" at bounding box center [738, 220] width 16 height 16
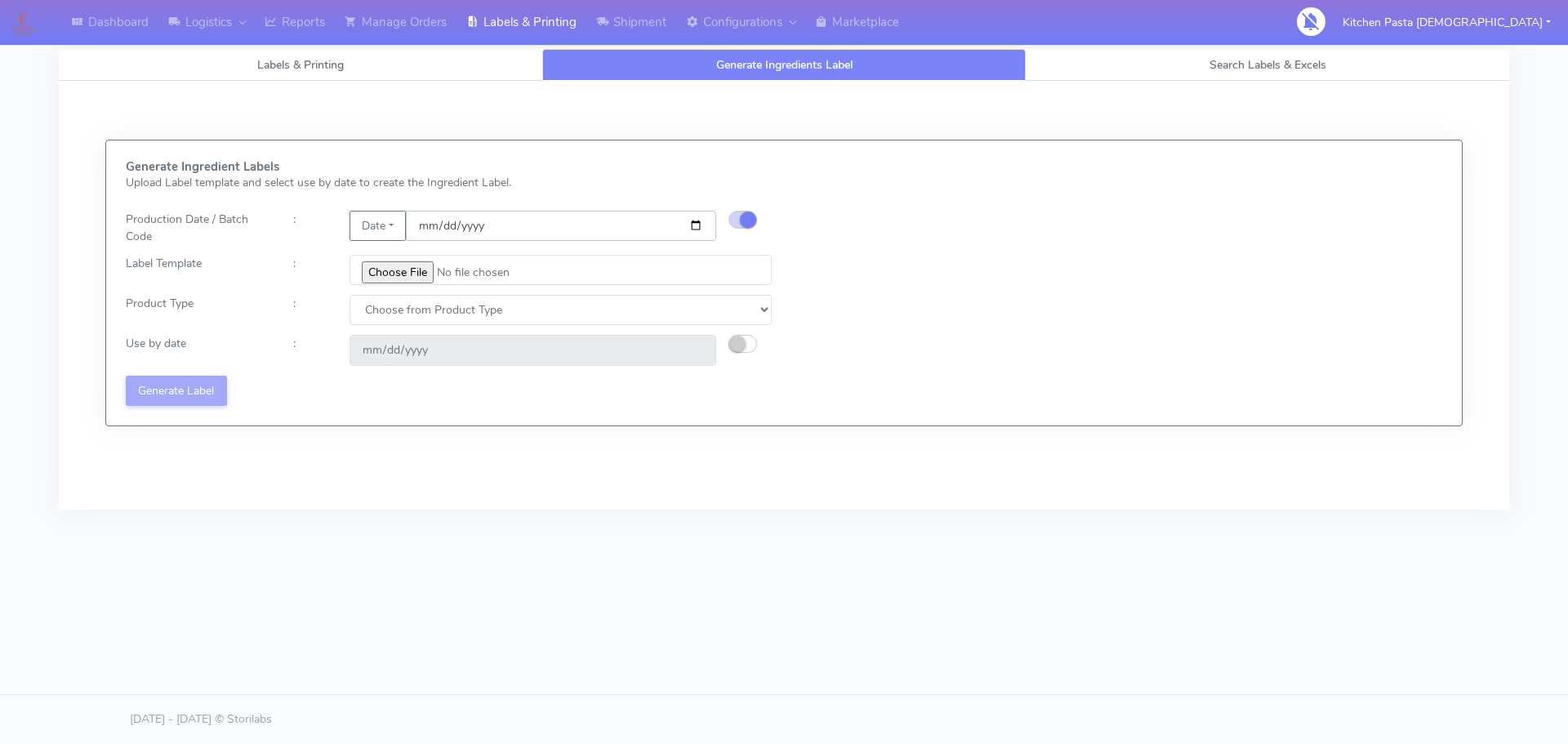
click at [692, 222] on input "[DATE]" at bounding box center [561, 225] width 310 height 30
type input "[DATE]"
click at [399, 268] on input "file" at bounding box center [561, 270] width 422 height 30
type input "C:\fakepath\Profiteroles V1.jpg"
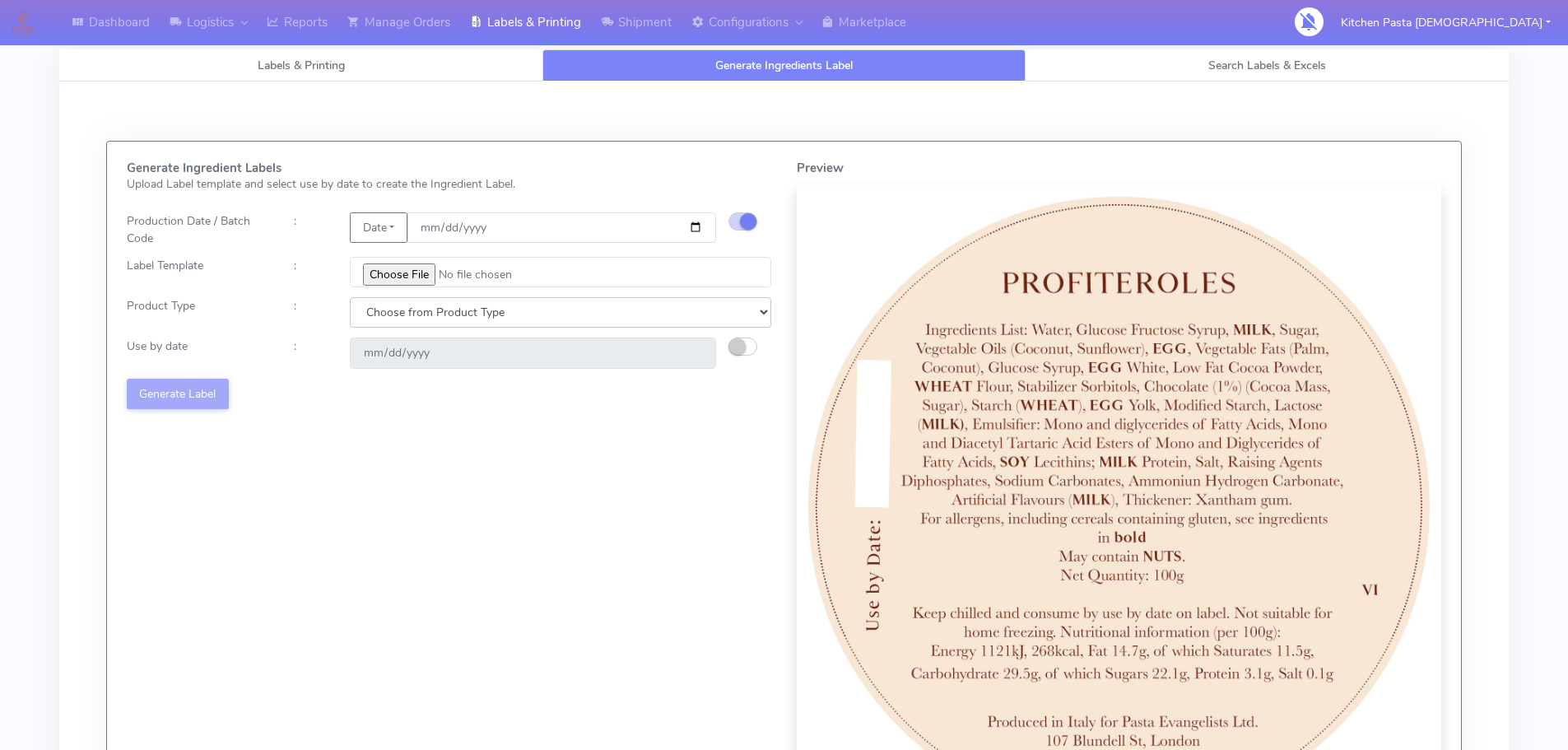
click at [531, 309] on select "Choose from Product Type ECOM ERETAIL CIRCULAR CIRC_DESERTS LASAGNE" at bounding box center [561, 312] width 422 height 30
select select "3"
click at [350, 297] on select "Choose from Product Type ECOM ERETAIL CIRCULAR CIRC_DESERTS LASAGNE" at bounding box center [561, 312] width 422 height 30
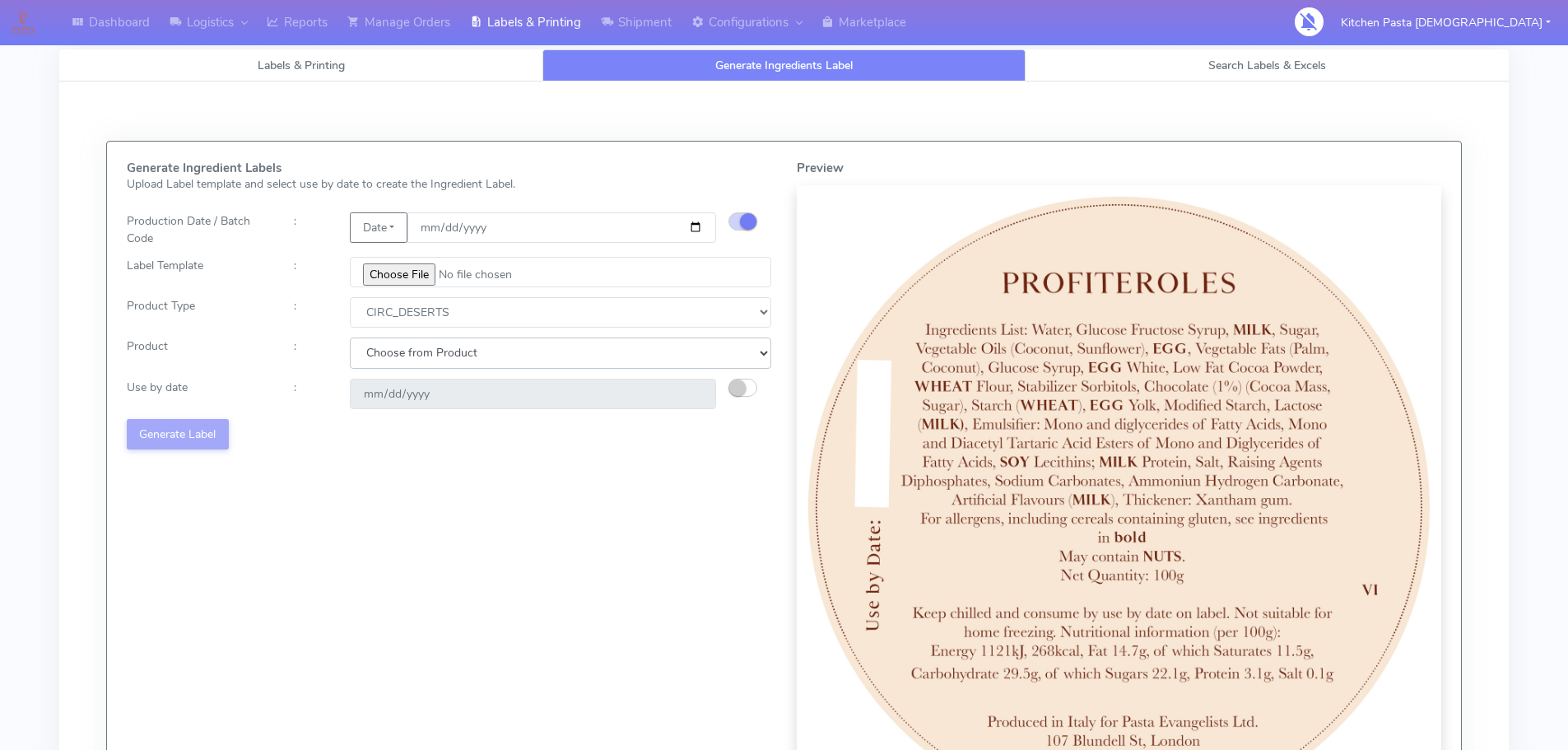
click at [512, 351] on select "Choose from Product CLASSIC_TIRAMISU CREMA_AMARENA PROFITEROLES" at bounding box center [561, 352] width 422 height 30
select select "2"
click at [350, 338] on select "Choose from Product CLASSIC_TIRAMISU CREMA_AMARENA PROFITEROLES" at bounding box center [561, 352] width 422 height 30
click at [735, 382] on small "button" at bounding box center [738, 388] width 16 height 16
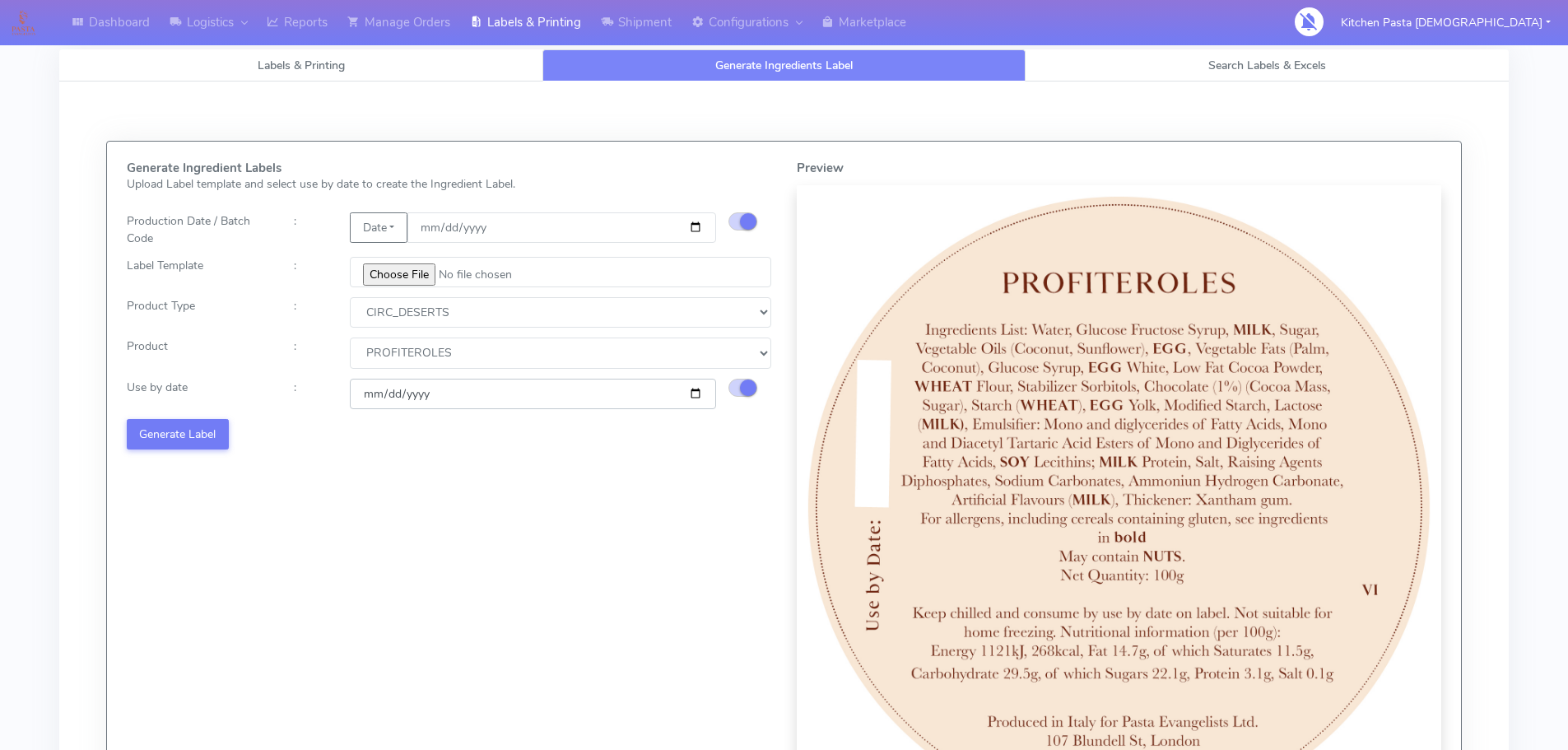
click at [690, 394] on input "[DATE]" at bounding box center [533, 394] width 366 height 30
type input "[DATE]"
click at [188, 430] on button "Generate Label" at bounding box center [178, 434] width 102 height 30
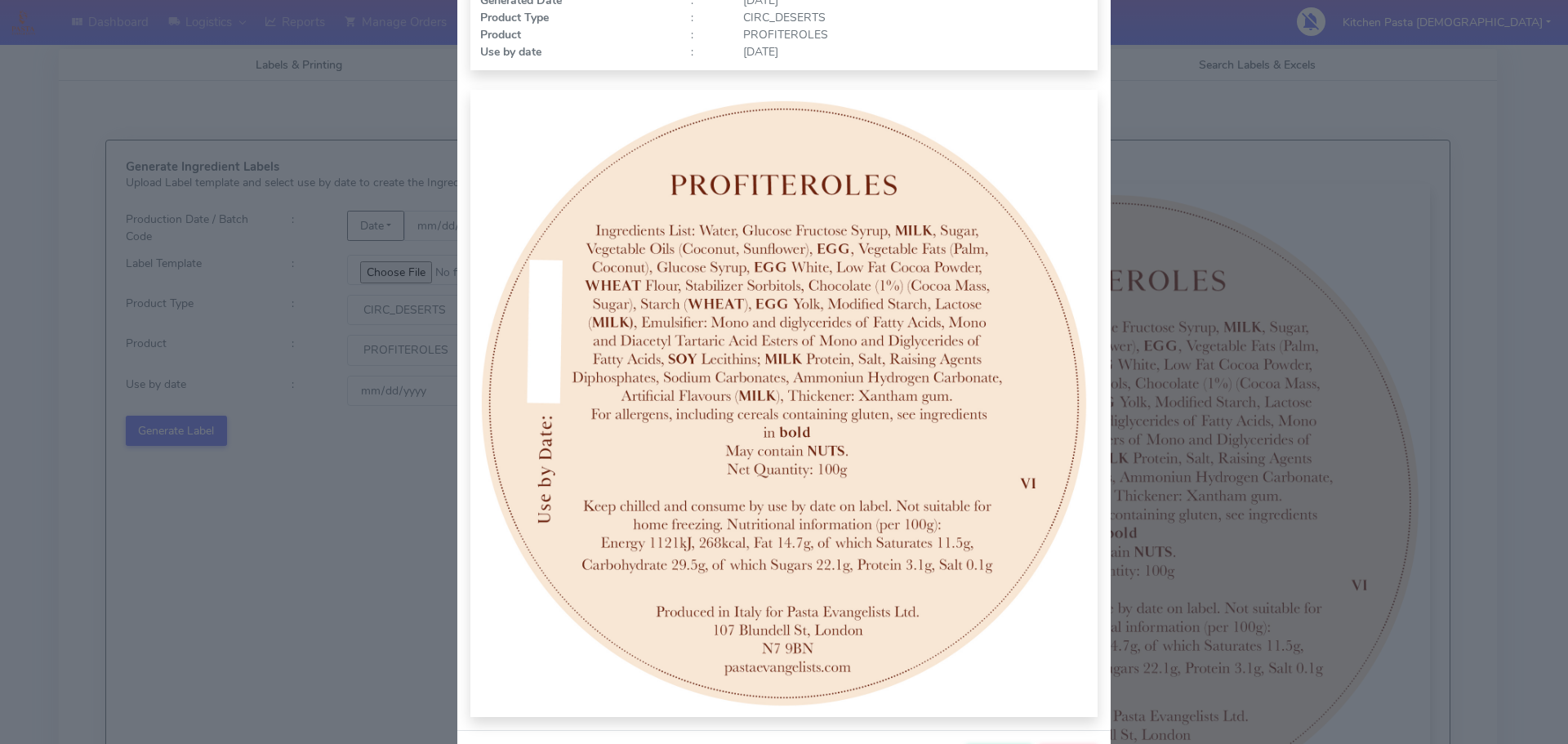
scroll to position [169, 0]
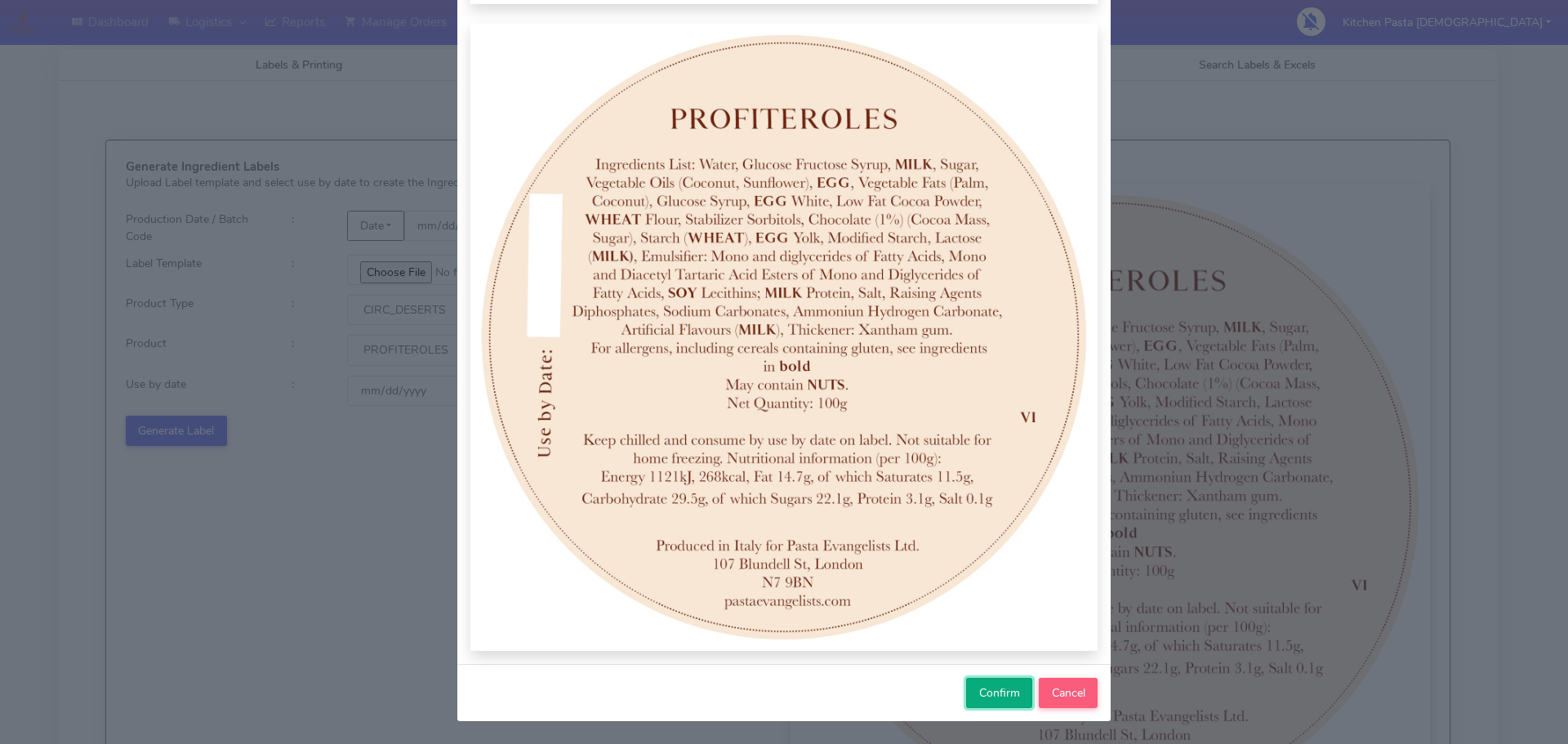
click at [1009, 688] on span "Confirm" at bounding box center [1000, 693] width 41 height 16
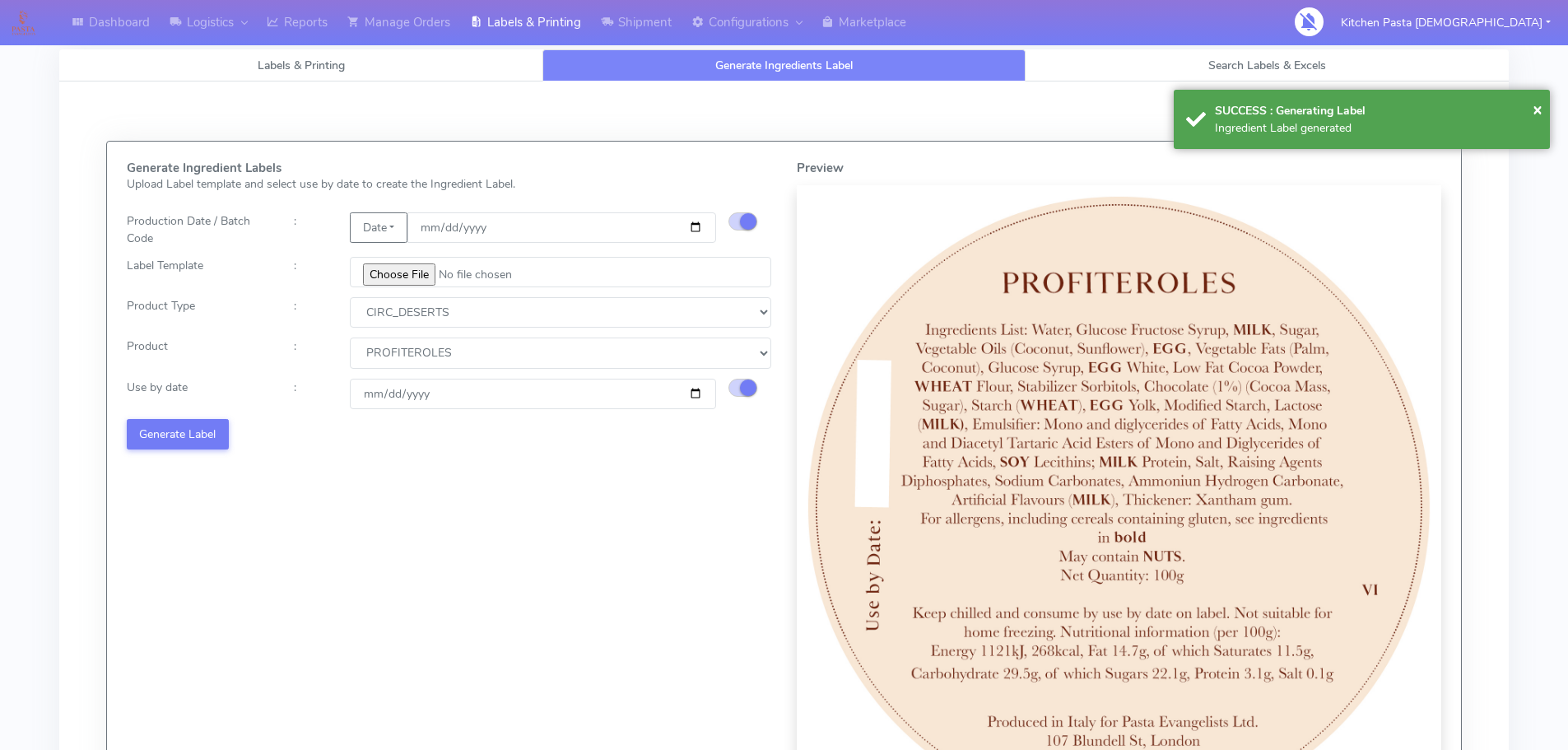
select select
